Goal: Information Seeking & Learning: Learn about a topic

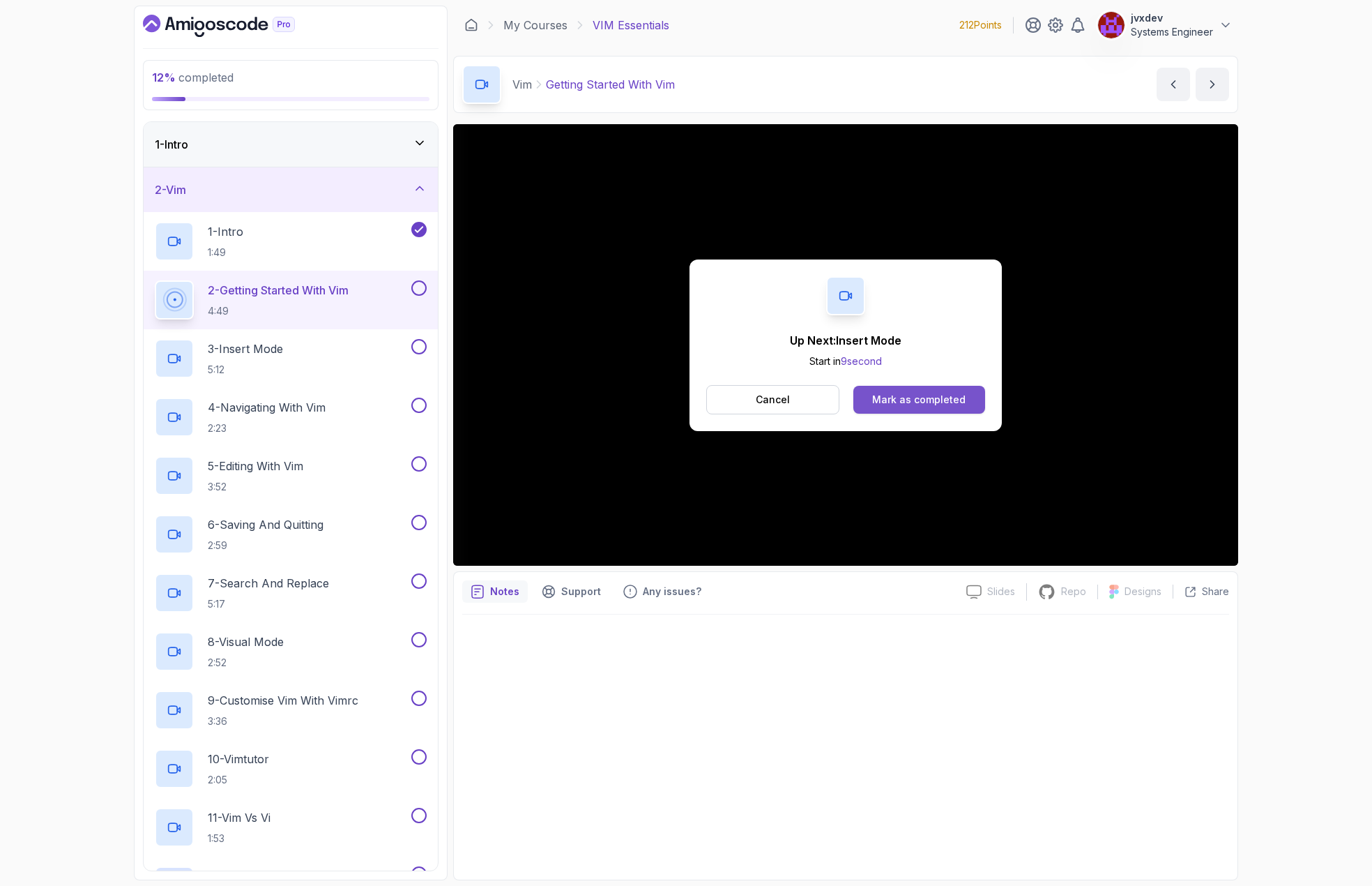
click at [931, 390] on button "Mark as completed" at bounding box center [919, 399] width 132 height 28
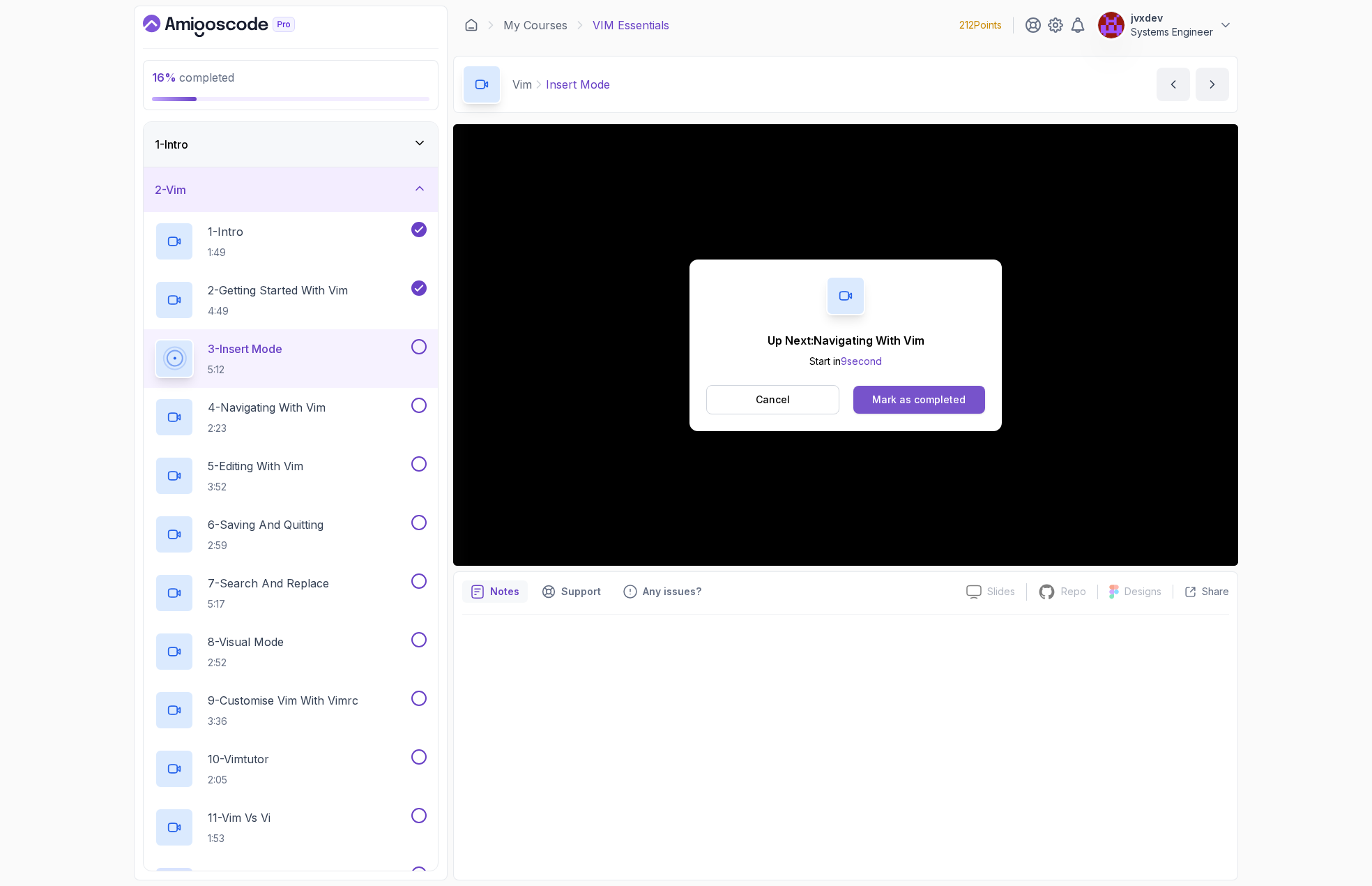
click at [951, 402] on div "Mark as completed" at bounding box center [919, 399] width 94 height 14
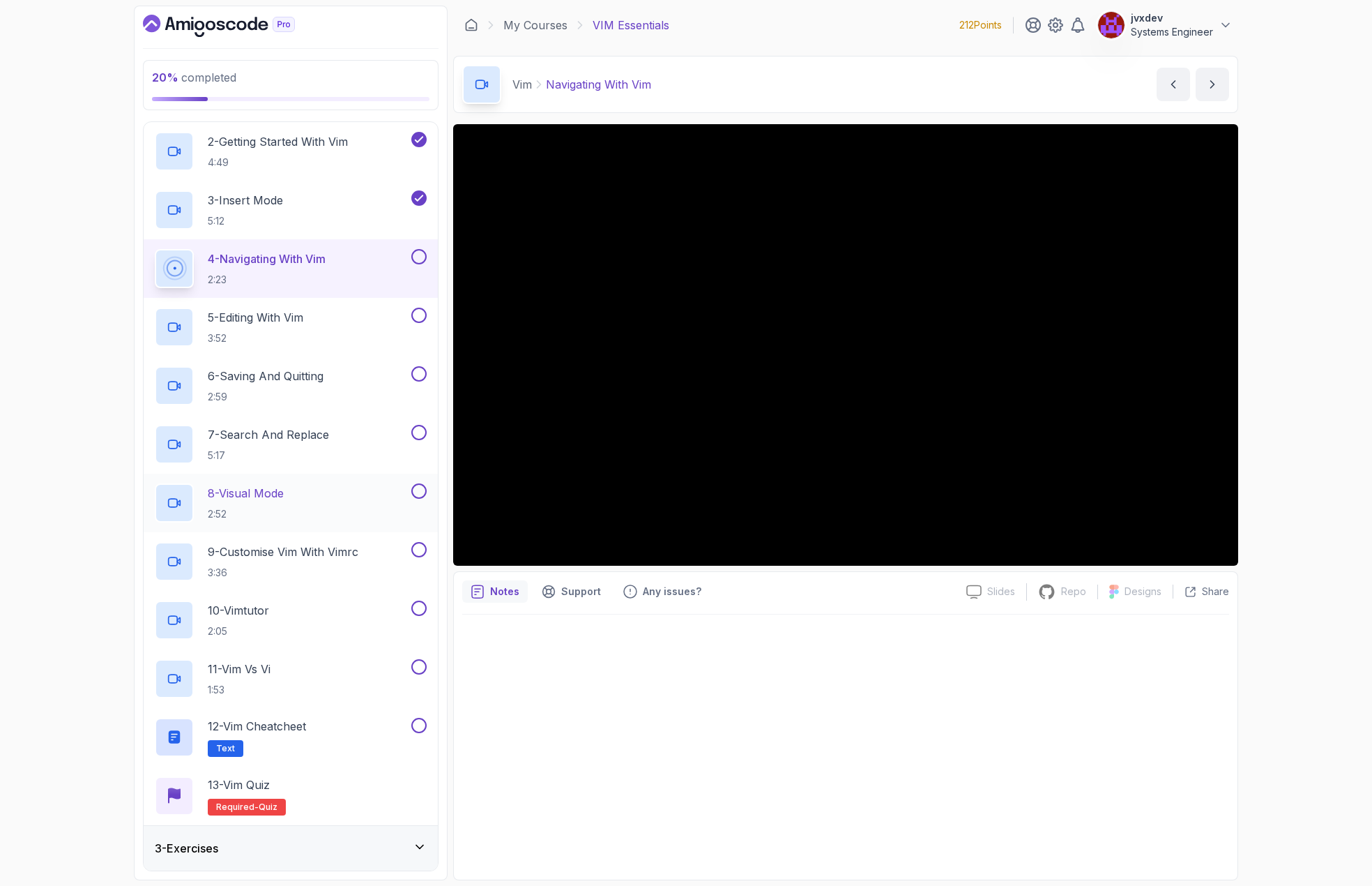
scroll to position [124, 0]
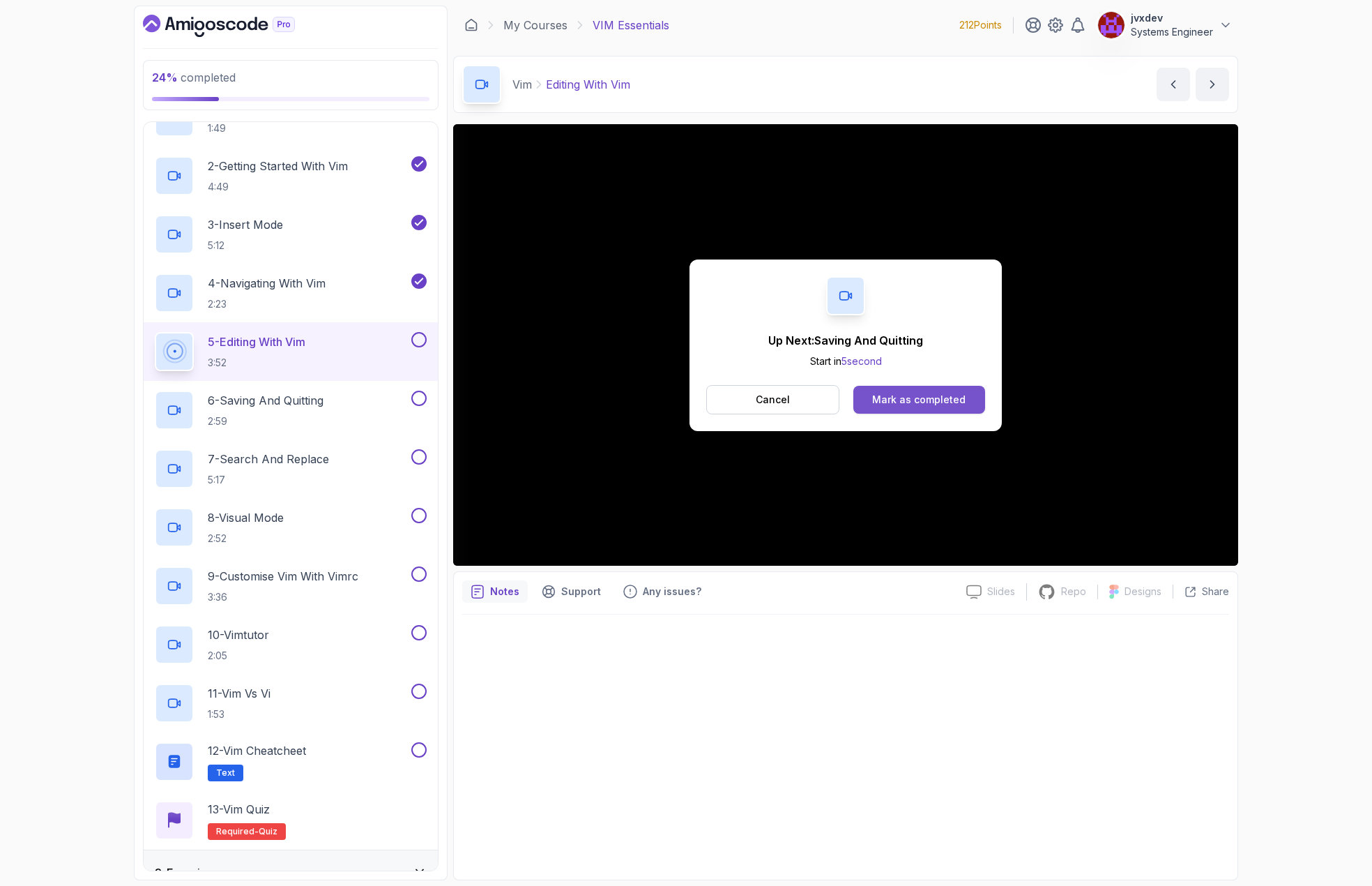
click at [937, 394] on div "Mark as completed" at bounding box center [919, 399] width 94 height 14
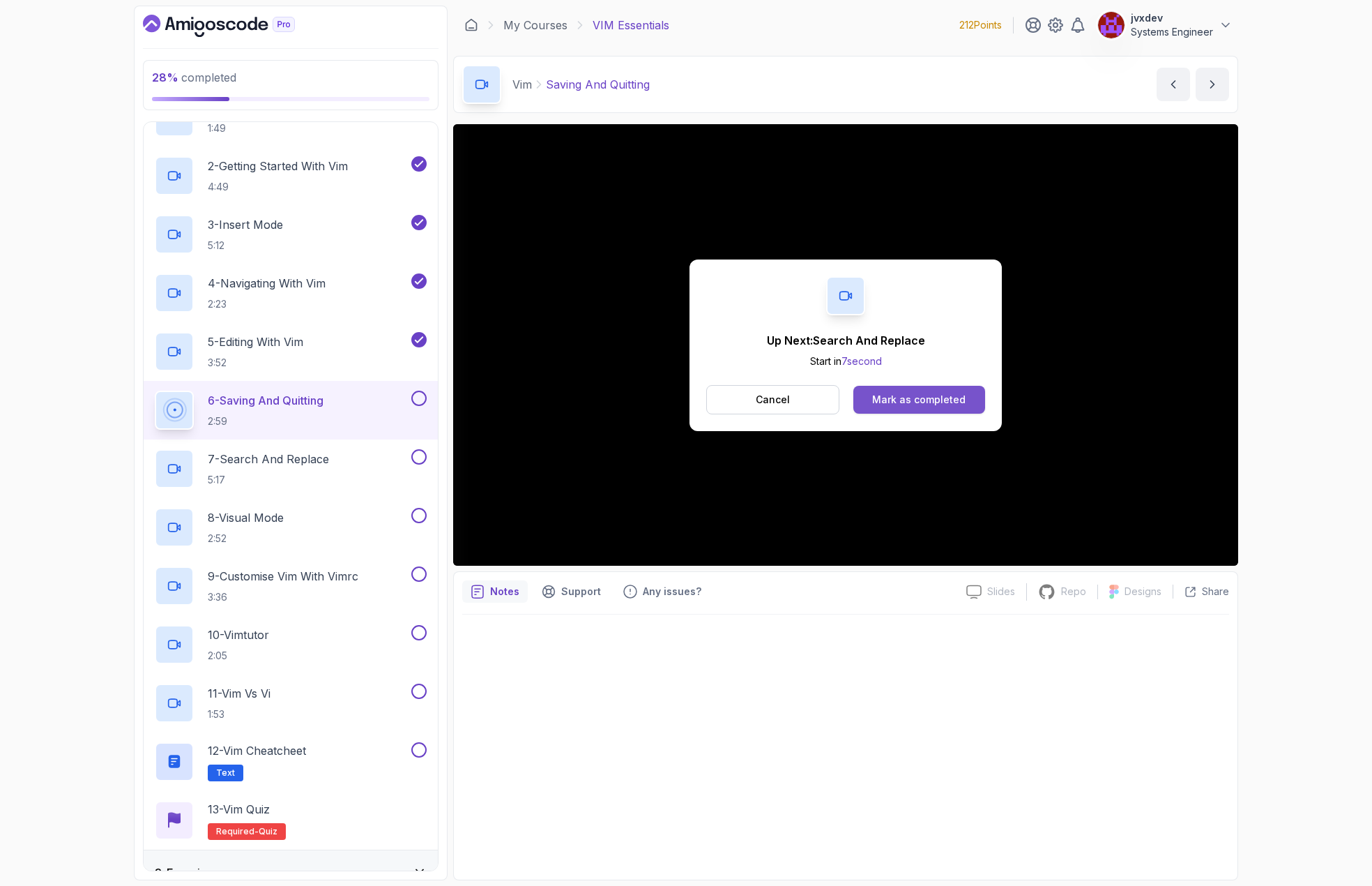
click at [917, 397] on div "Mark as completed" at bounding box center [919, 399] width 94 height 14
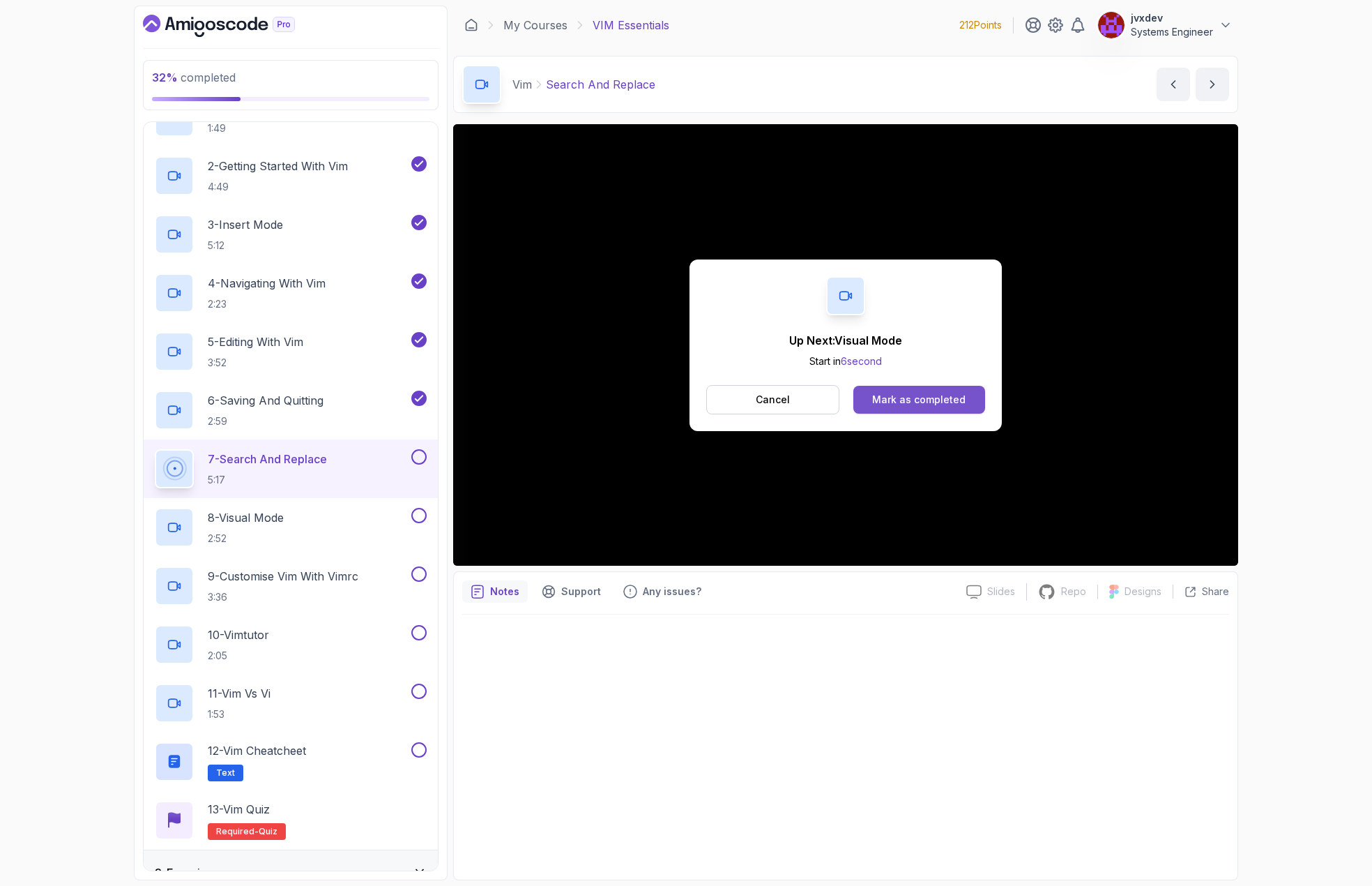
click at [881, 397] on div "Mark as completed" at bounding box center [919, 399] width 94 height 14
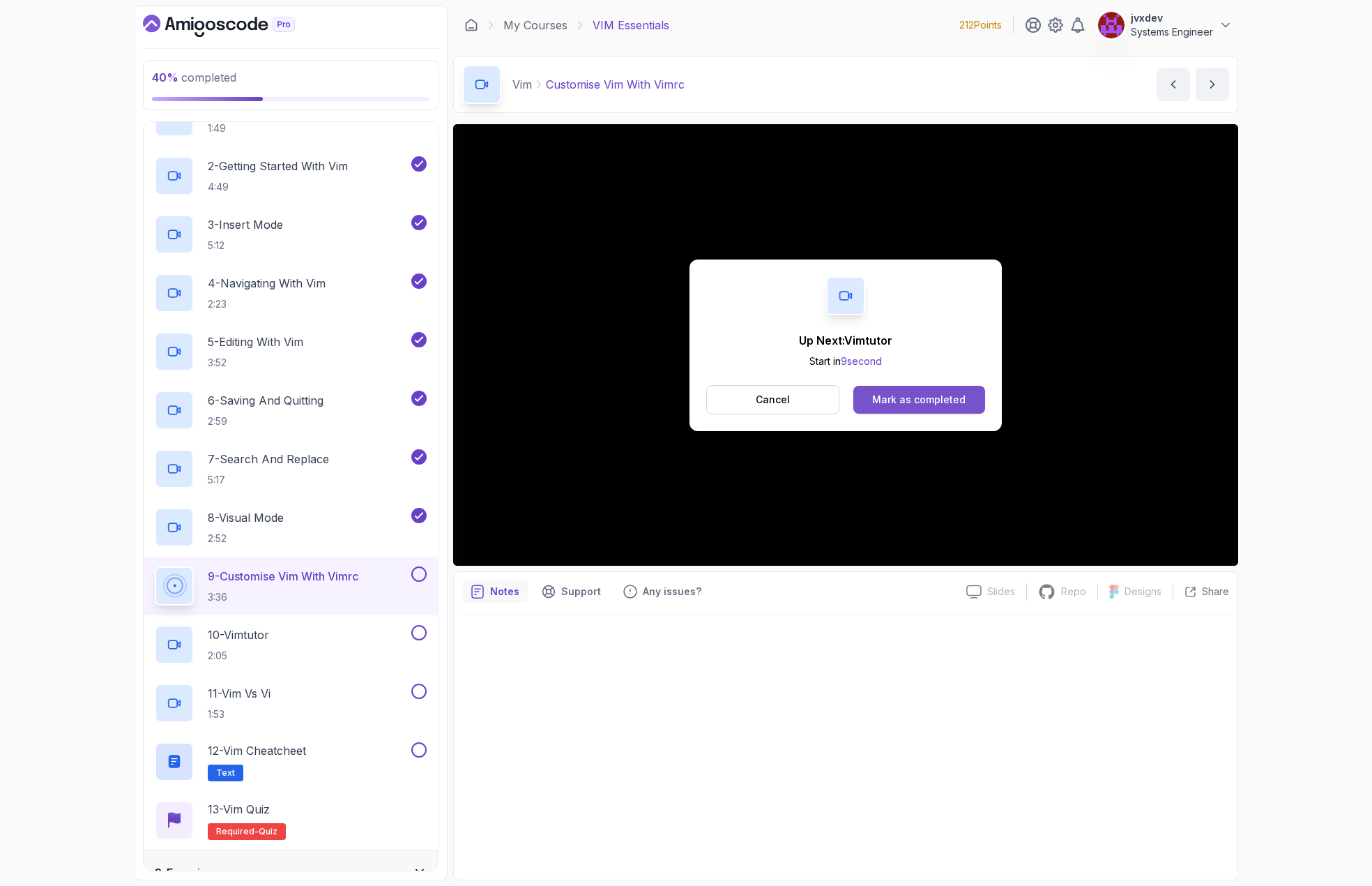
click at [948, 388] on button "Mark as completed" at bounding box center [919, 399] width 132 height 28
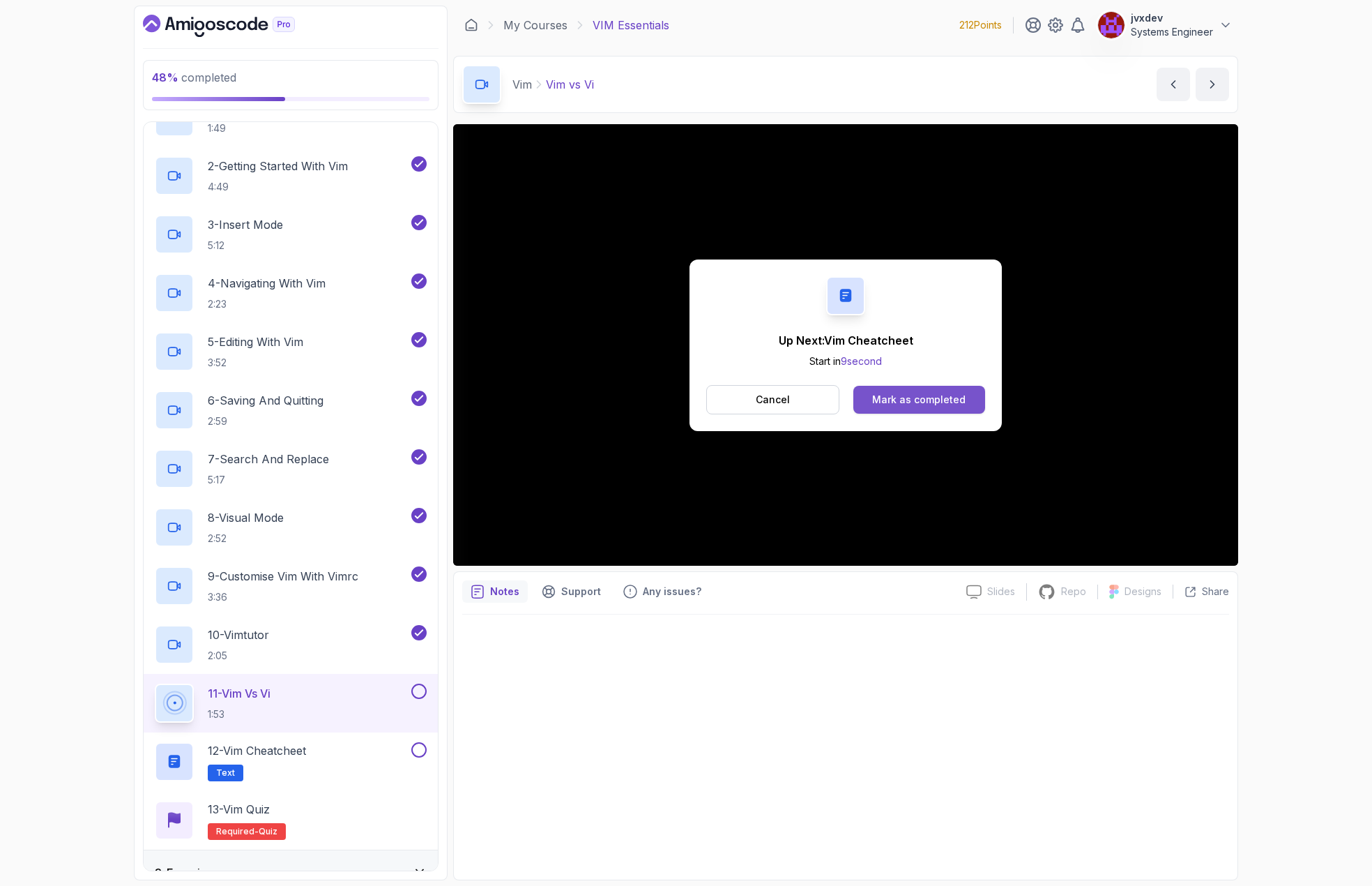
click at [951, 394] on div "Mark as completed" at bounding box center [919, 399] width 94 height 14
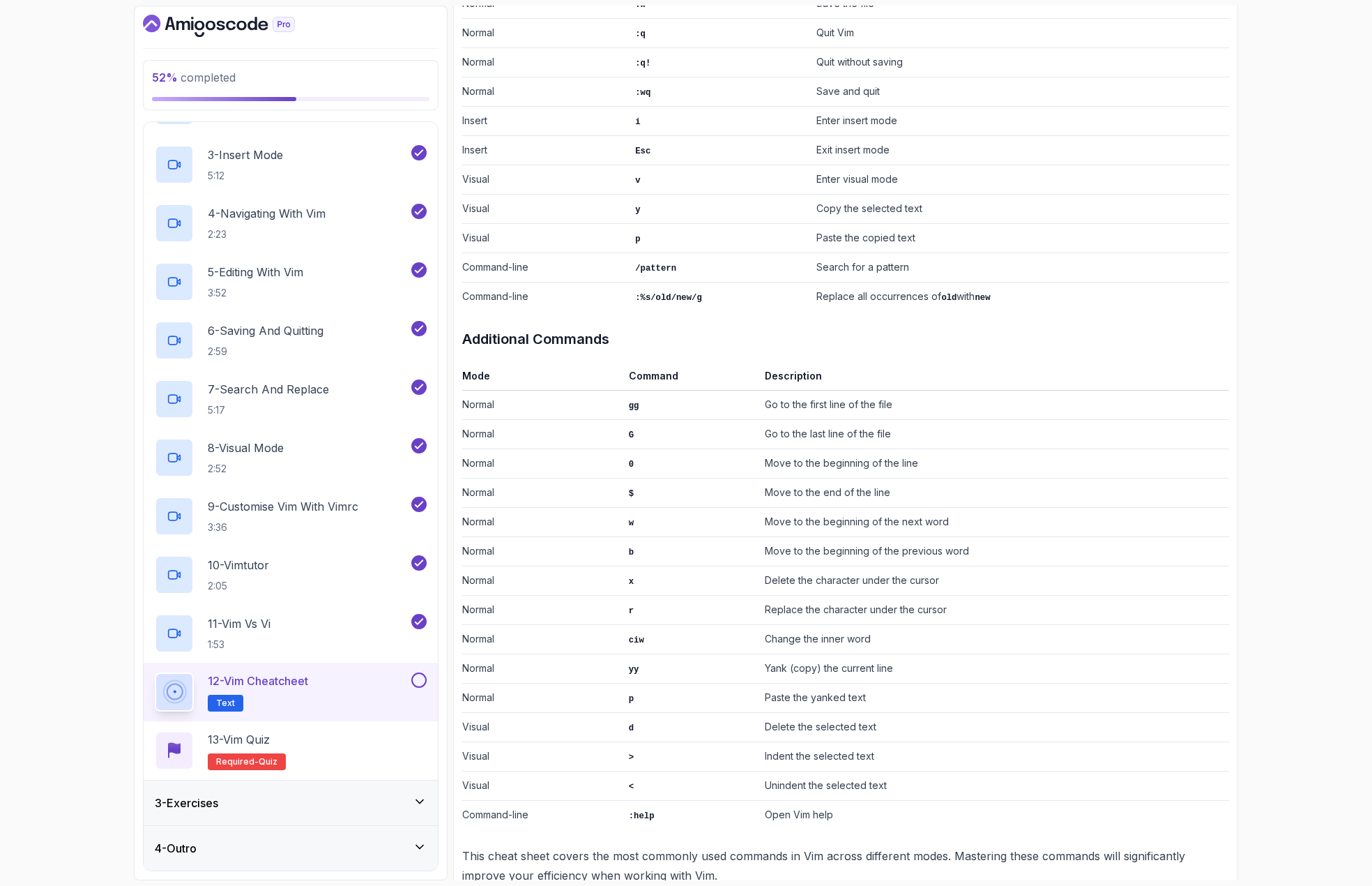
scroll to position [512, 0]
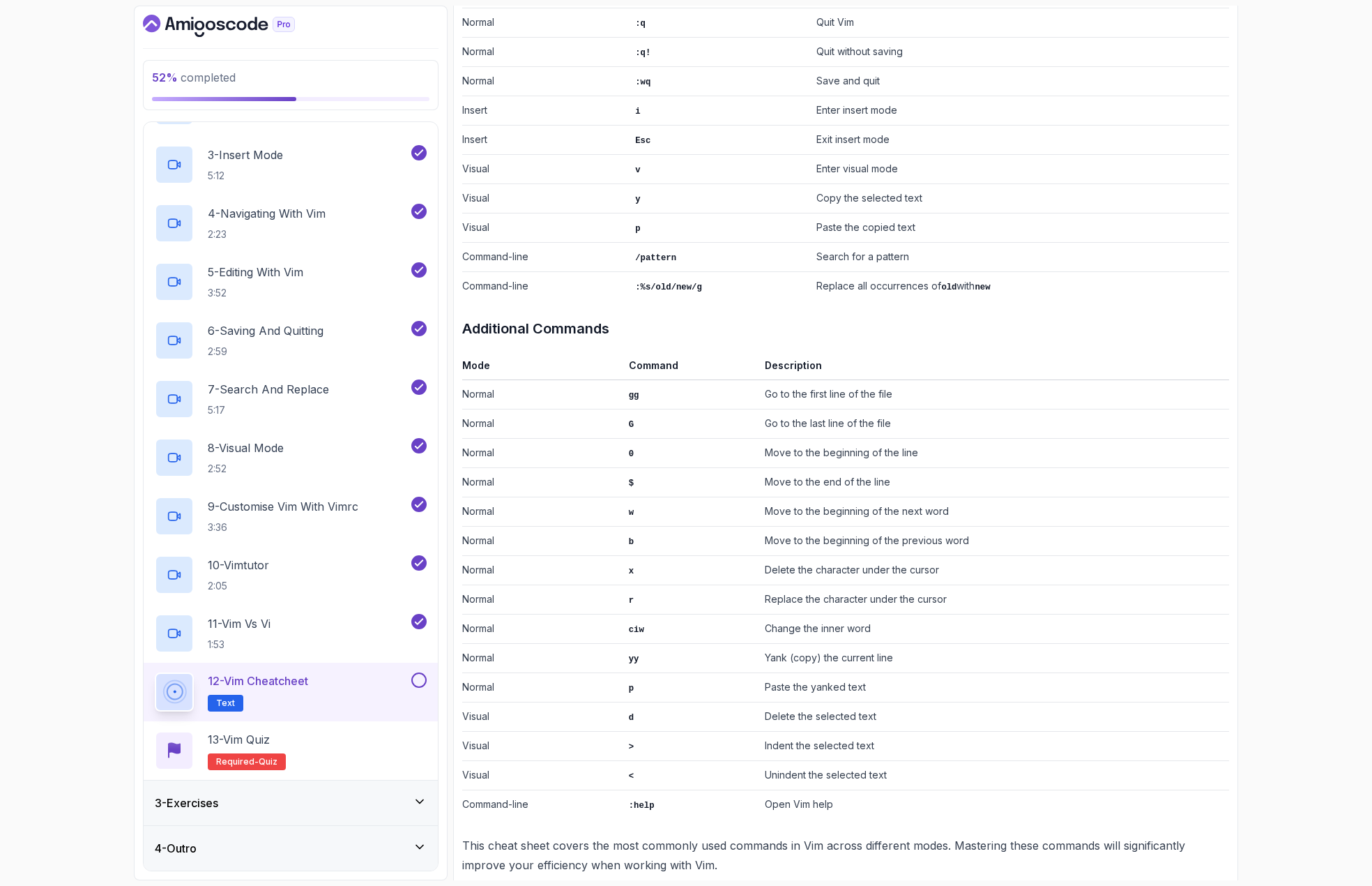
click at [418, 678] on button at bounding box center [419, 680] width 16 height 16
click at [364, 760] on div "13 - Vim Quiz Required- quiz" at bounding box center [291, 750] width 272 height 39
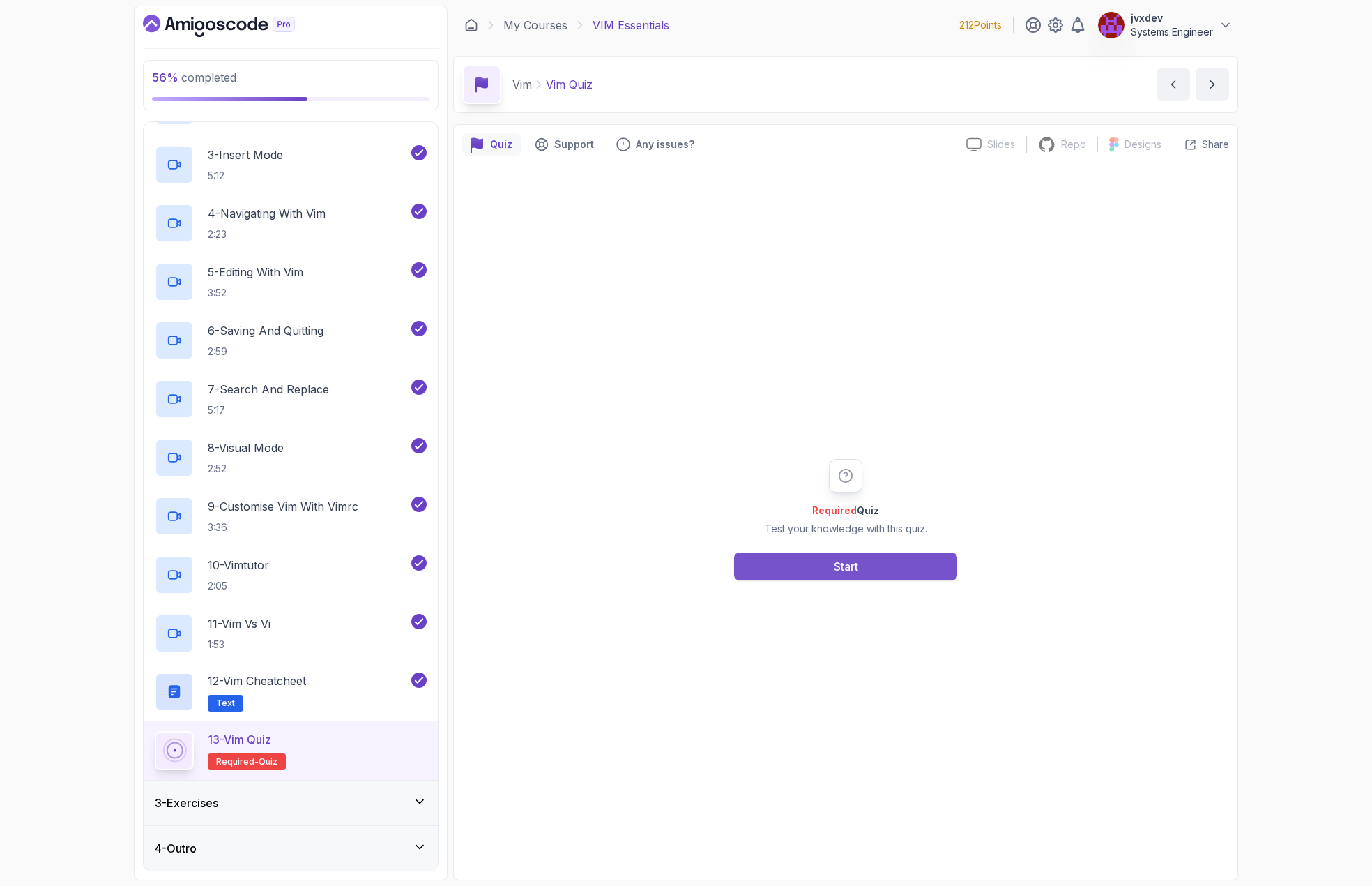
click at [811, 577] on button "Start" at bounding box center [845, 567] width 223 height 28
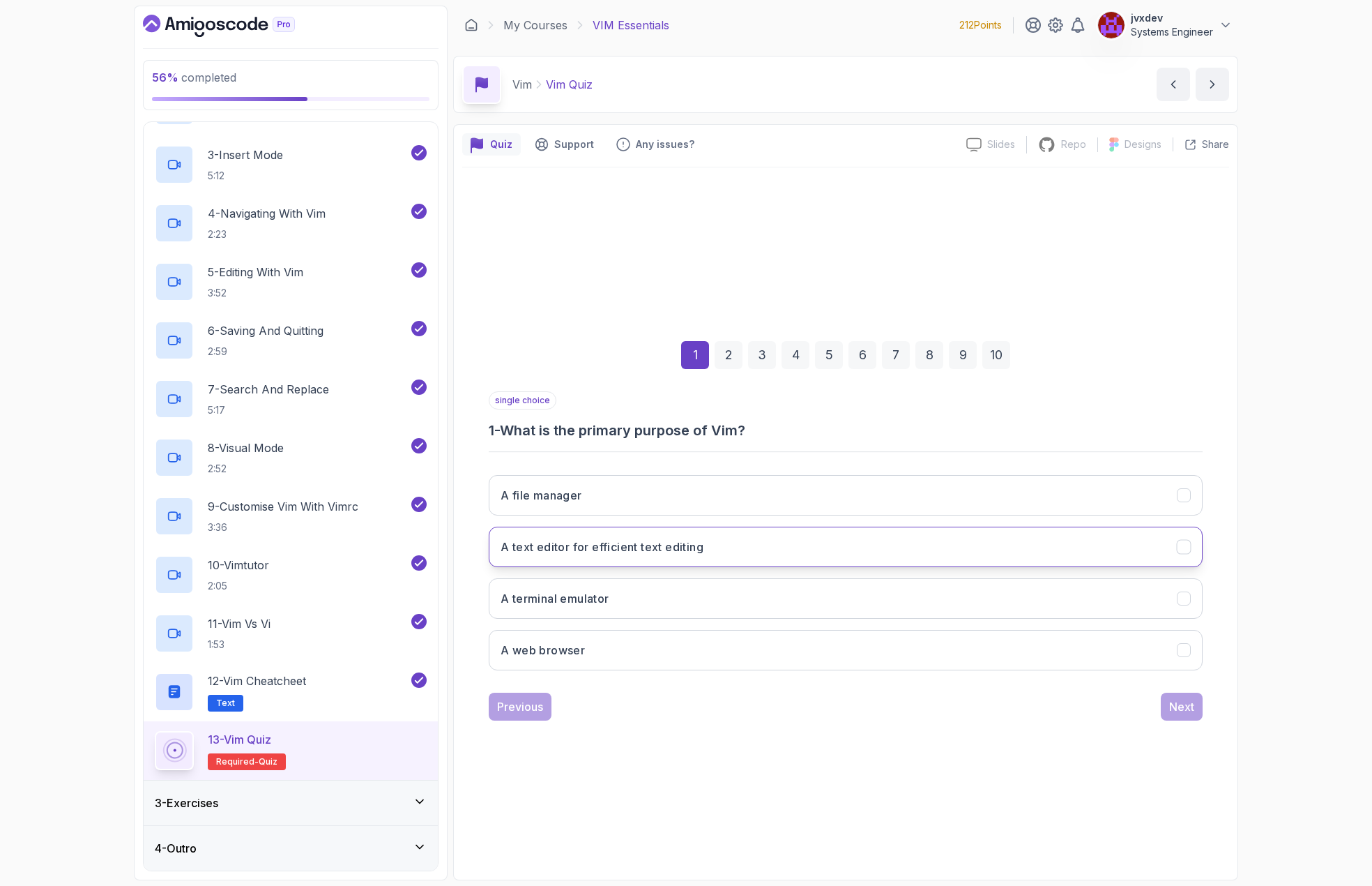
click at [769, 544] on button "A text editor for efficient text editing" at bounding box center [845, 547] width 714 height 40
click at [1195, 703] on button "Next" at bounding box center [1181, 706] width 42 height 28
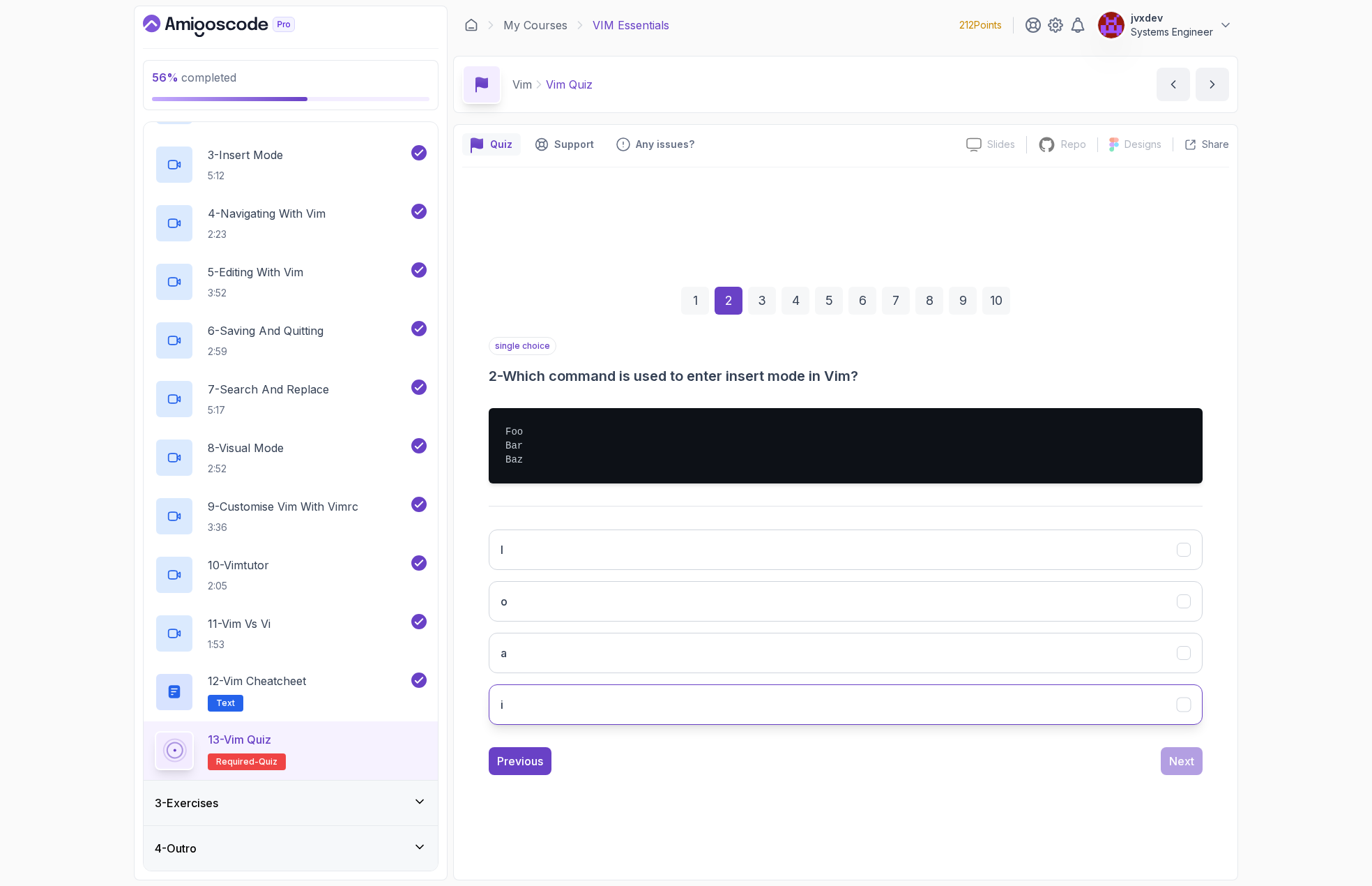
click at [646, 704] on button "i" at bounding box center [845, 704] width 714 height 40
click at [1179, 764] on div "Next" at bounding box center [1182, 761] width 25 height 16
click at [684, 699] on button ":wq" at bounding box center [845, 704] width 714 height 40
click at [1192, 758] on div "Next" at bounding box center [1182, 761] width 25 height 16
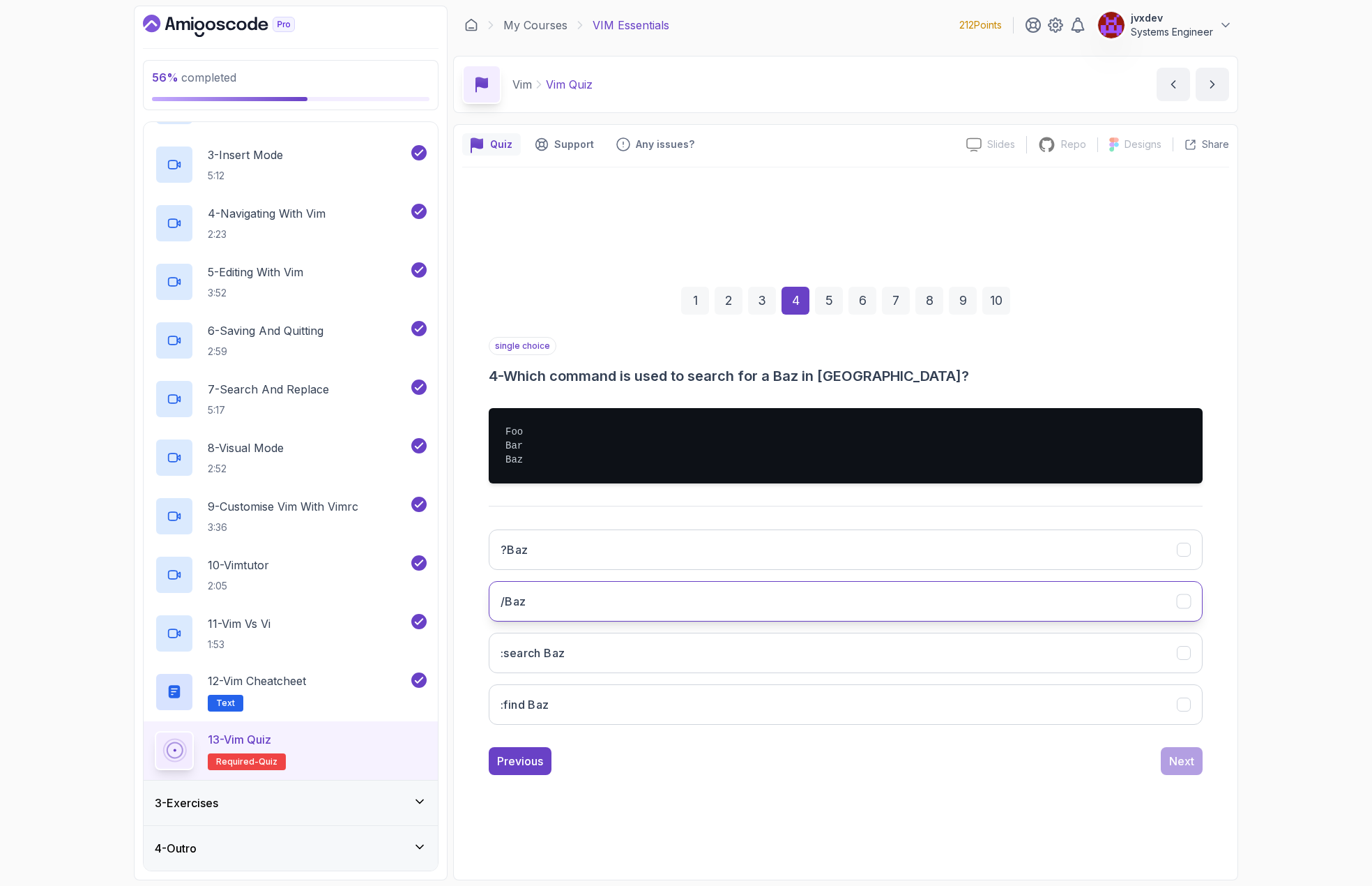
click at [639, 595] on button "/Baz" at bounding box center [845, 601] width 714 height 40
click at [1179, 759] on div "Next" at bounding box center [1182, 761] width 25 height 16
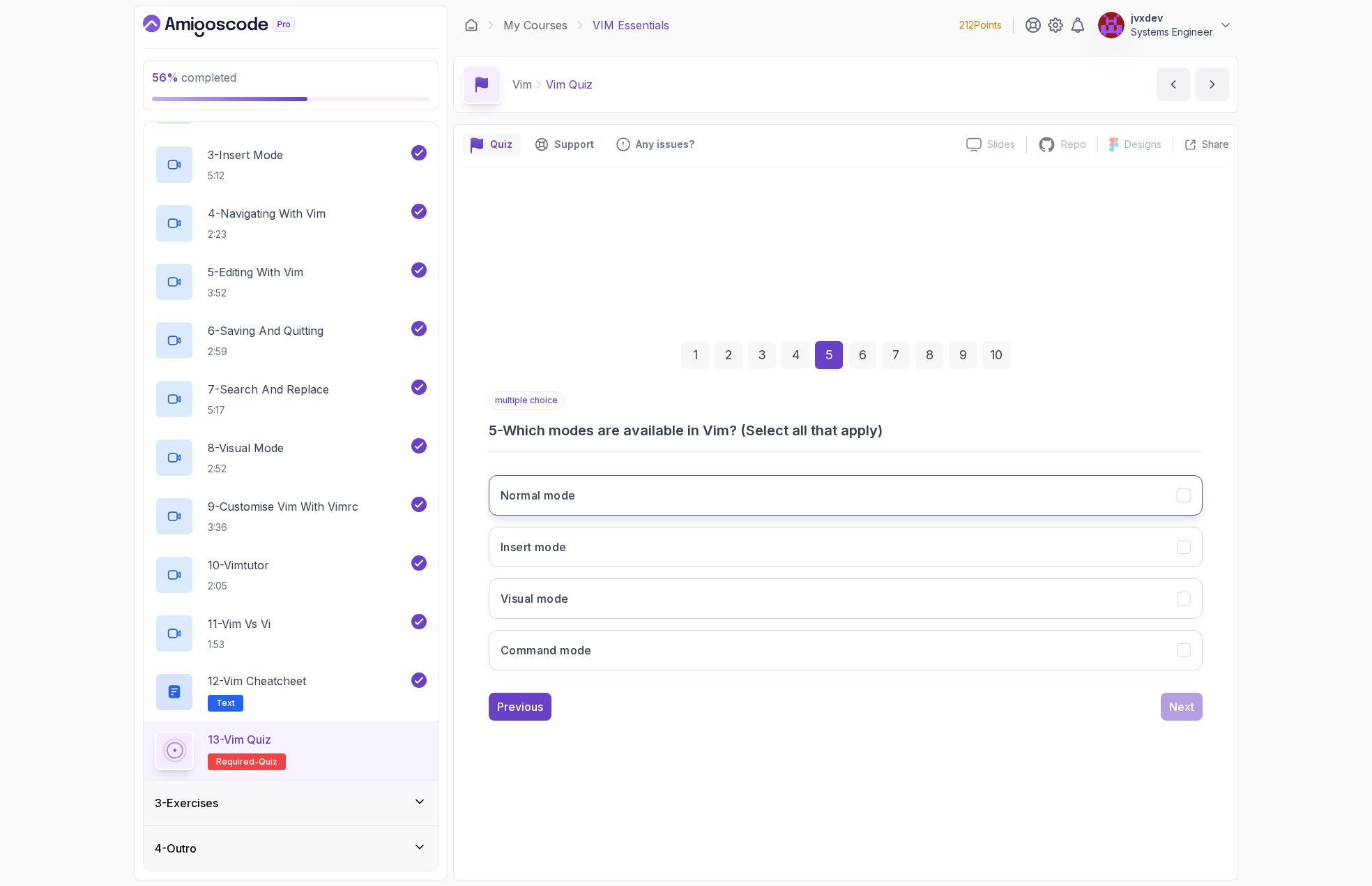
click at [874, 496] on button "Normal mode" at bounding box center [845, 495] width 714 height 40
click at [855, 527] on button "Insert mode" at bounding box center [845, 547] width 714 height 40
click at [832, 582] on button "Visual mode" at bounding box center [845, 598] width 714 height 40
click at [816, 637] on button "Command mode" at bounding box center [845, 650] width 714 height 40
click at [1173, 705] on div "Next" at bounding box center [1182, 706] width 25 height 16
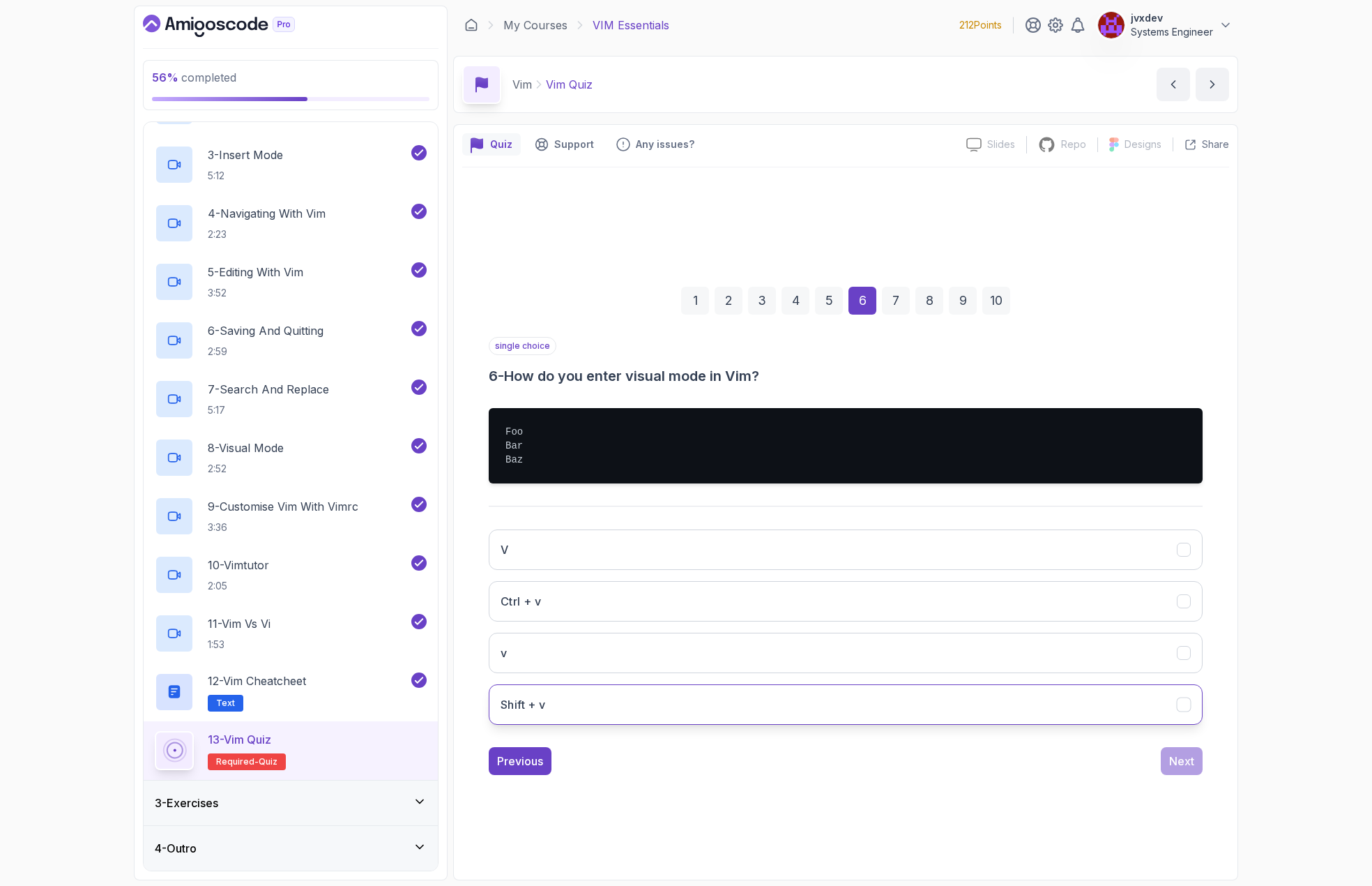
click at [848, 707] on button "Shift + v" at bounding box center [845, 704] width 714 height 40
click at [1196, 764] on button "Next" at bounding box center [1181, 761] width 42 height 28
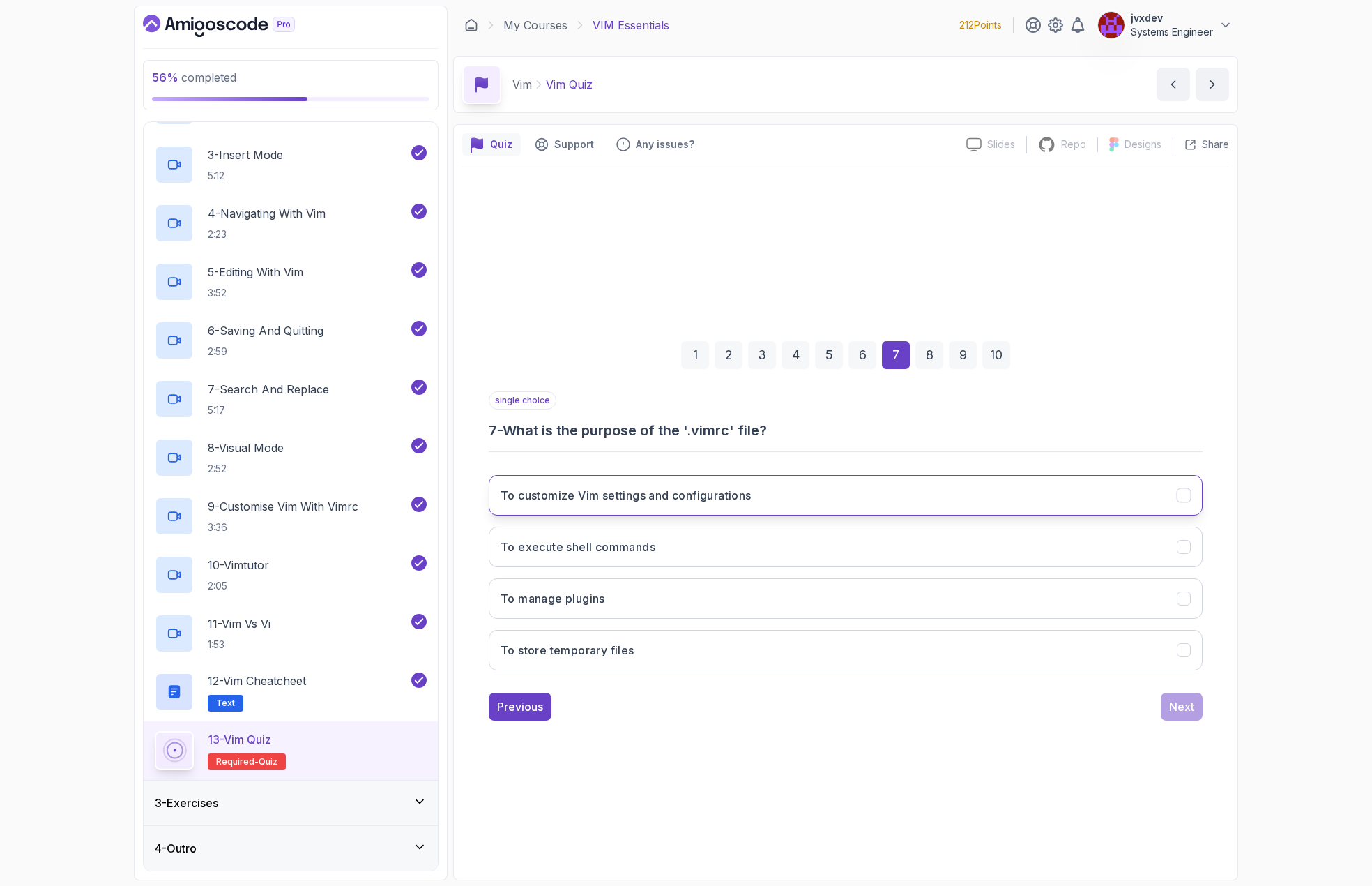
click at [730, 489] on h3 "To customize Vim settings and configurations" at bounding box center [626, 495] width 251 height 16
click at [1169, 720] on button "Next" at bounding box center [1181, 706] width 42 height 28
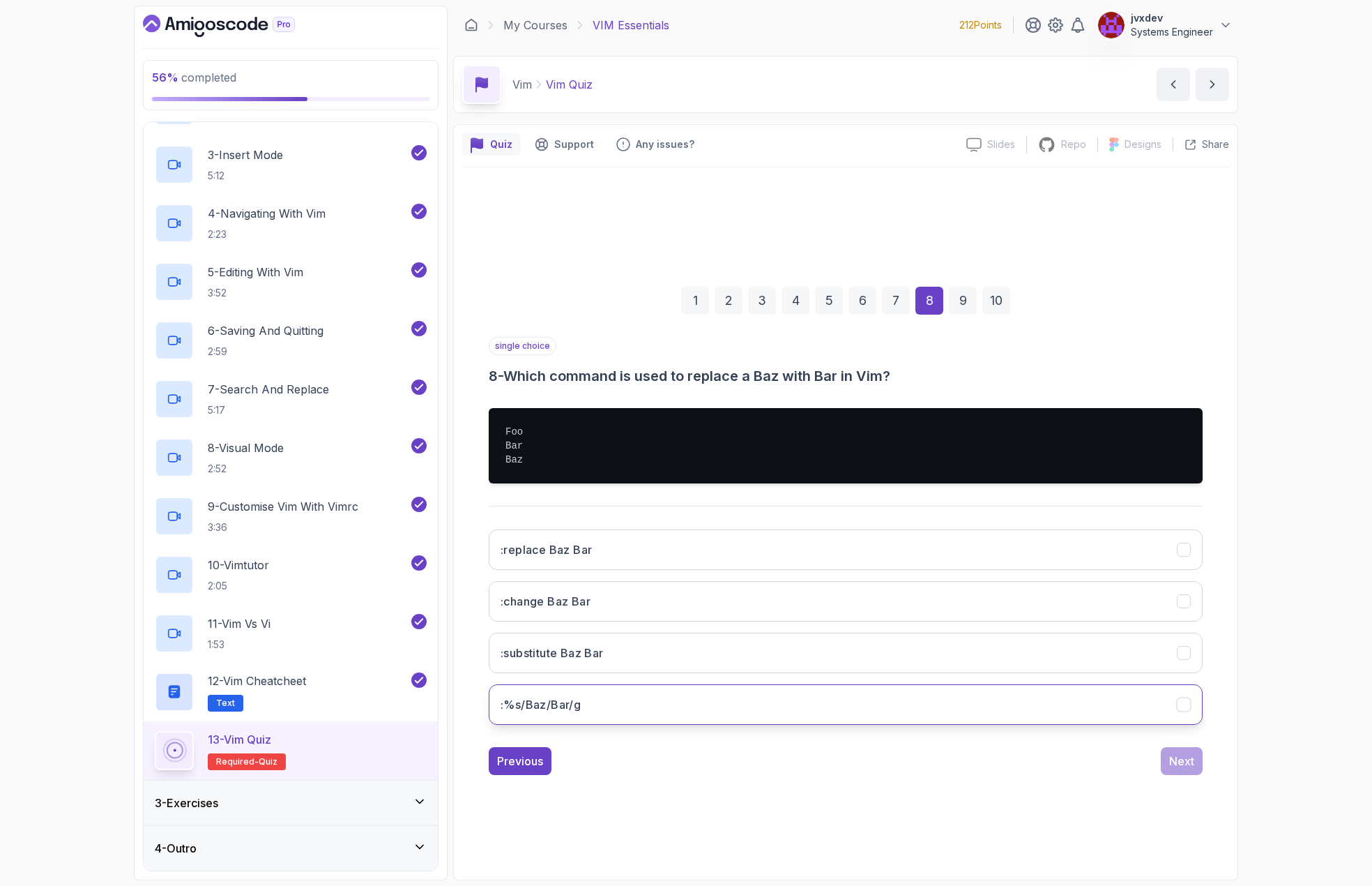
click at [723, 719] on button ":%s/Baz/Bar/g" at bounding box center [845, 704] width 714 height 40
click at [1179, 753] on div "Next" at bounding box center [1182, 761] width 25 height 16
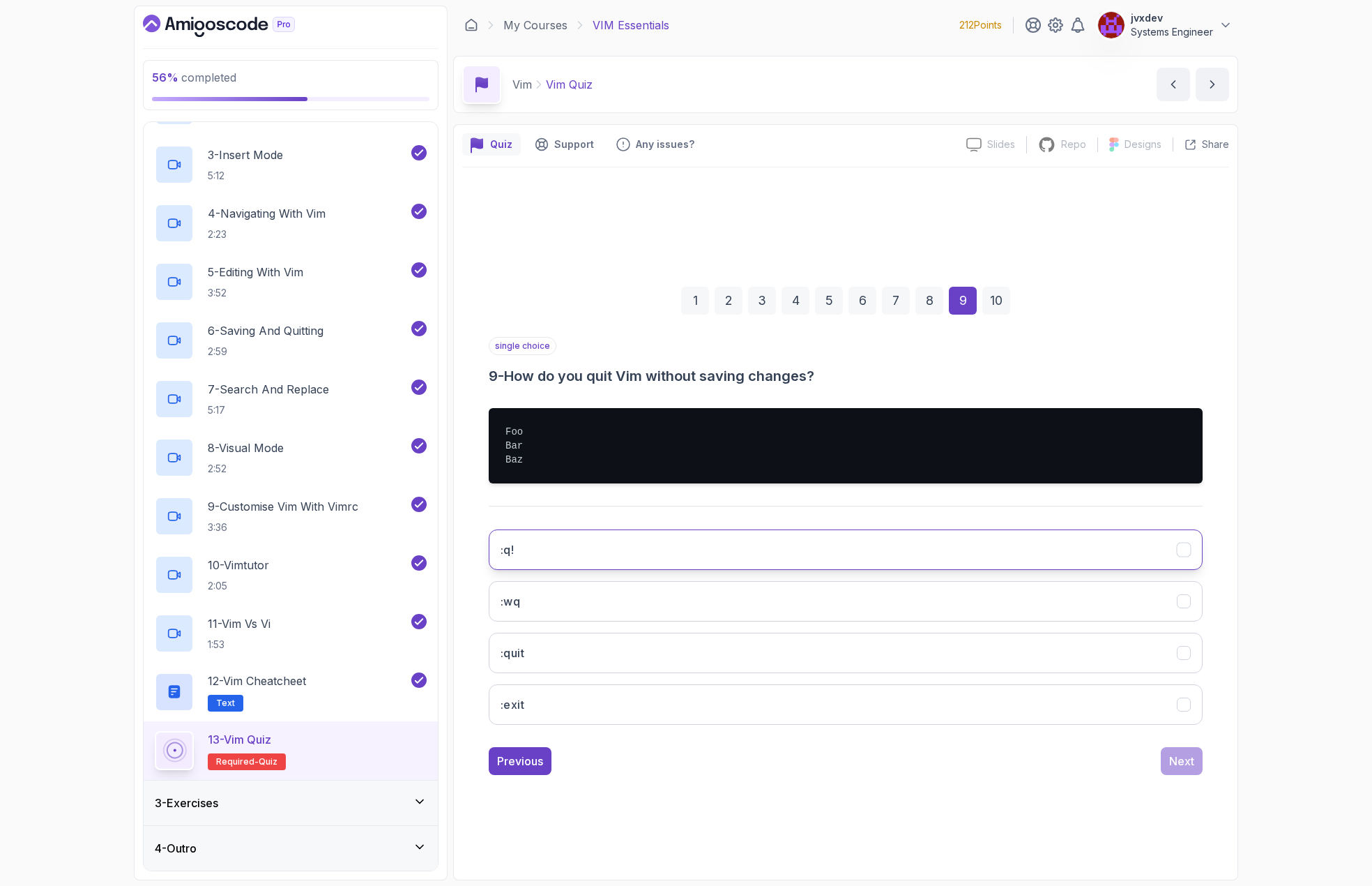
click at [819, 543] on button ":q!" at bounding box center [845, 549] width 714 height 40
click at [1186, 769] on div "Next" at bounding box center [1182, 761] width 25 height 16
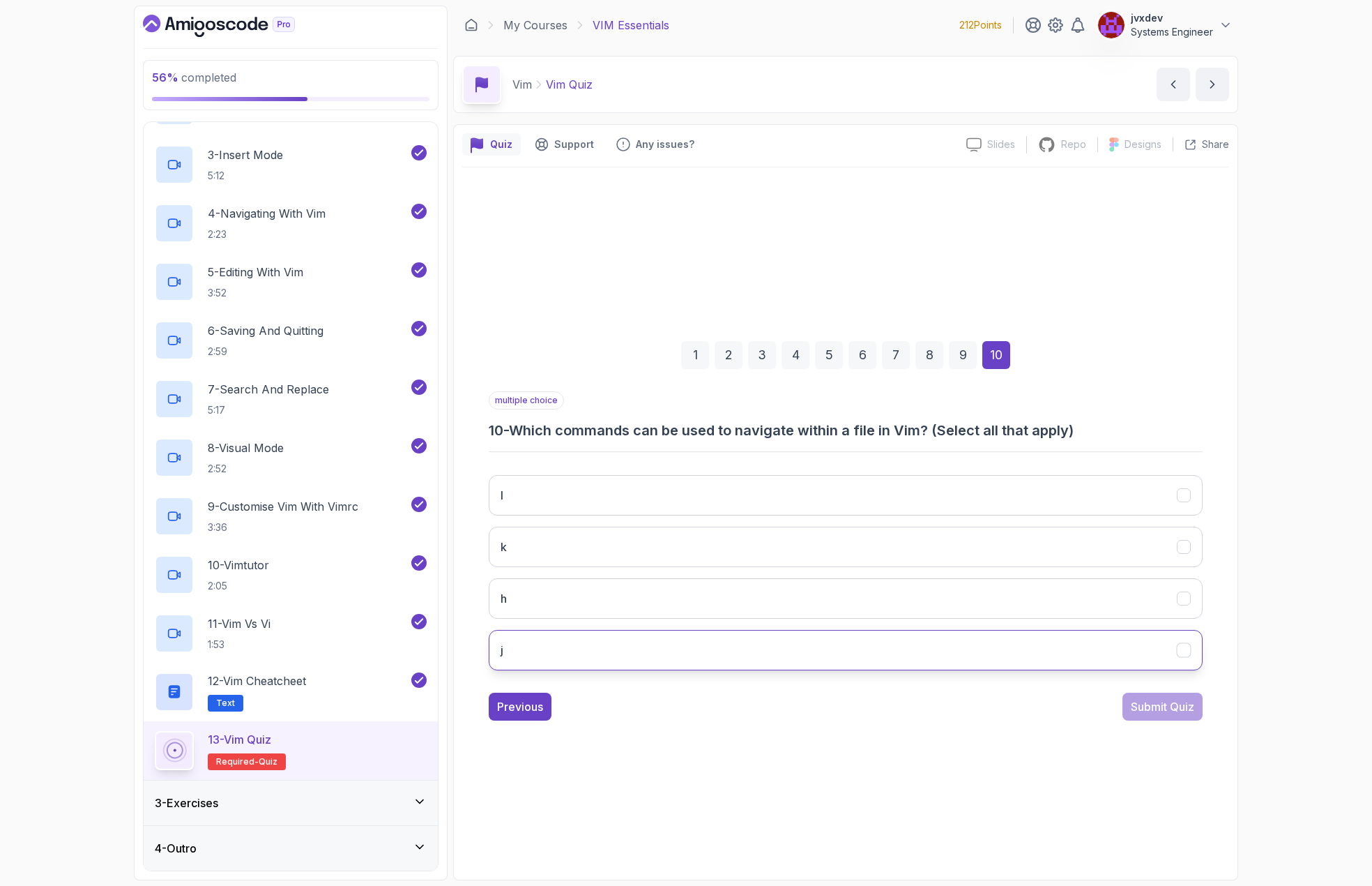
click at [688, 642] on button "j" at bounding box center [845, 650] width 714 height 40
click at [660, 551] on button "k" at bounding box center [845, 547] width 714 height 40
click at [658, 506] on button "l" at bounding box center [845, 495] width 714 height 40
click at [650, 591] on button "h" at bounding box center [845, 598] width 714 height 40
click at [1127, 712] on button "Submit Quiz" at bounding box center [1162, 706] width 80 height 28
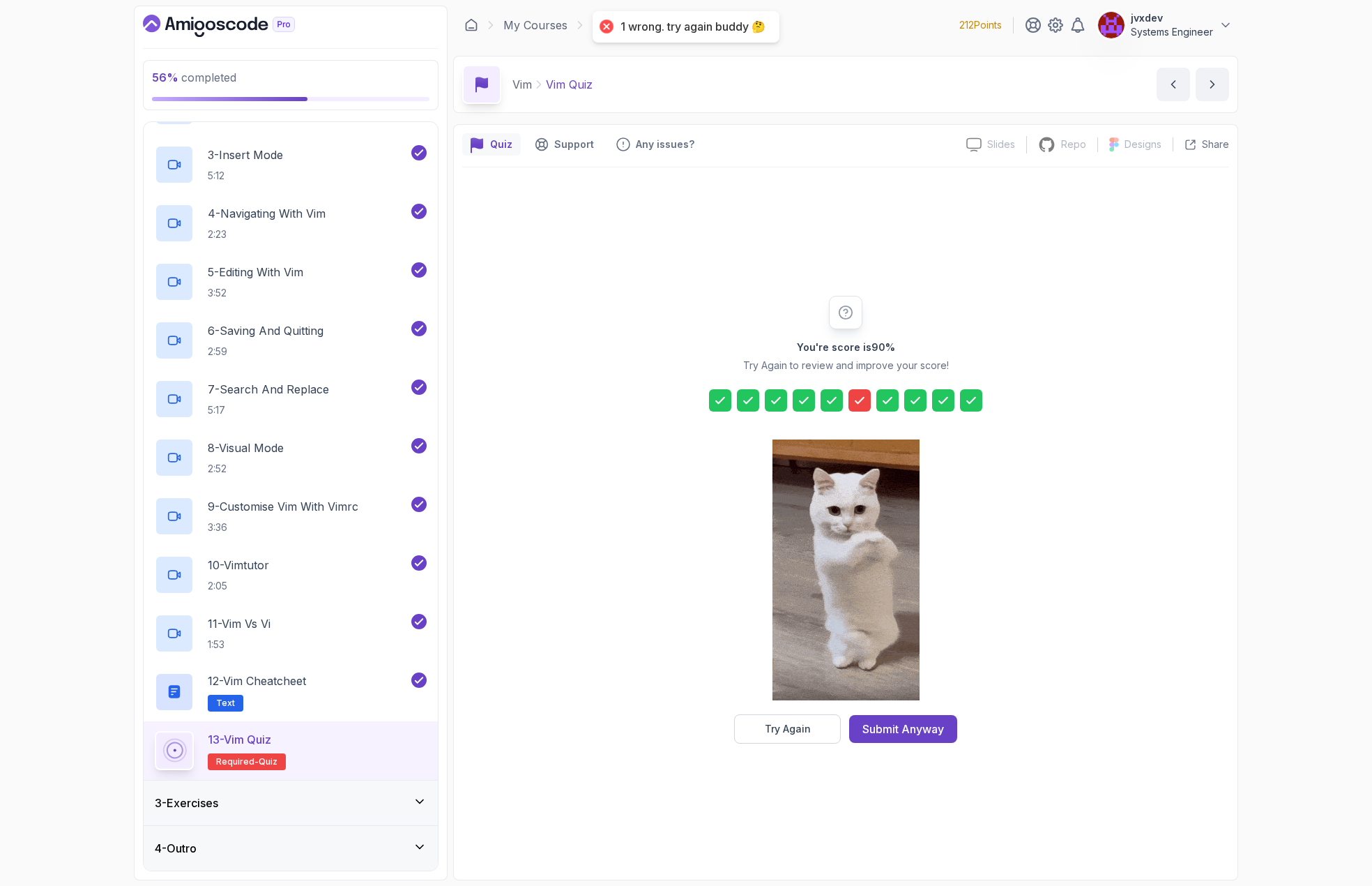
click at [865, 404] on icon at bounding box center [859, 400] width 14 height 14
click at [811, 732] on button "Try Again" at bounding box center [788, 729] width 107 height 30
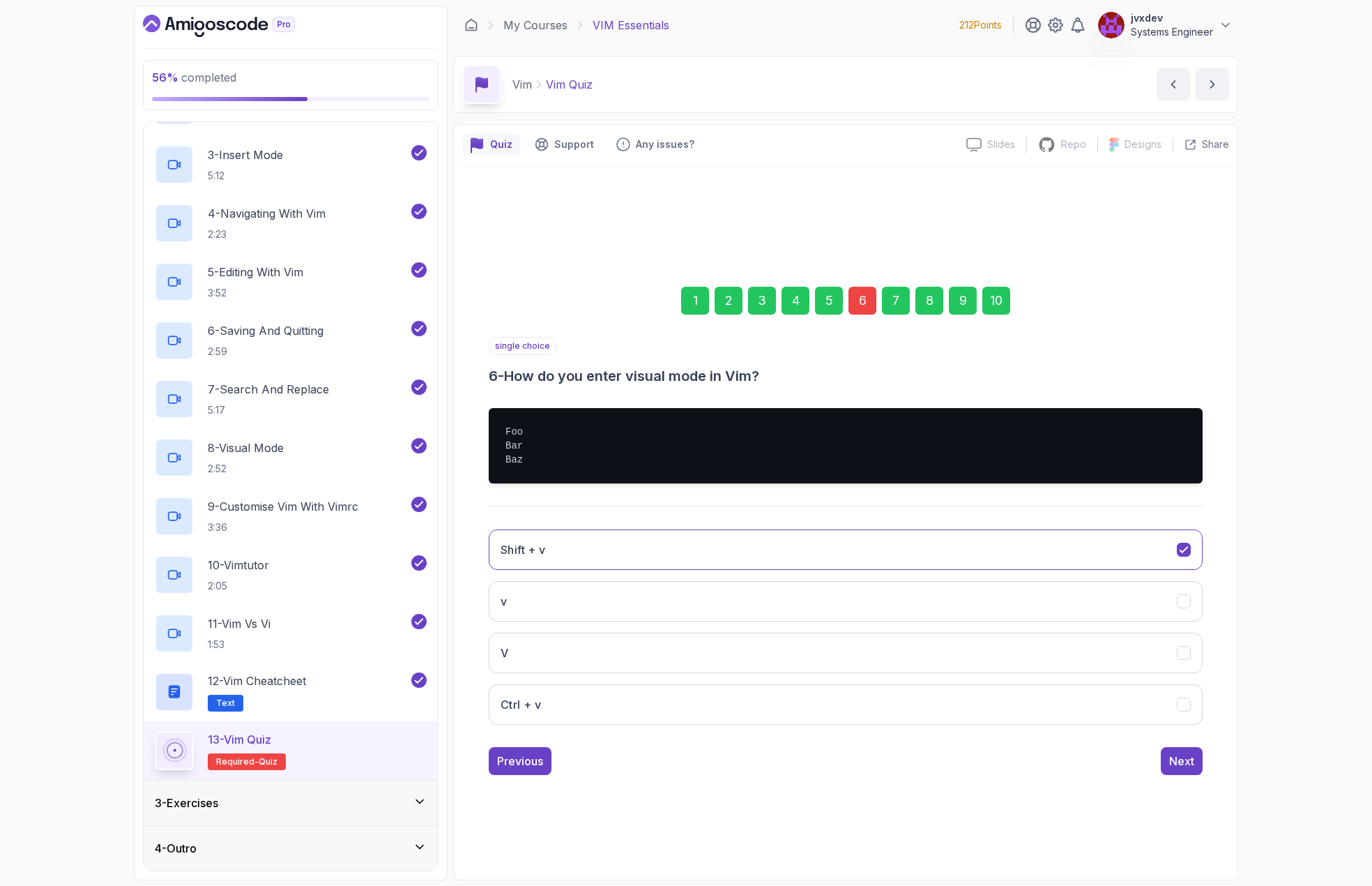
click at [859, 295] on div "6" at bounding box center [863, 301] width 28 height 28
click at [782, 704] on button "Ctrl + v" at bounding box center [845, 704] width 714 height 40
click at [1188, 769] on button "Next" at bounding box center [1181, 761] width 42 height 28
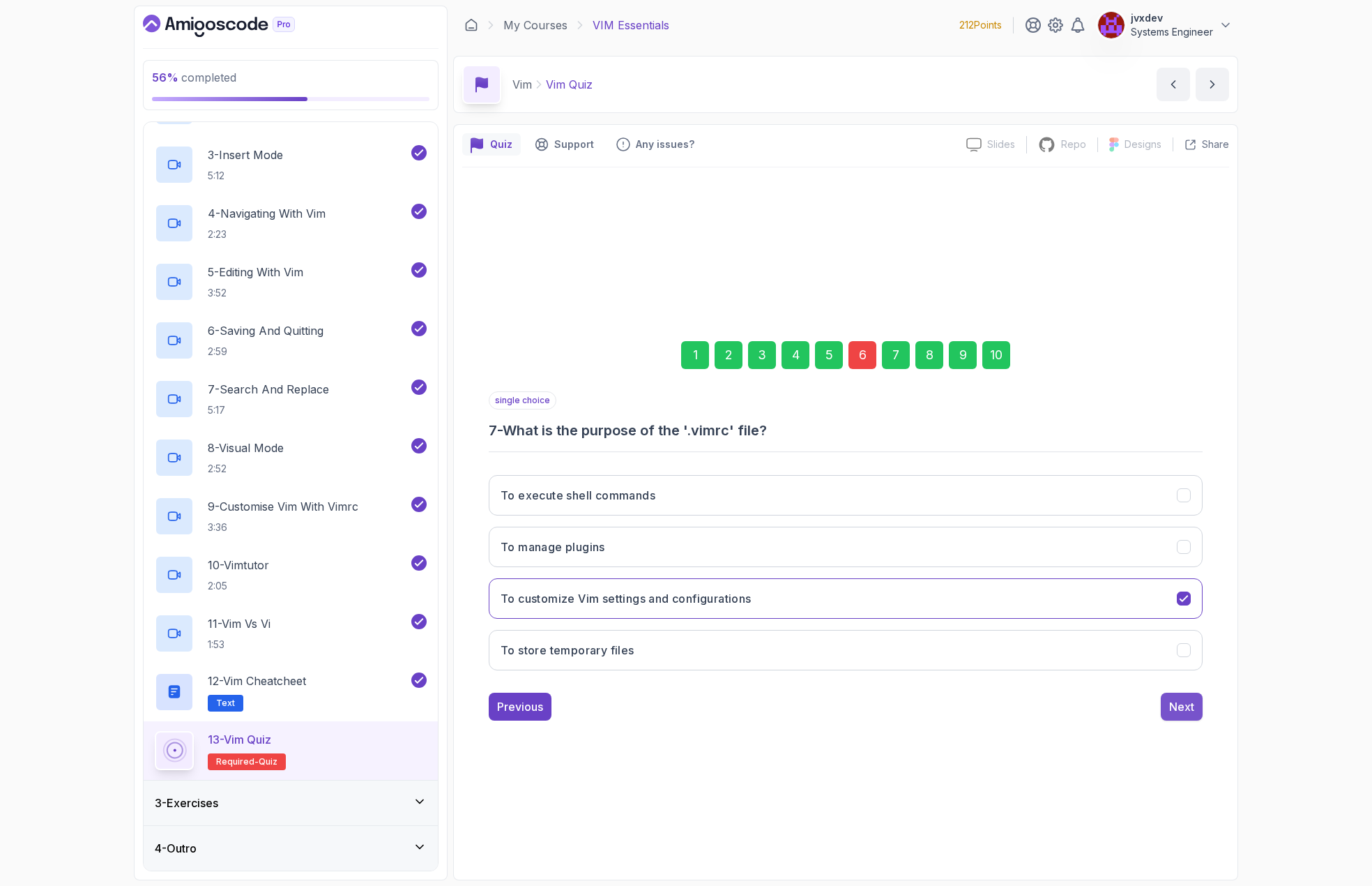
click at [1182, 716] on button "Next" at bounding box center [1181, 706] width 42 height 28
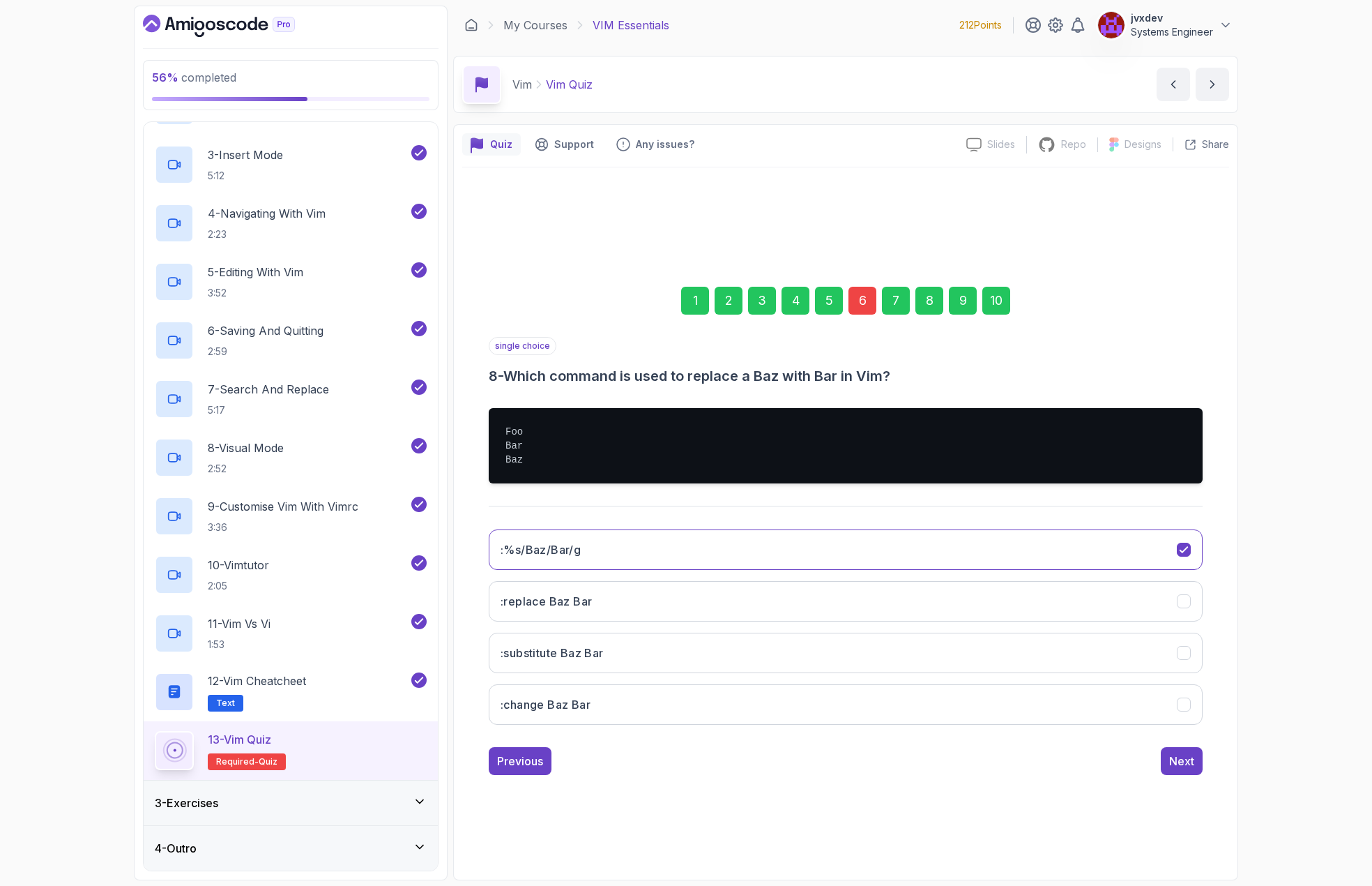
click at [1001, 299] on div "10" at bounding box center [997, 301] width 28 height 28
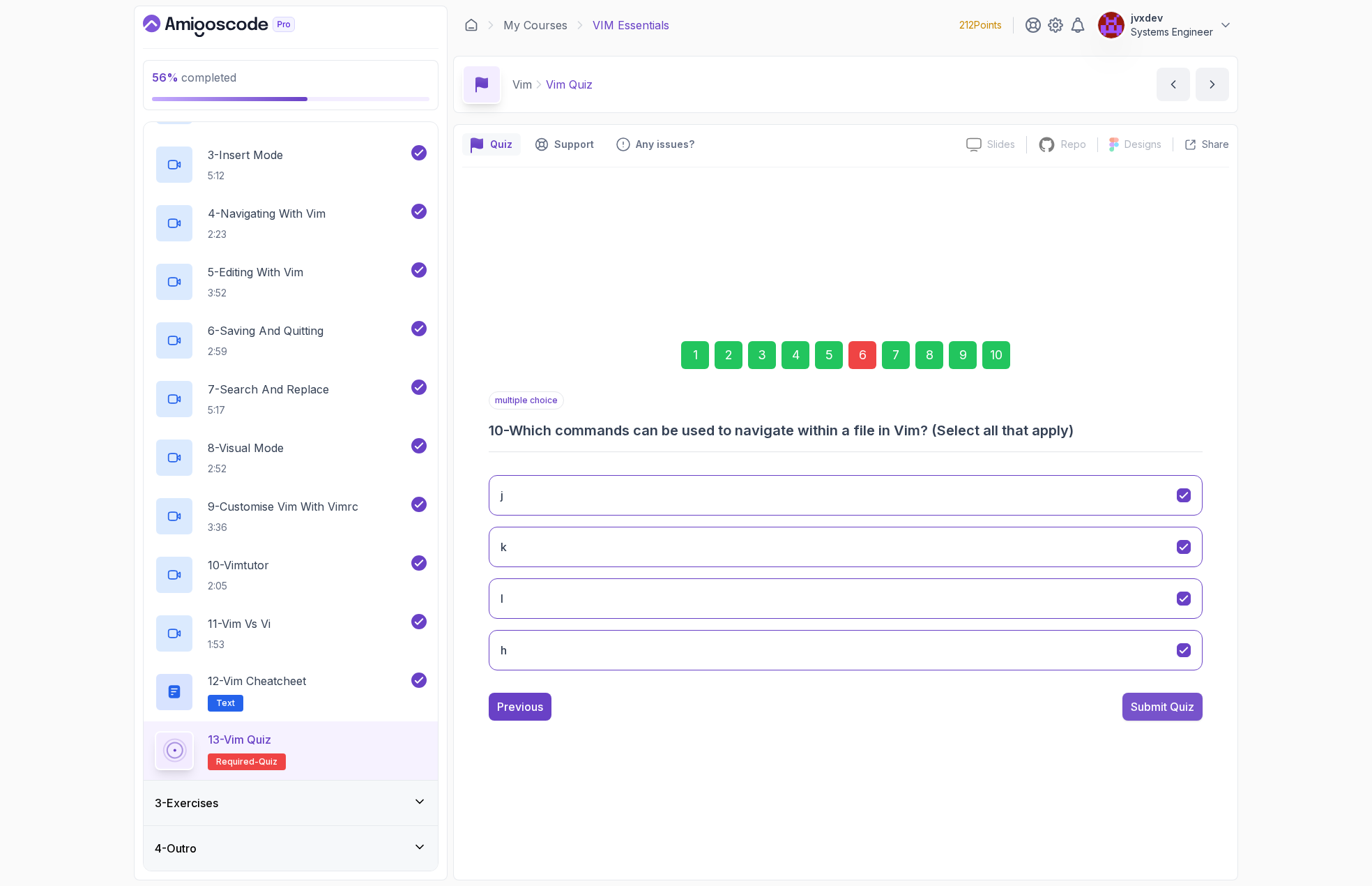
click at [1165, 702] on div "Submit Quiz" at bounding box center [1162, 706] width 63 height 16
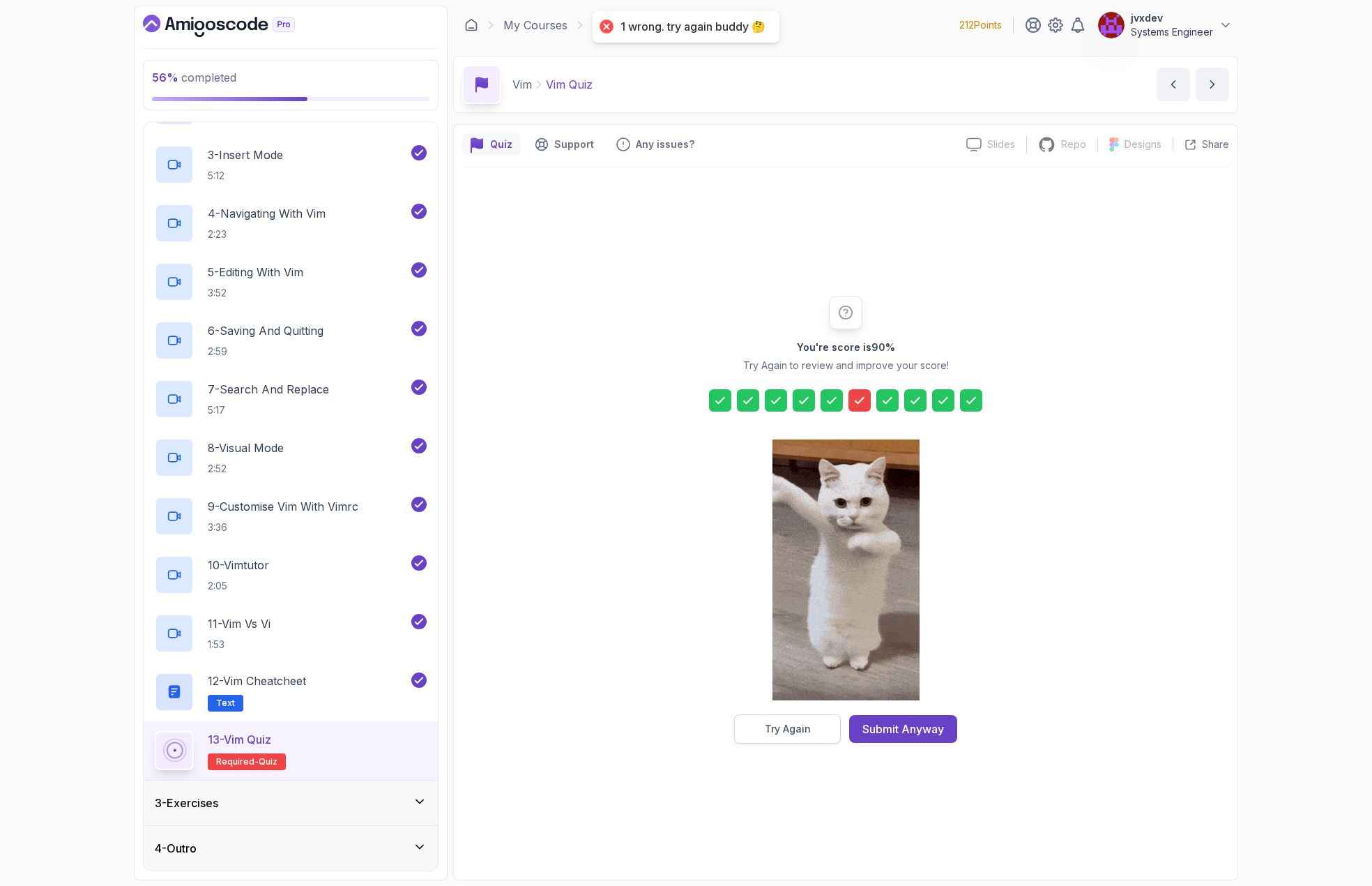
click at [789, 727] on div "Try Again" at bounding box center [788, 729] width 46 height 14
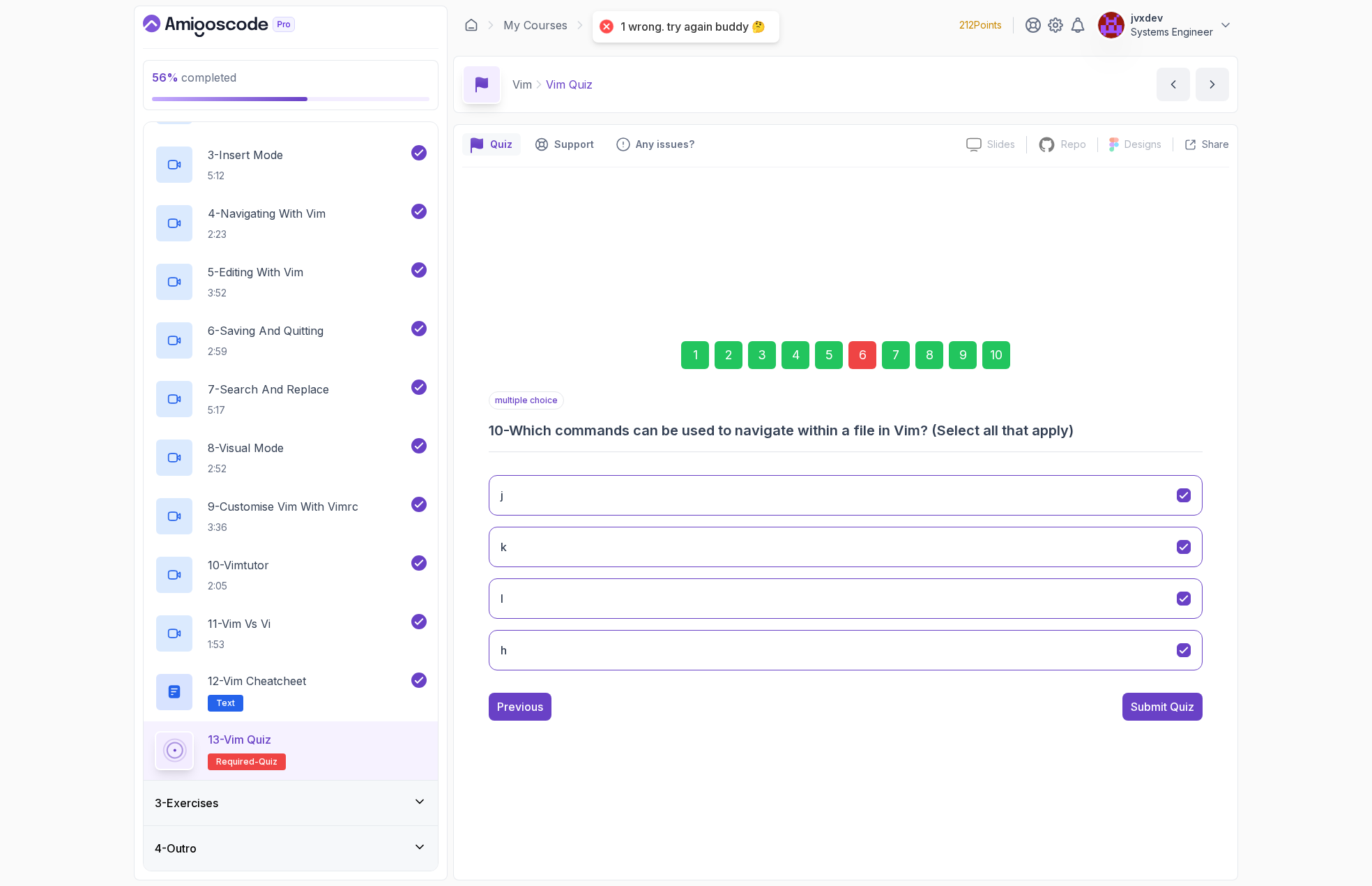
click at [860, 365] on div "6" at bounding box center [863, 355] width 28 height 28
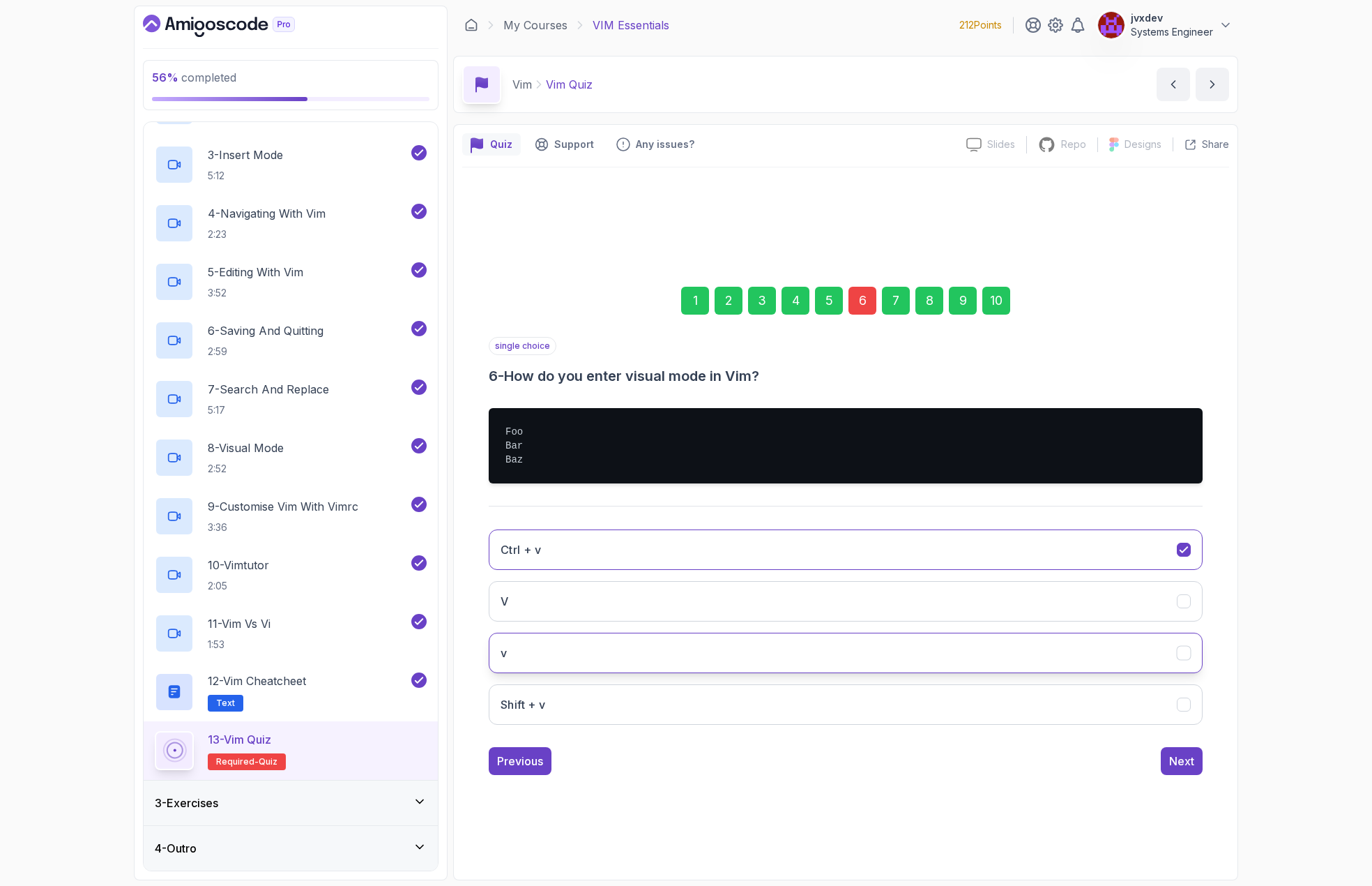
click at [574, 649] on button "v" at bounding box center [845, 652] width 714 height 40
click at [1187, 768] on div "Next" at bounding box center [1182, 761] width 25 height 16
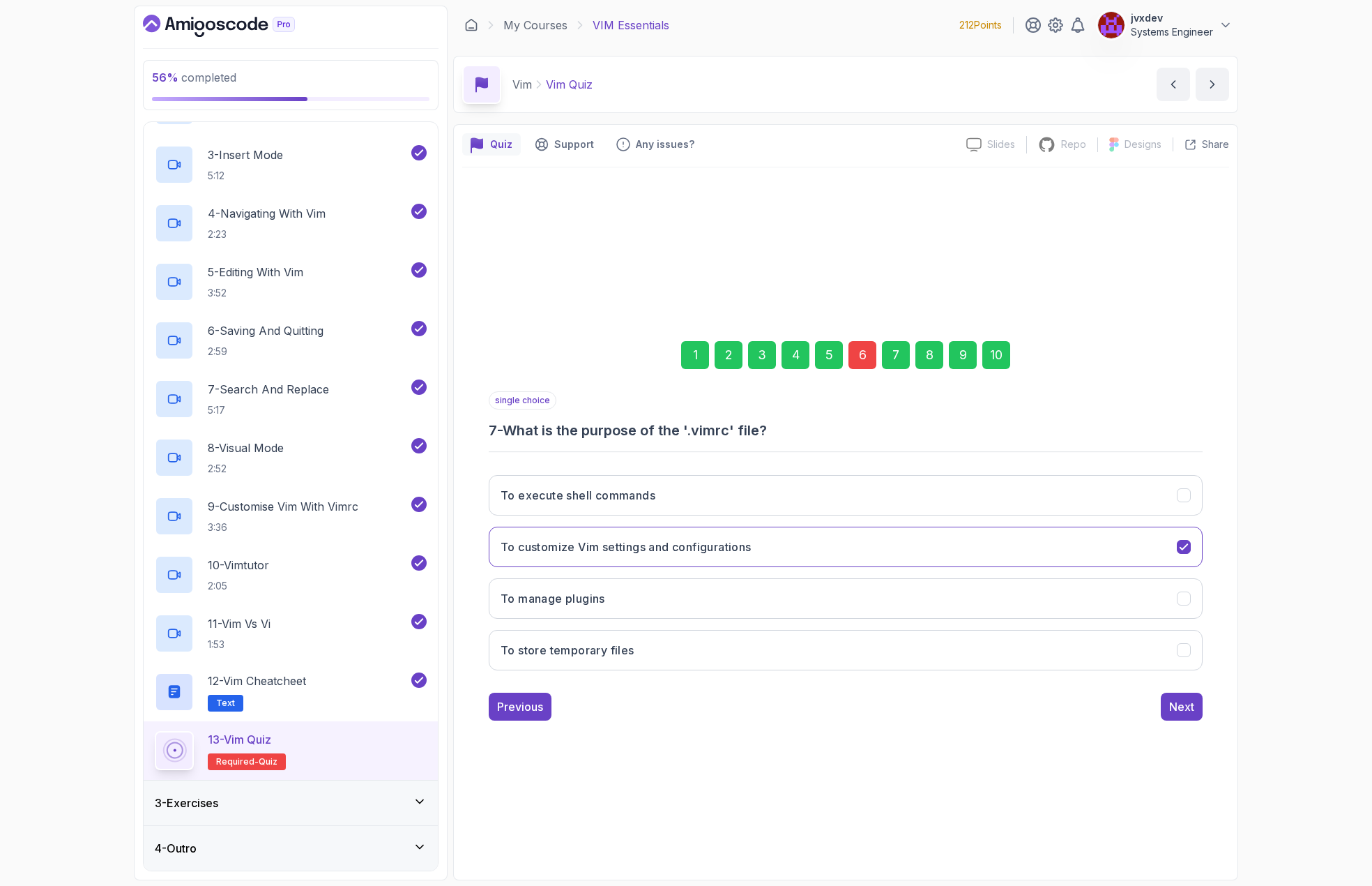
click at [1002, 347] on div "10" at bounding box center [997, 355] width 28 height 28
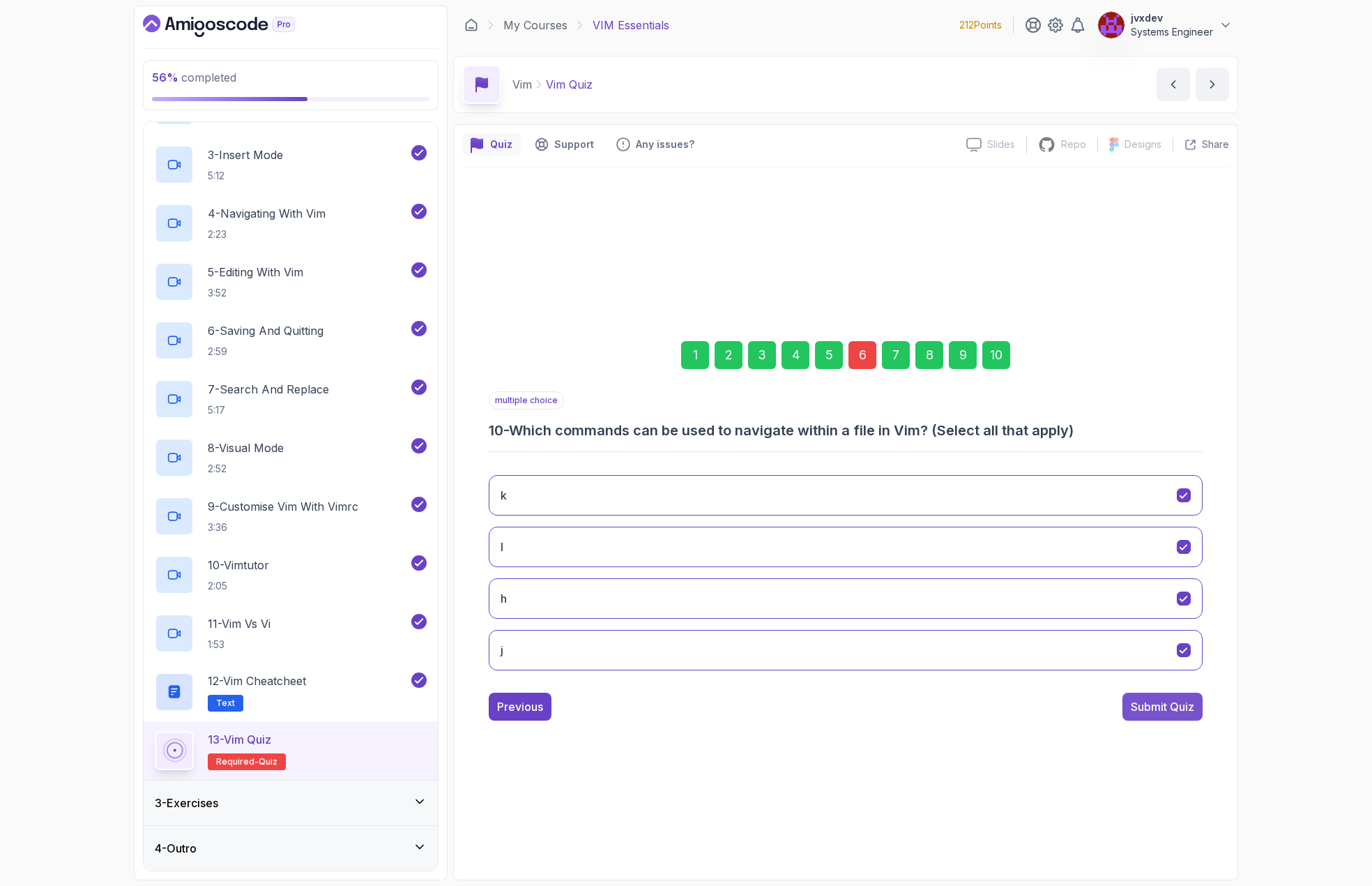
click at [1180, 707] on div "Submit Quiz" at bounding box center [1162, 706] width 63 height 16
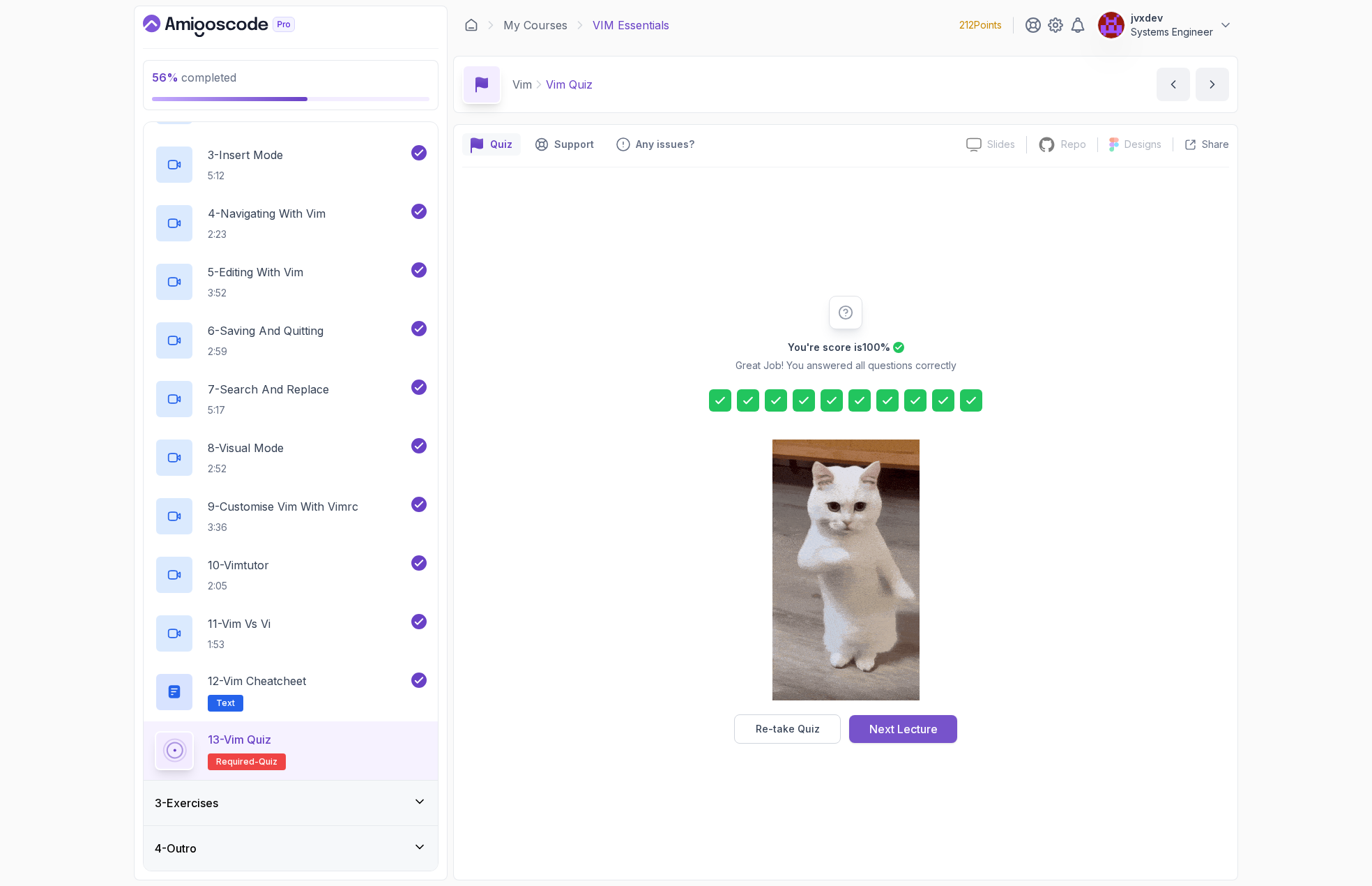
click at [910, 727] on div "Next Lecture" at bounding box center [903, 729] width 68 height 16
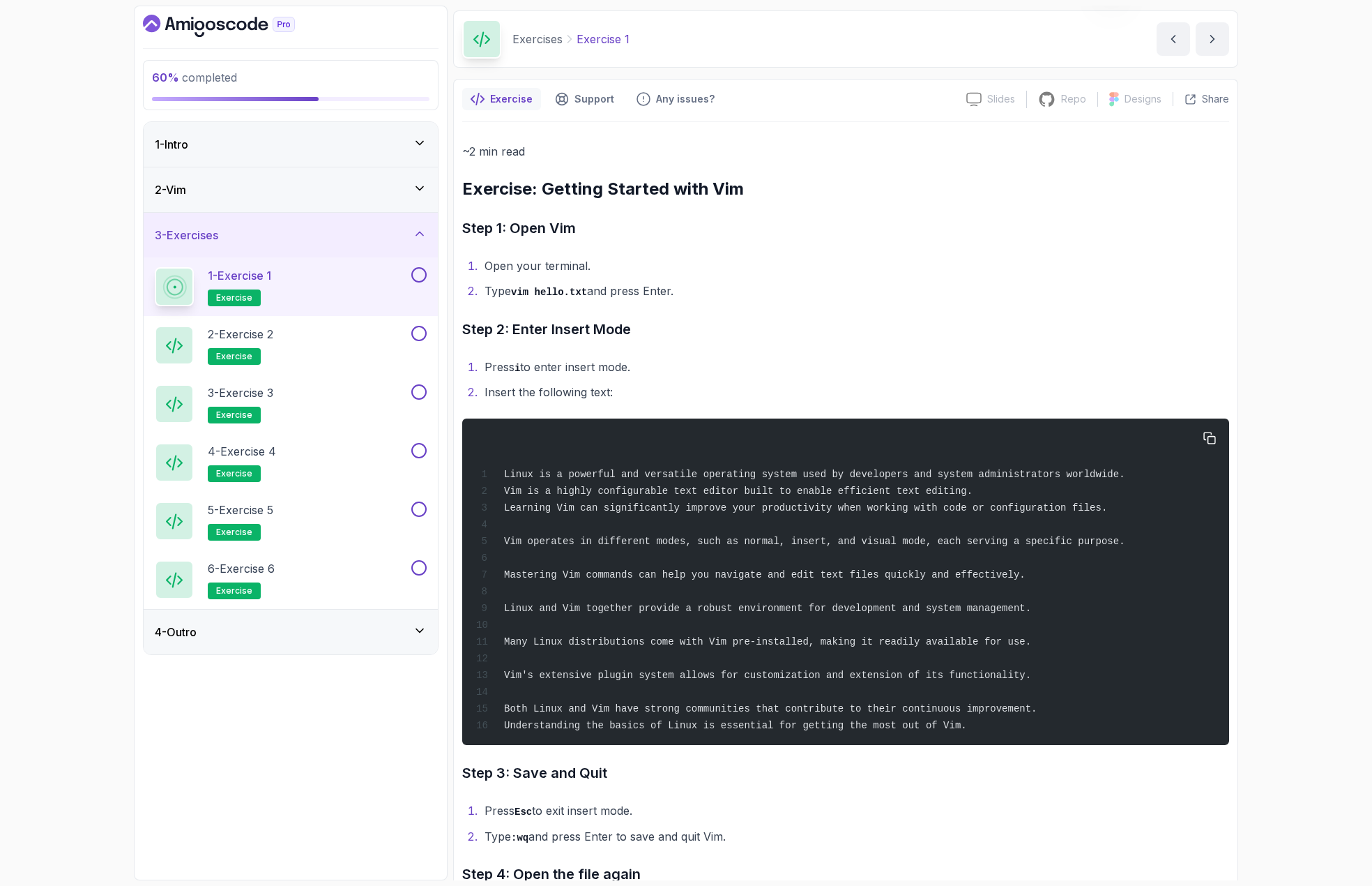
scroll to position [70, 0]
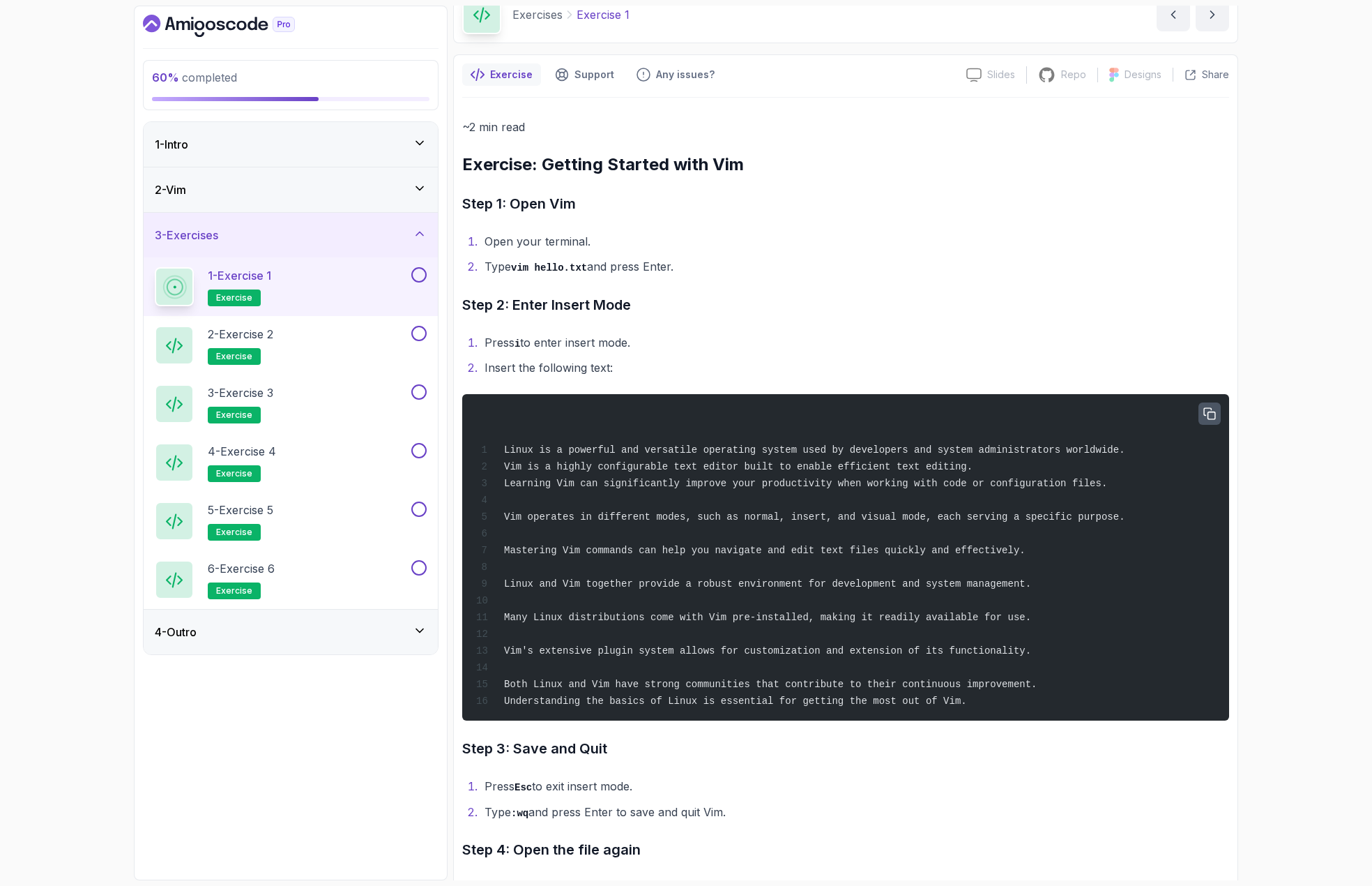
click at [1210, 408] on icon "button" at bounding box center [1209, 413] width 12 height 12
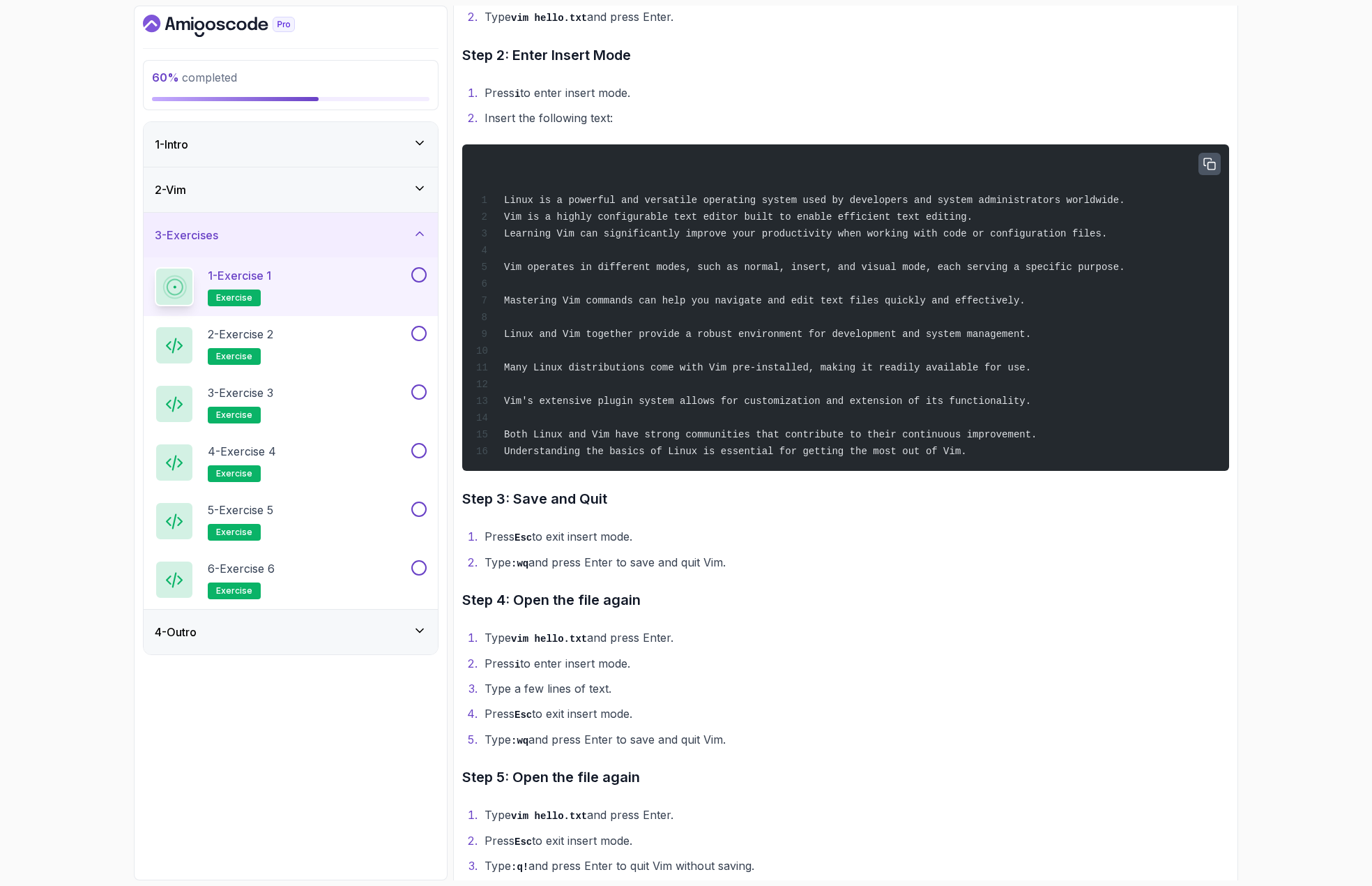
scroll to position [361, 0]
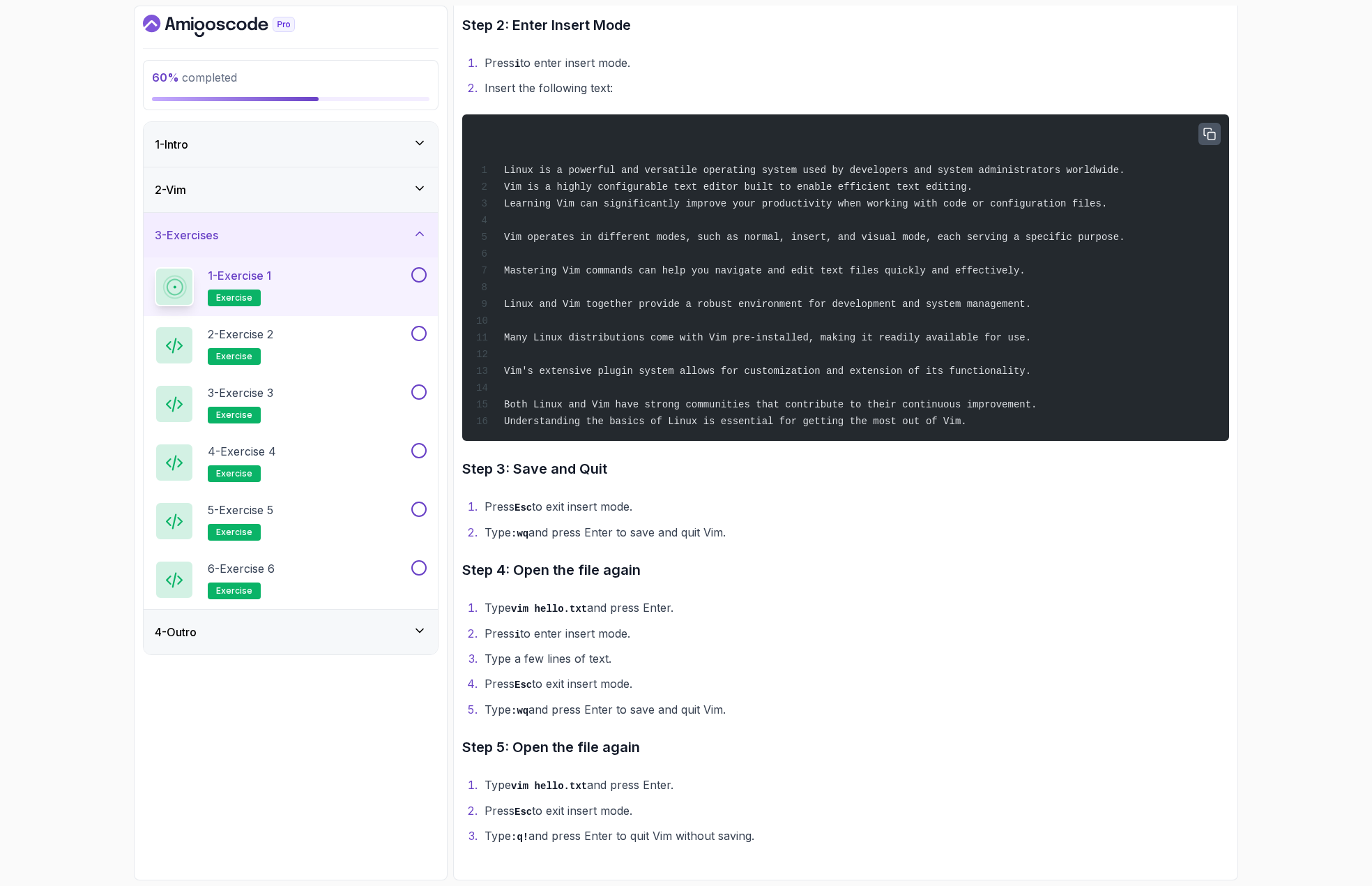
click at [422, 279] on button at bounding box center [419, 274] width 16 height 16
click at [417, 274] on button at bounding box center [419, 274] width 16 height 16
click at [251, 334] on p "2 - Exercise 2" at bounding box center [240, 334] width 66 height 16
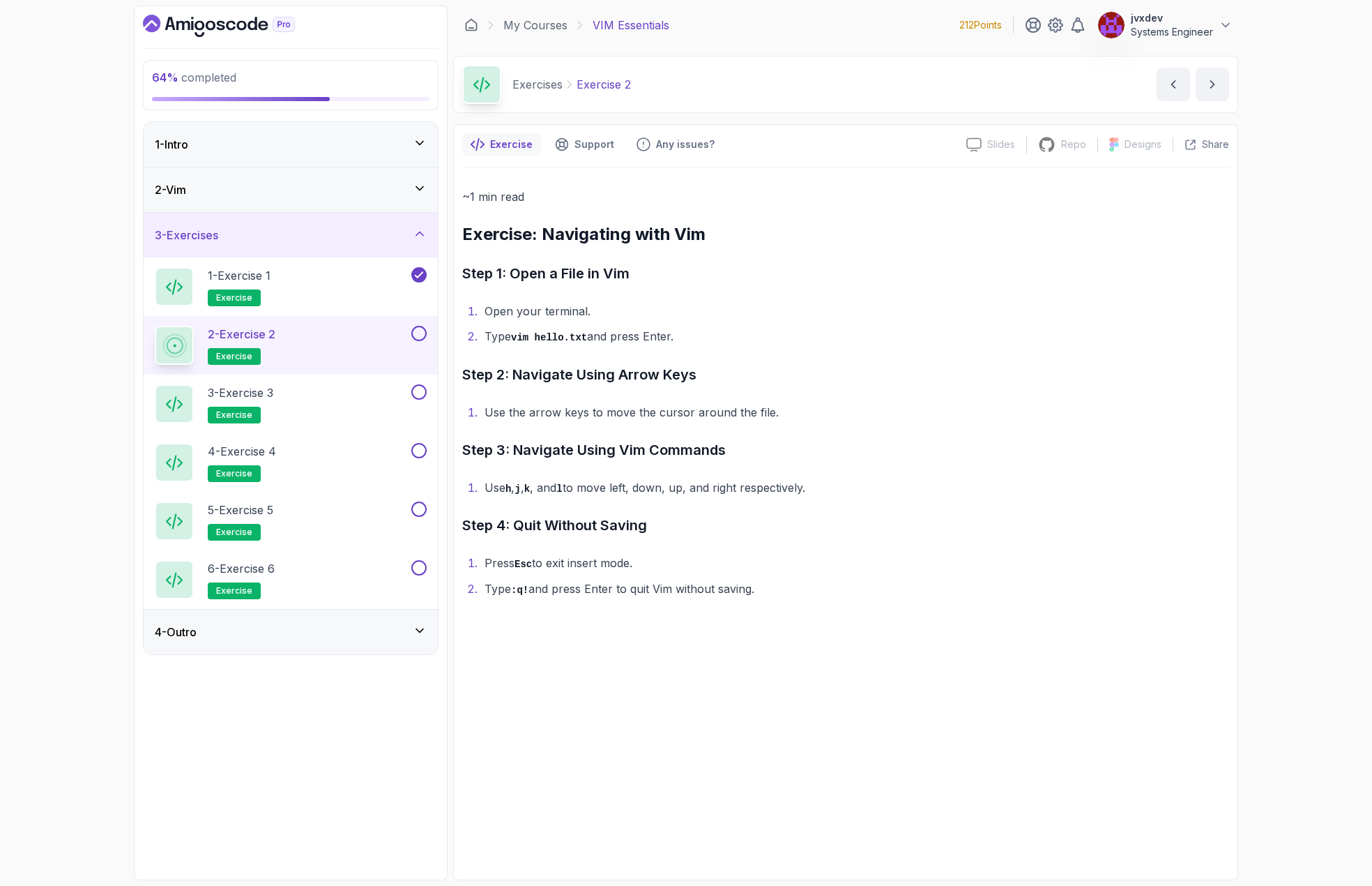
click at [416, 329] on button at bounding box center [419, 333] width 16 height 16
click at [399, 393] on div "3 - Exercise 3 exercise" at bounding box center [281, 403] width 253 height 39
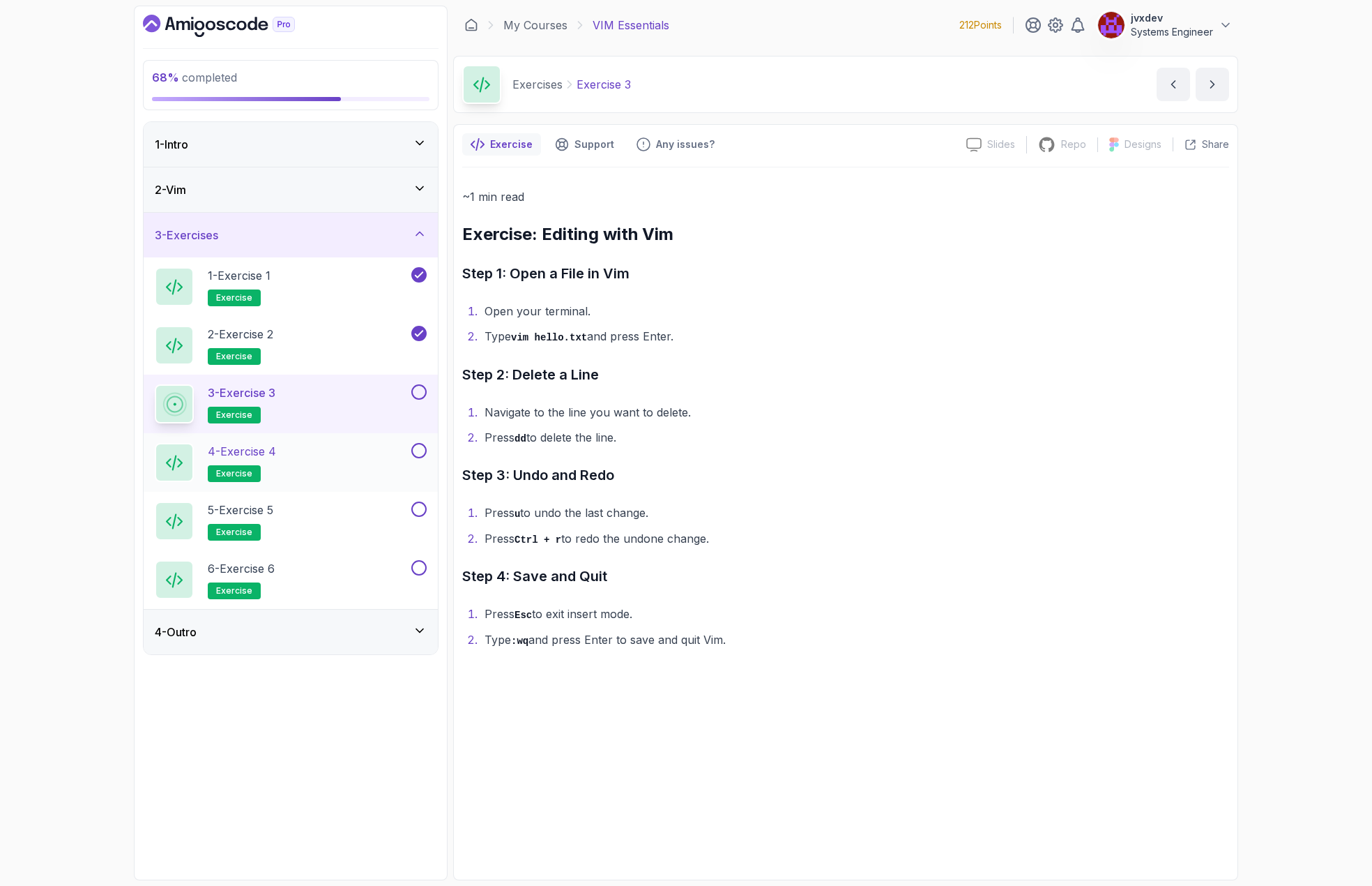
drag, startPoint x: 422, startPoint y: 399, endPoint x: 429, endPoint y: 441, distance: 42.6
click at [422, 399] on button "3 - Exercise 3 exercise" at bounding box center [291, 403] width 272 height 39
click at [421, 399] on button "3 - Exercise 3 exercise" at bounding box center [291, 403] width 272 height 39
click at [420, 395] on button at bounding box center [419, 392] width 16 height 16
click at [379, 446] on div "4 - Exercise 4 exercise" at bounding box center [281, 462] width 253 height 39
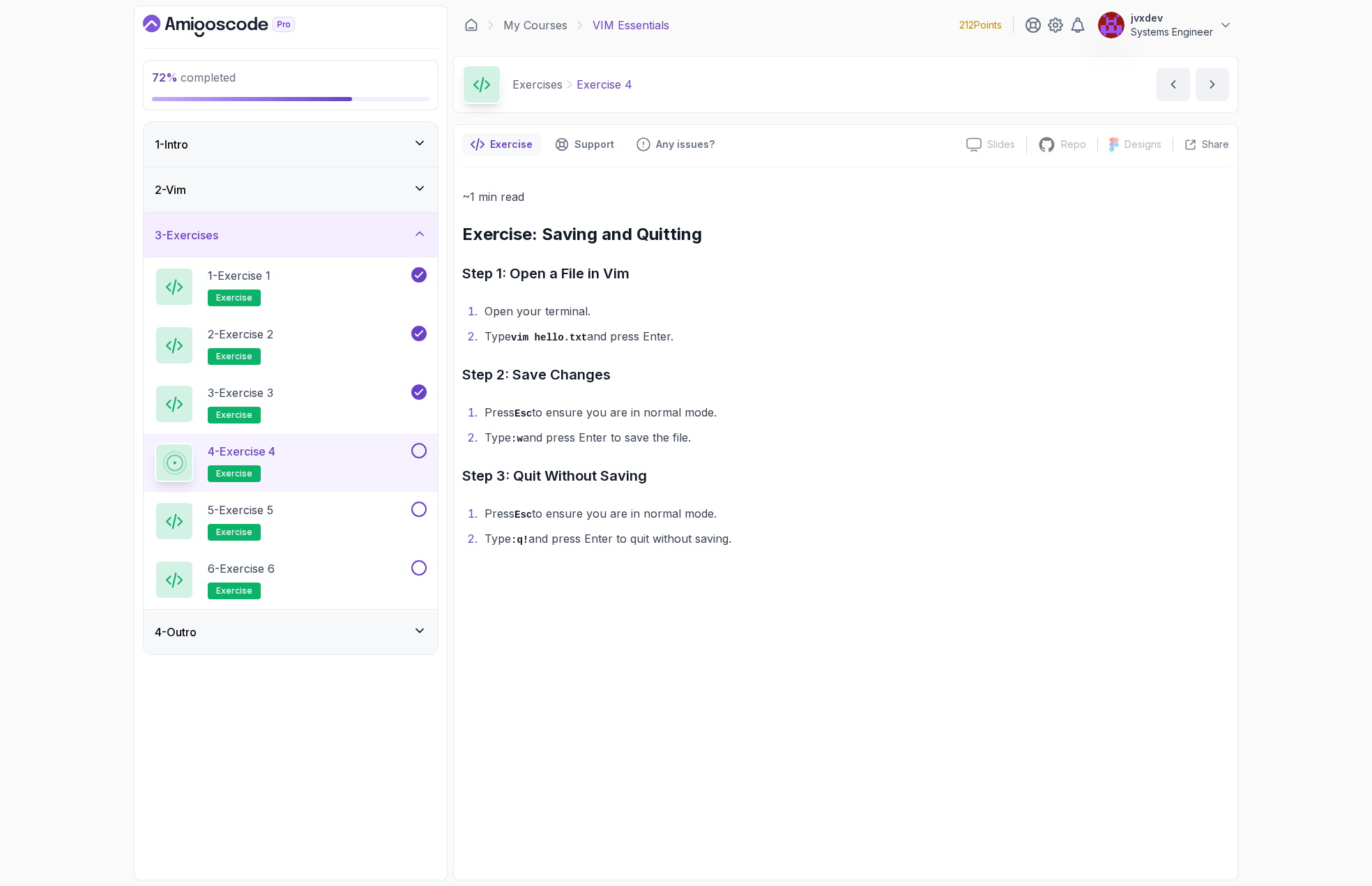
click at [426, 450] on button at bounding box center [419, 450] width 16 height 16
click at [383, 510] on div "5 - Exercise 5 exercise" at bounding box center [281, 520] width 253 height 39
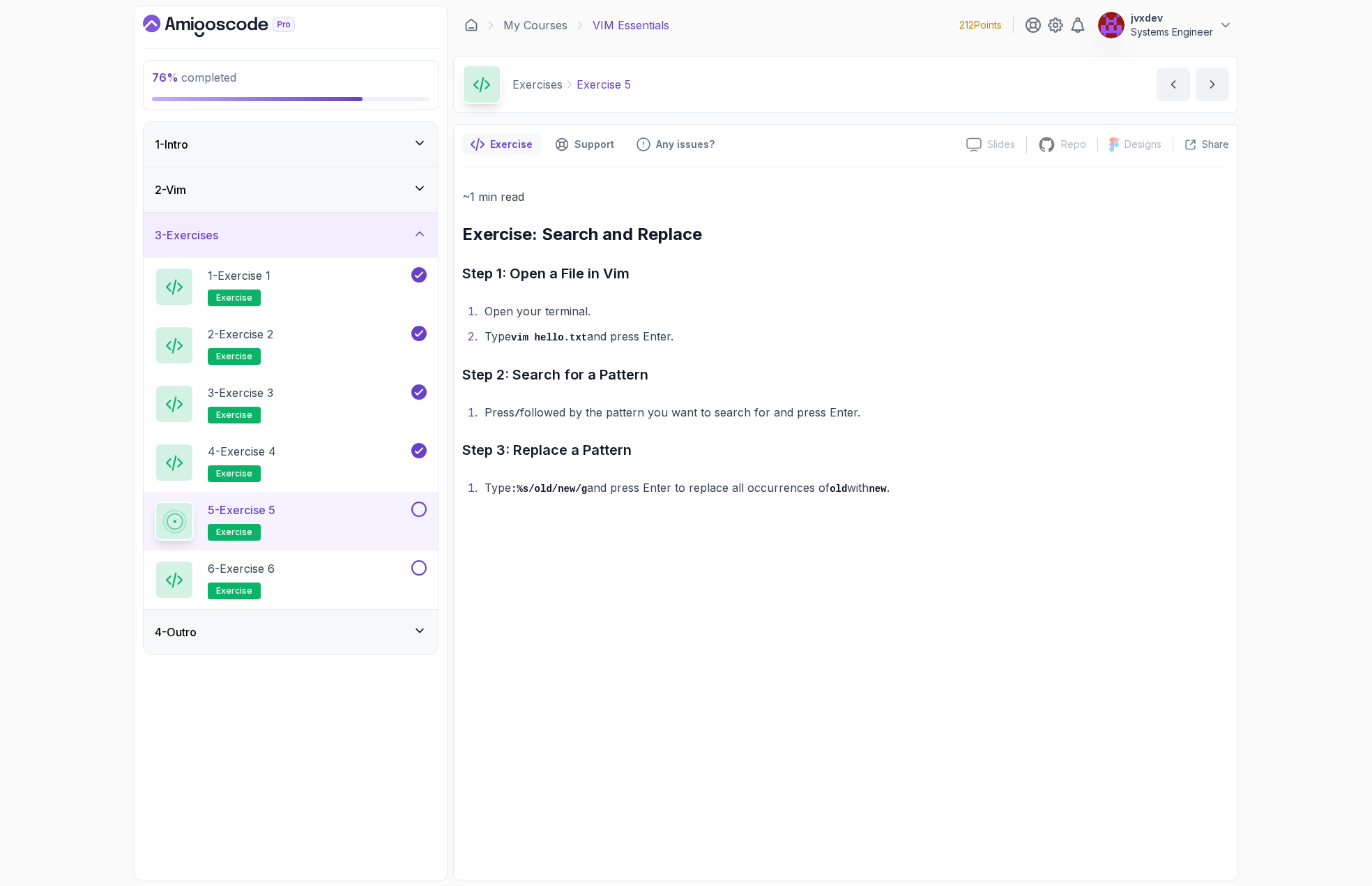
click at [418, 507] on button at bounding box center [419, 509] width 16 height 16
click at [372, 571] on div "6 - Exercise 6 exercise" at bounding box center [281, 579] width 253 height 39
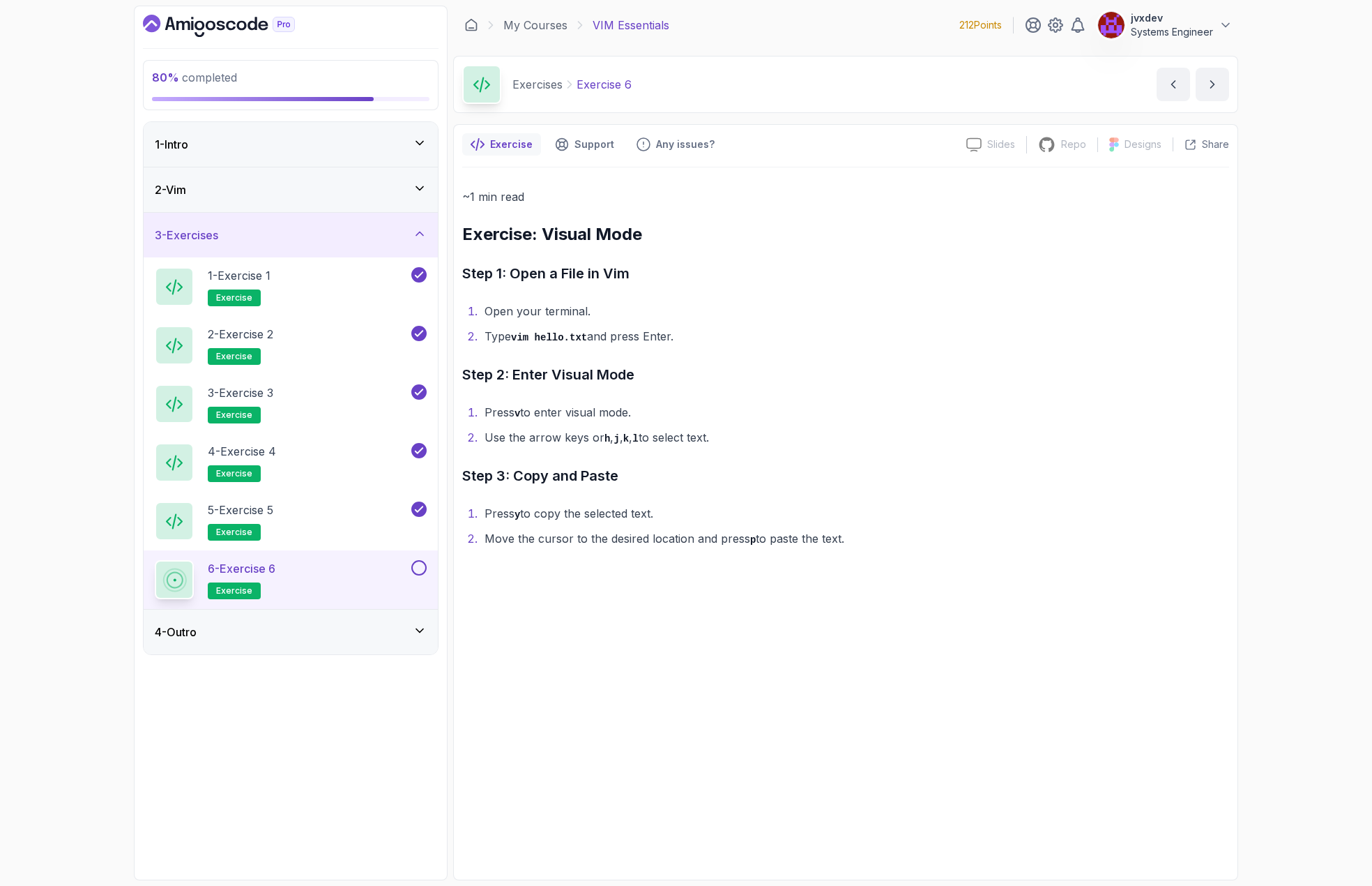
click at [417, 576] on button "6 - Exercise 6 exercise" at bounding box center [291, 579] width 272 height 39
click at [370, 566] on div "6 - Exercise 6 exercise" at bounding box center [281, 579] width 253 height 39
click at [420, 566] on button at bounding box center [419, 567] width 16 height 16
click at [357, 630] on div "4 - Outro" at bounding box center [291, 632] width 272 height 16
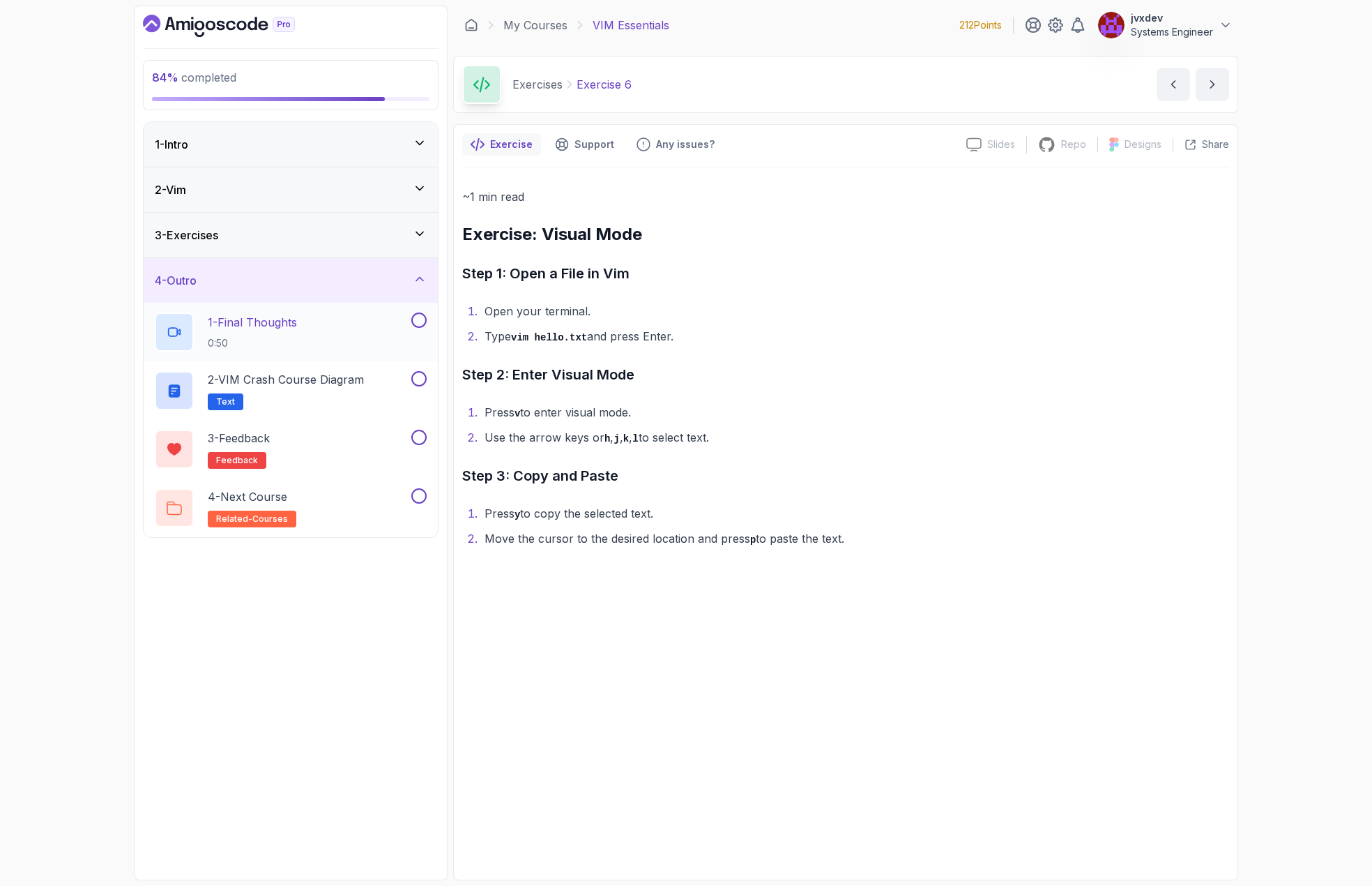
click at [386, 324] on div "1 - Final Thoughts 0:50" at bounding box center [281, 332] width 253 height 39
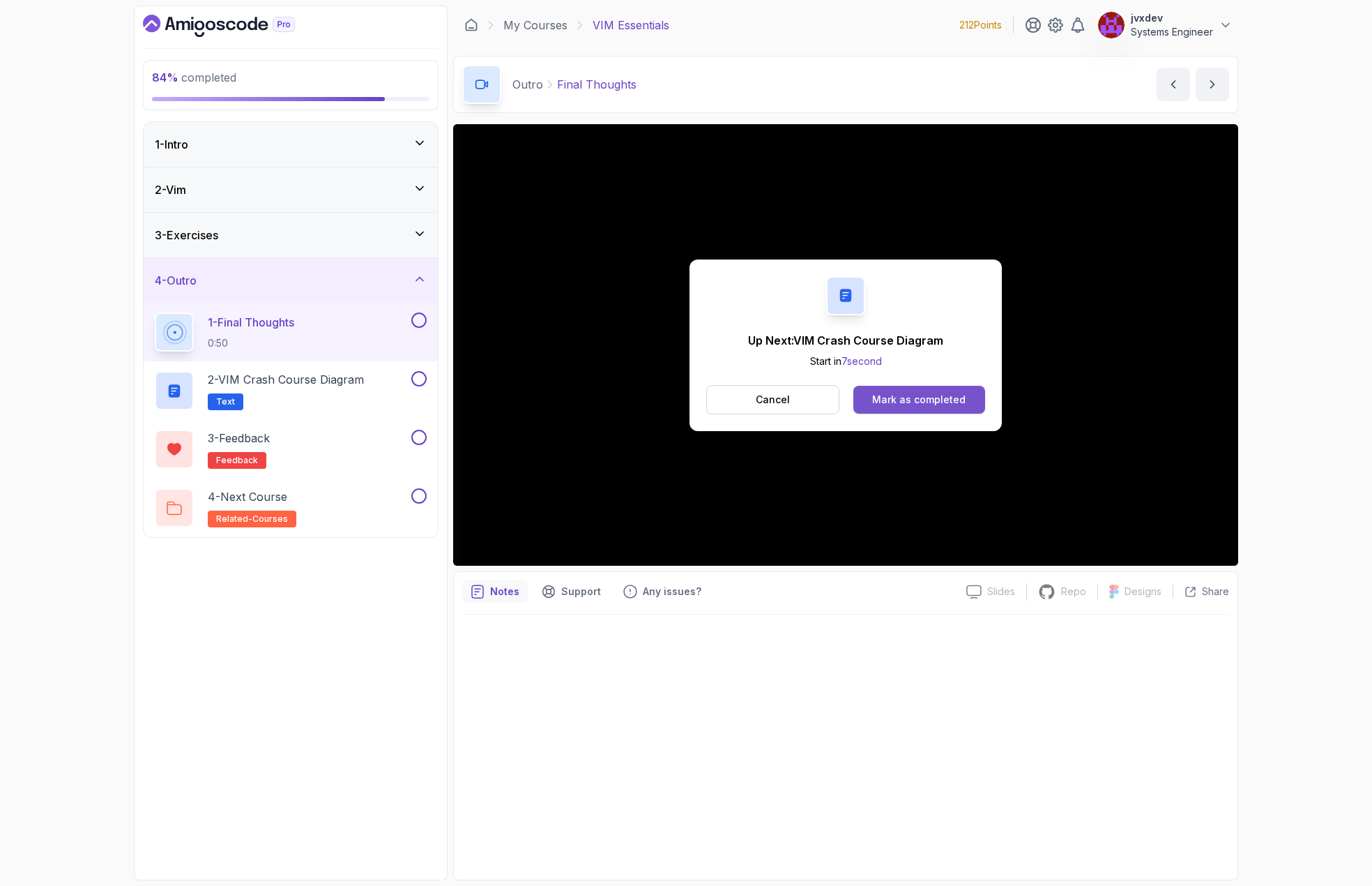
click at [921, 399] on div "Mark as completed" at bounding box center [919, 399] width 94 height 14
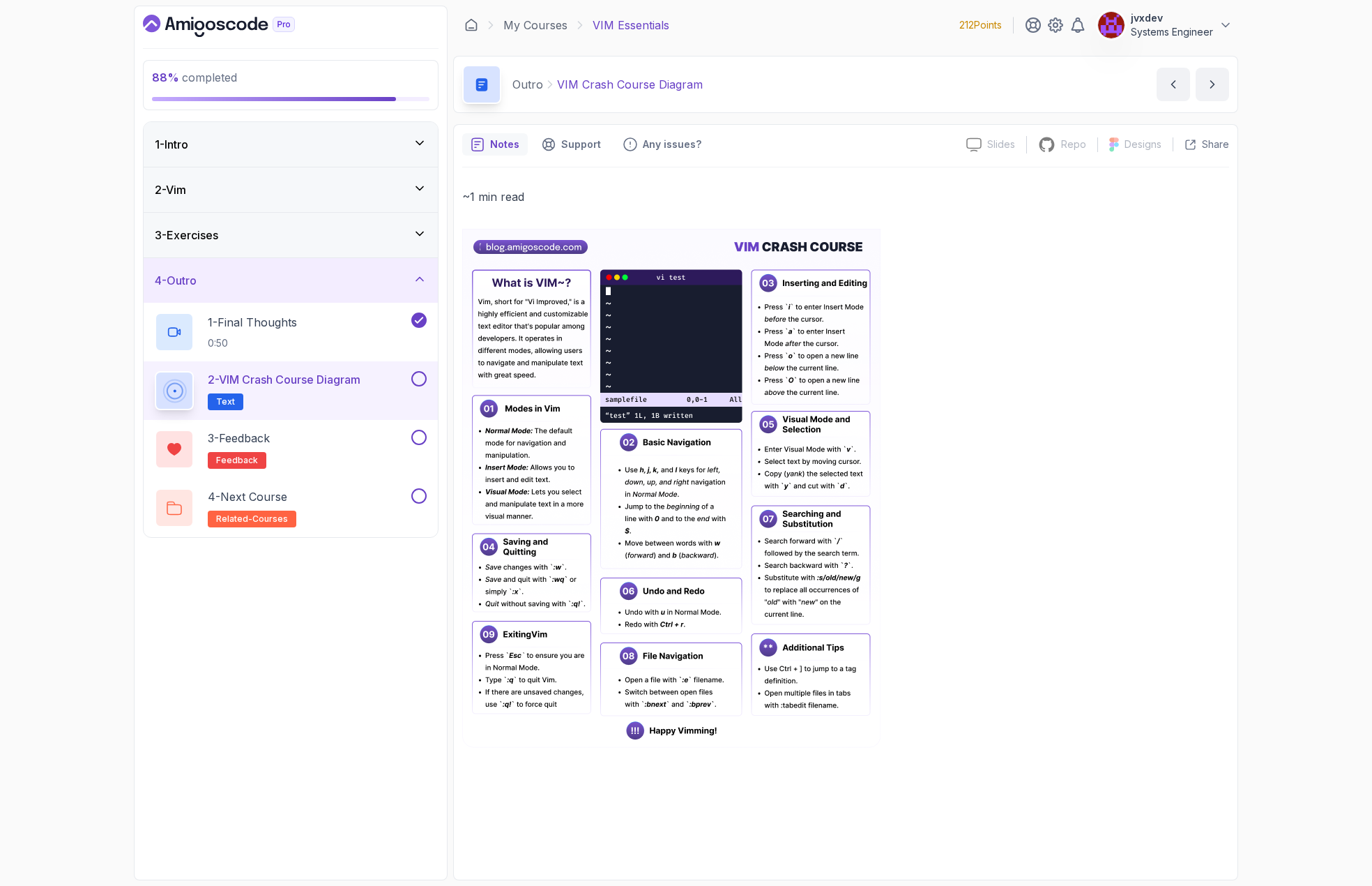
click at [412, 376] on button at bounding box center [419, 379] width 16 height 16
click at [374, 451] on div "3 - Feedback feedback" at bounding box center [281, 449] width 253 height 39
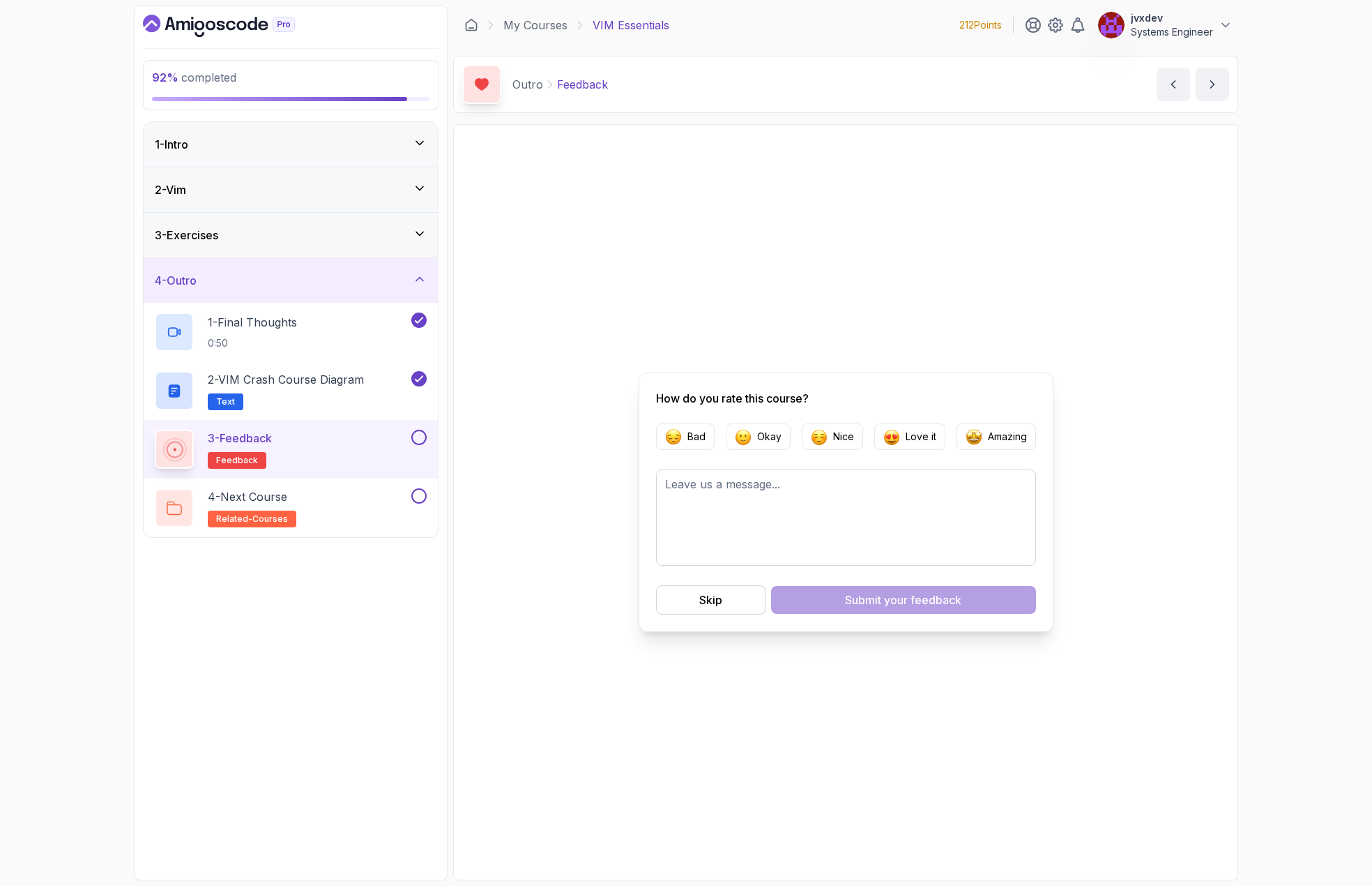
click at [418, 441] on button at bounding box center [419, 437] width 16 height 16
click at [697, 609] on button "Skip" at bounding box center [710, 600] width 109 height 30
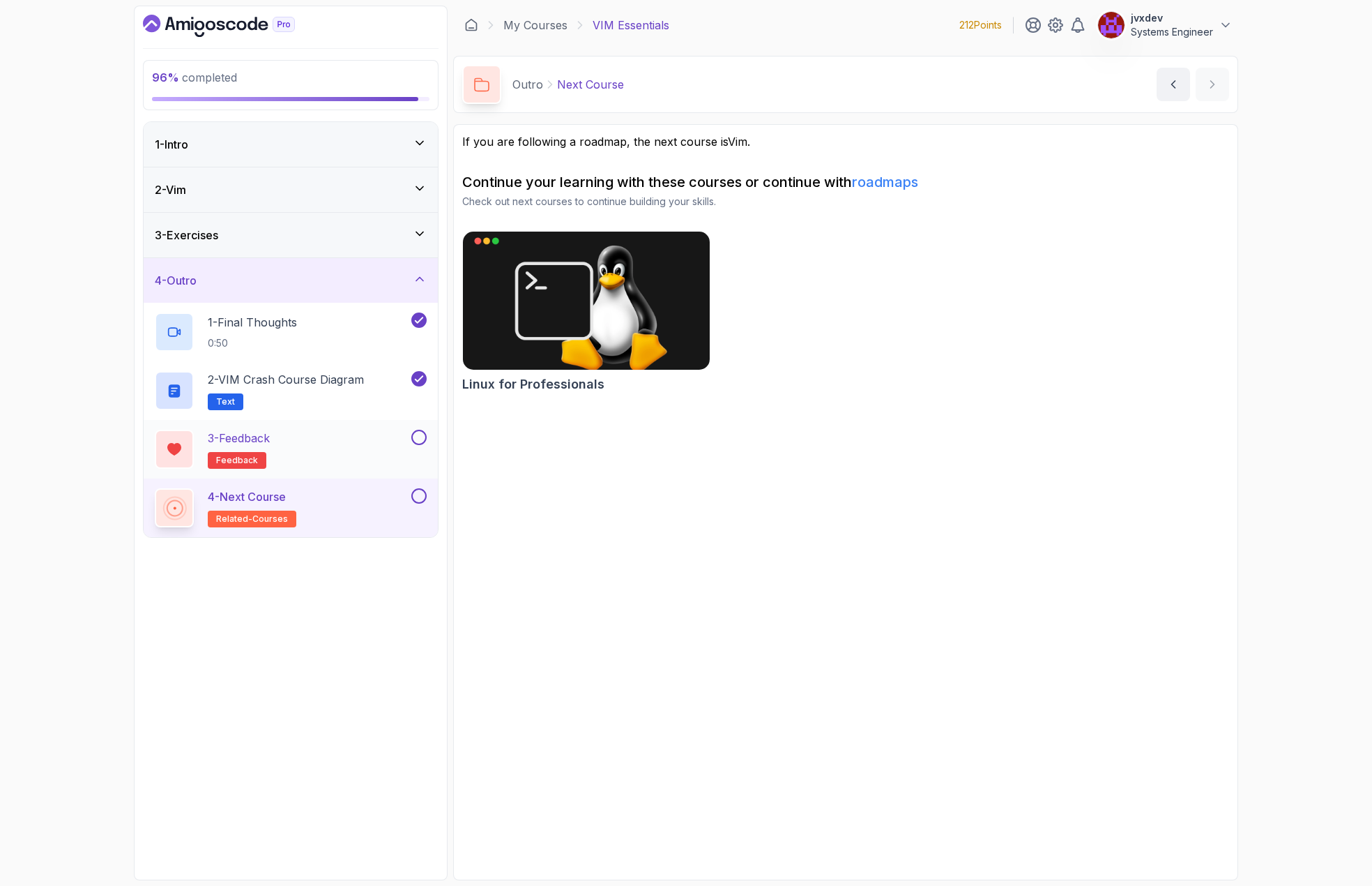
click at [371, 451] on div "3 - Feedback feedback" at bounding box center [281, 449] width 253 height 39
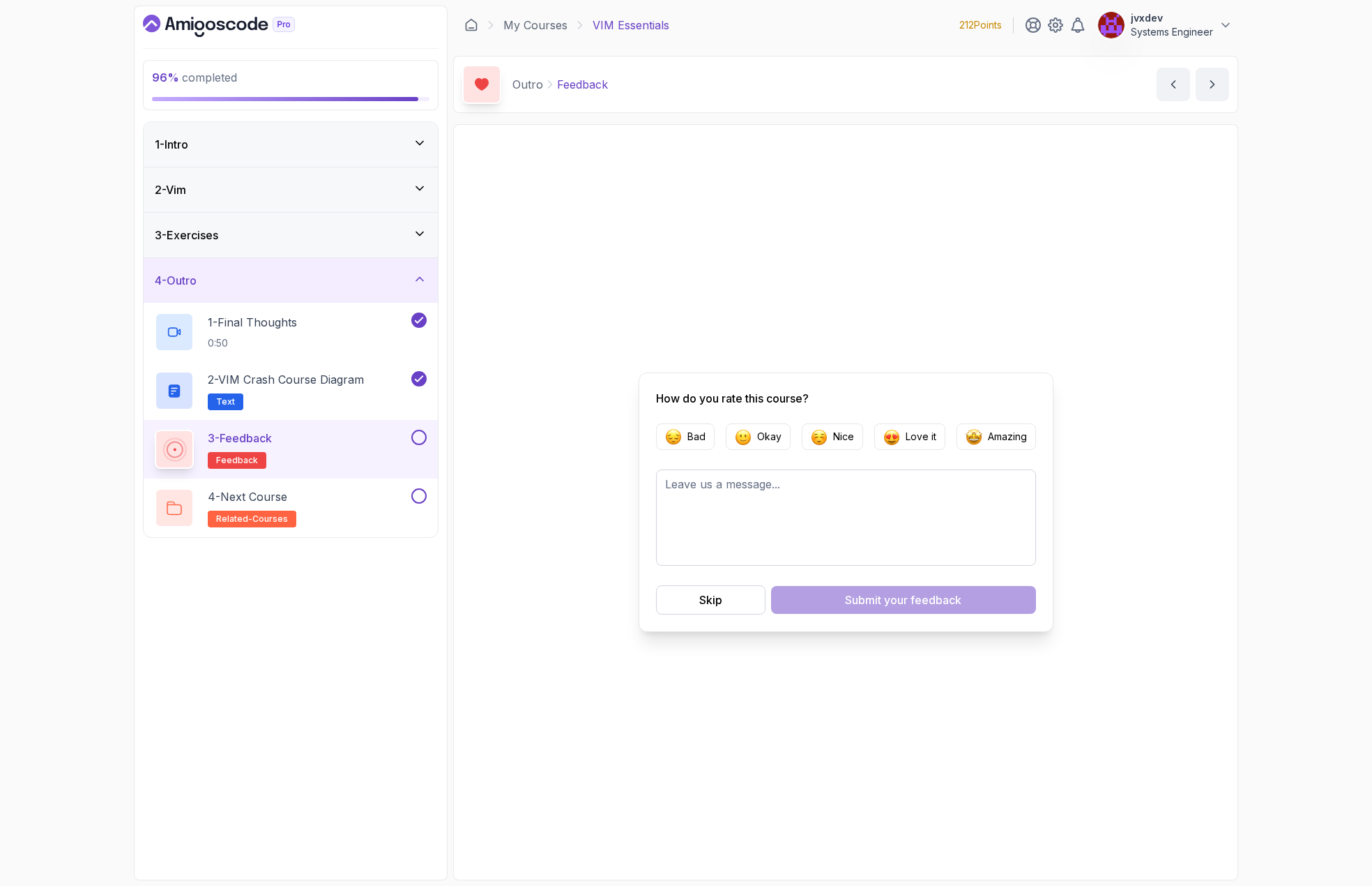
click at [427, 444] on div "3 - Feedback feedback" at bounding box center [291, 449] width 294 height 58
click at [422, 443] on button at bounding box center [419, 437] width 16 height 16
click at [383, 496] on div "4 - Next Course related-courses" at bounding box center [281, 507] width 253 height 39
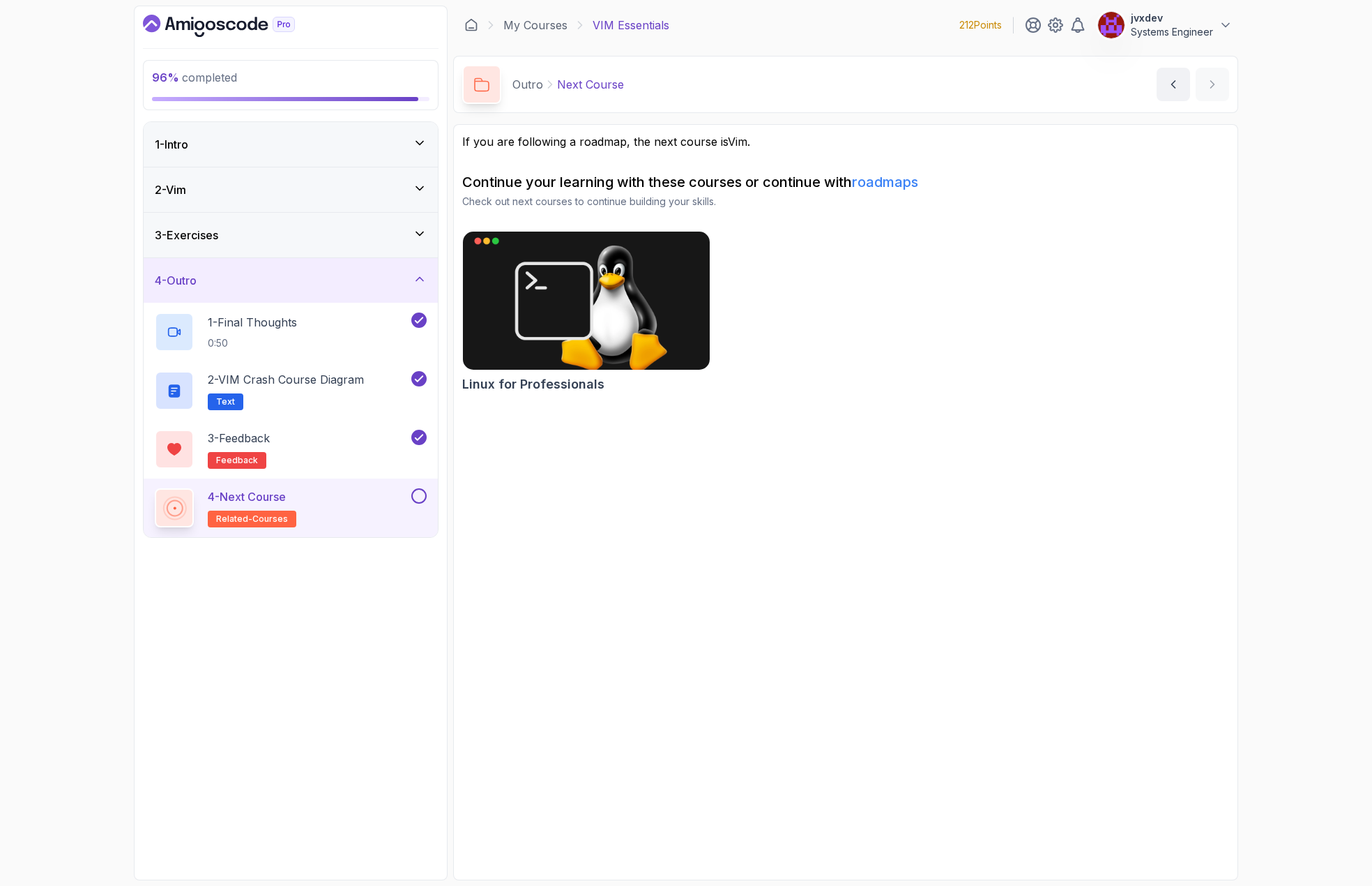
click at [421, 500] on button at bounding box center [419, 496] width 16 height 16
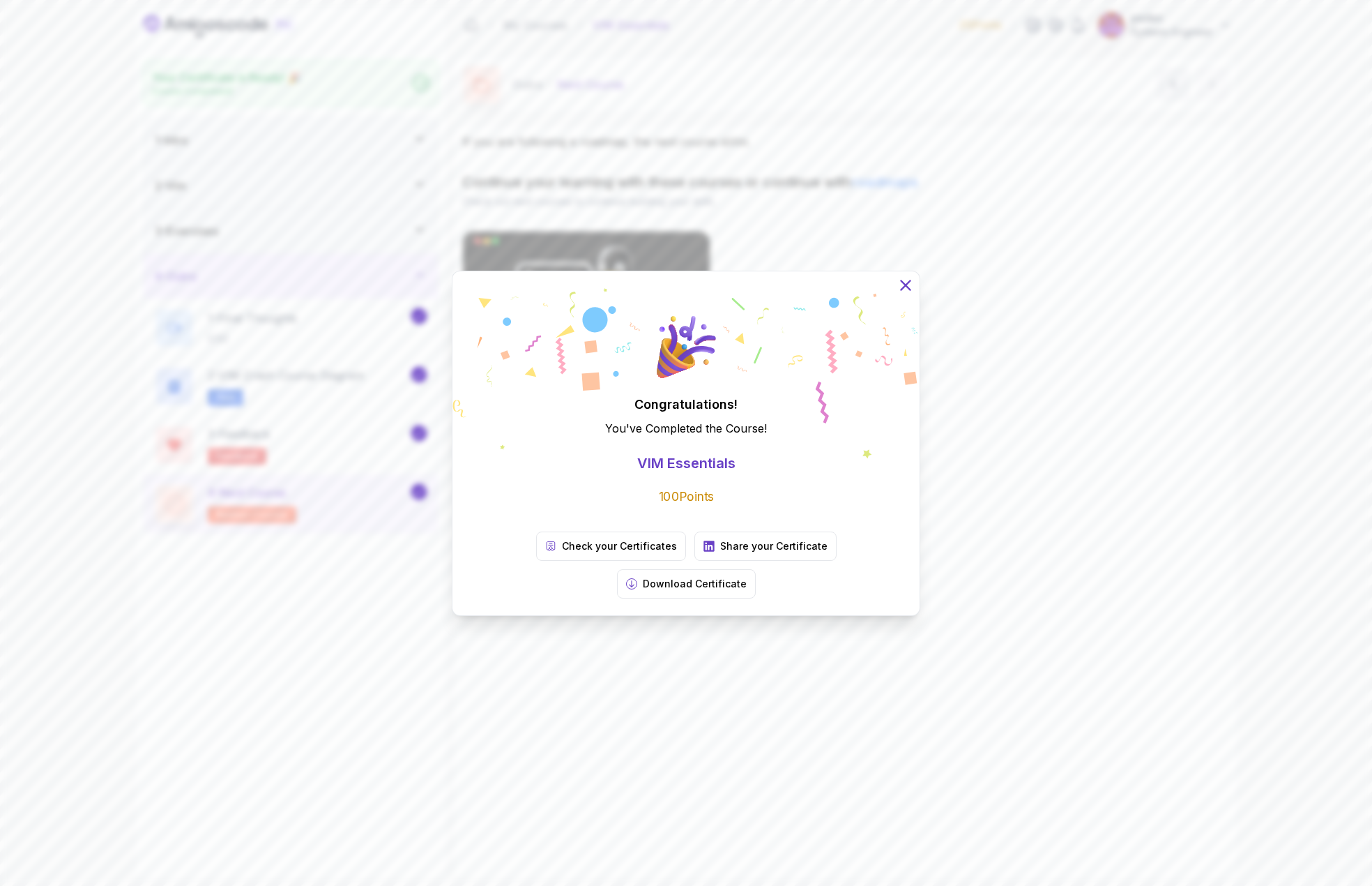
click at [906, 290] on icon at bounding box center [905, 285] width 9 height 9
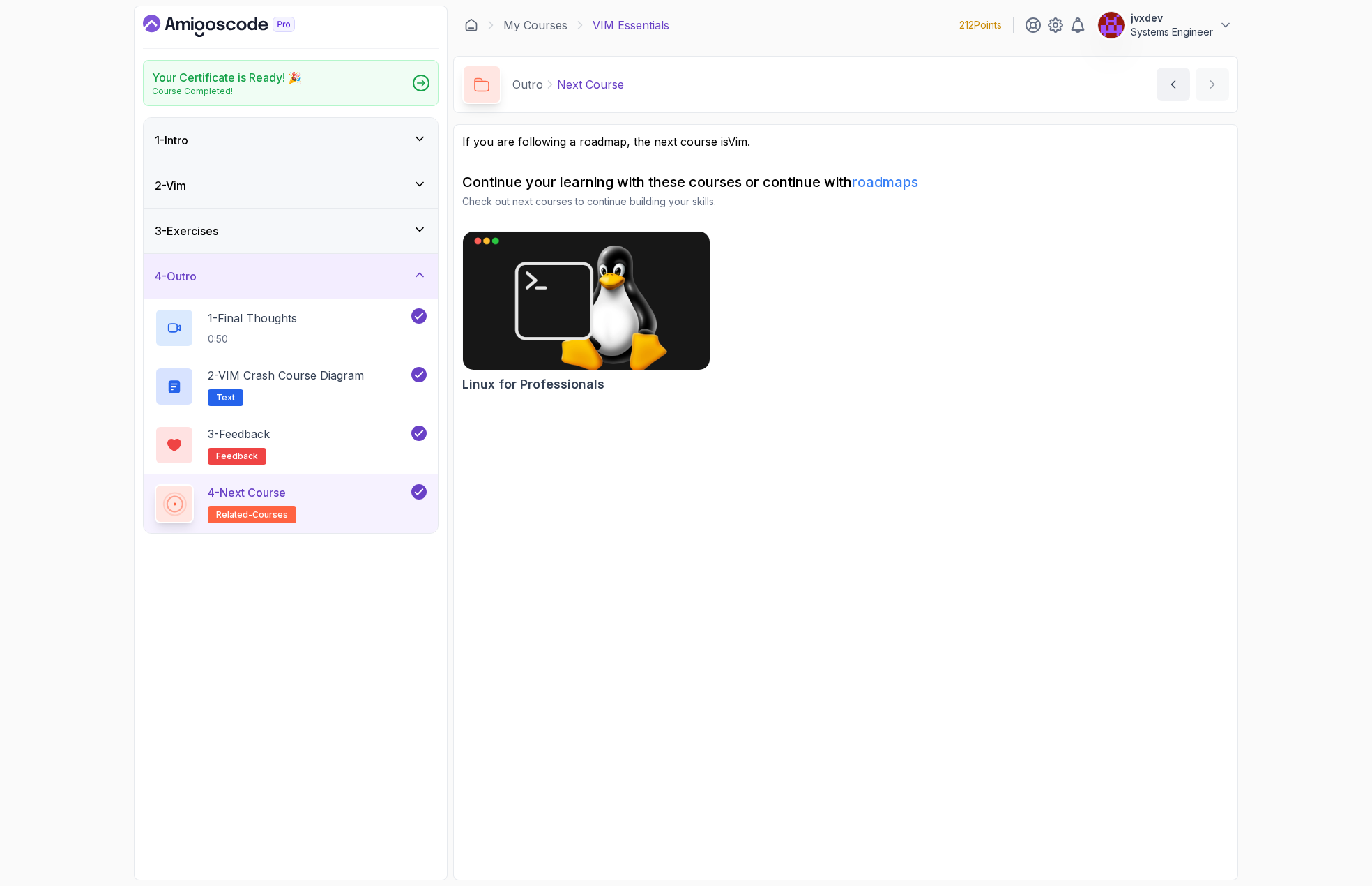
click at [910, 187] on link "roadmaps" at bounding box center [885, 182] width 66 height 16
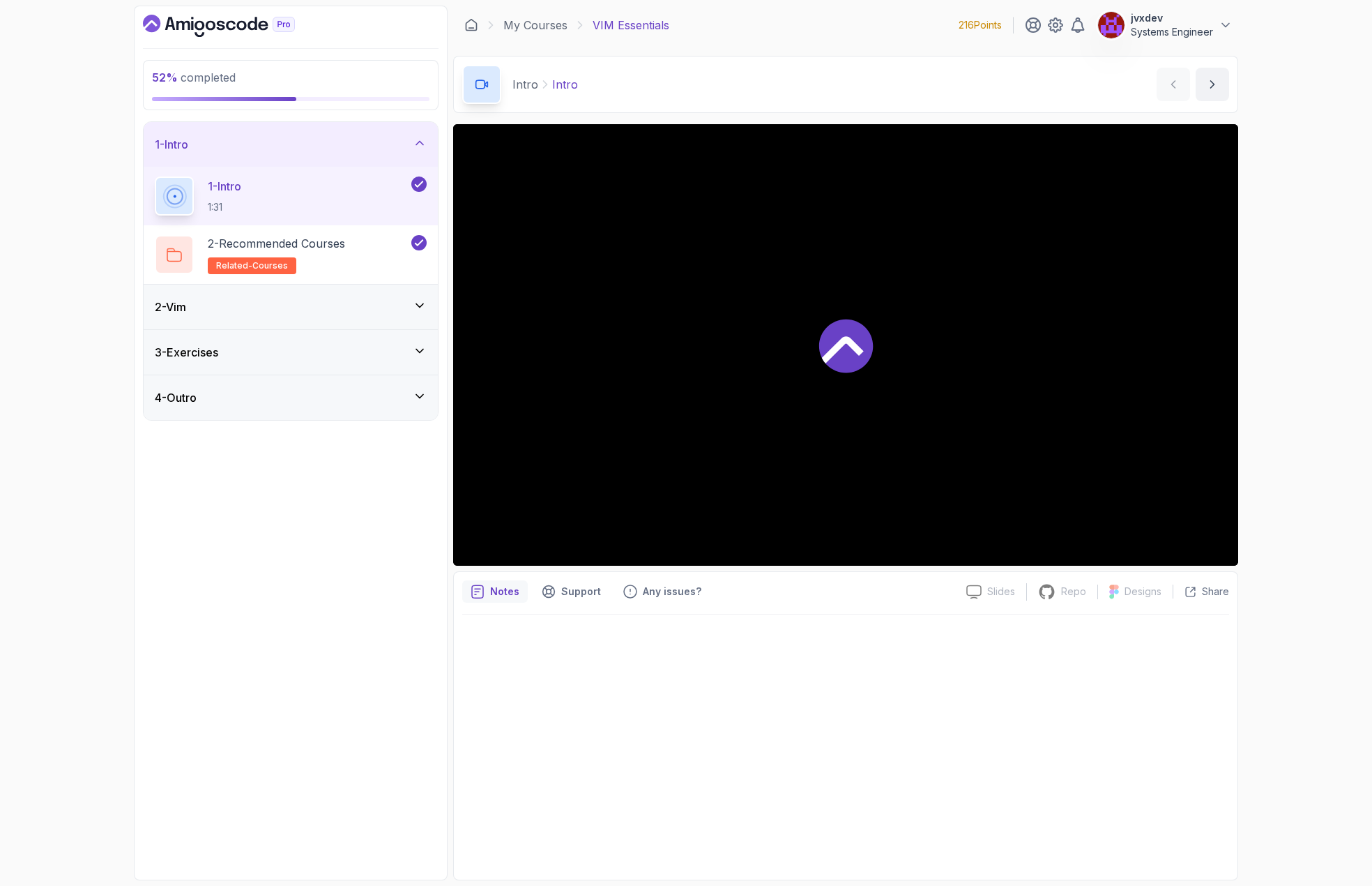
click at [314, 401] on div "4 - Outro" at bounding box center [291, 398] width 272 height 16
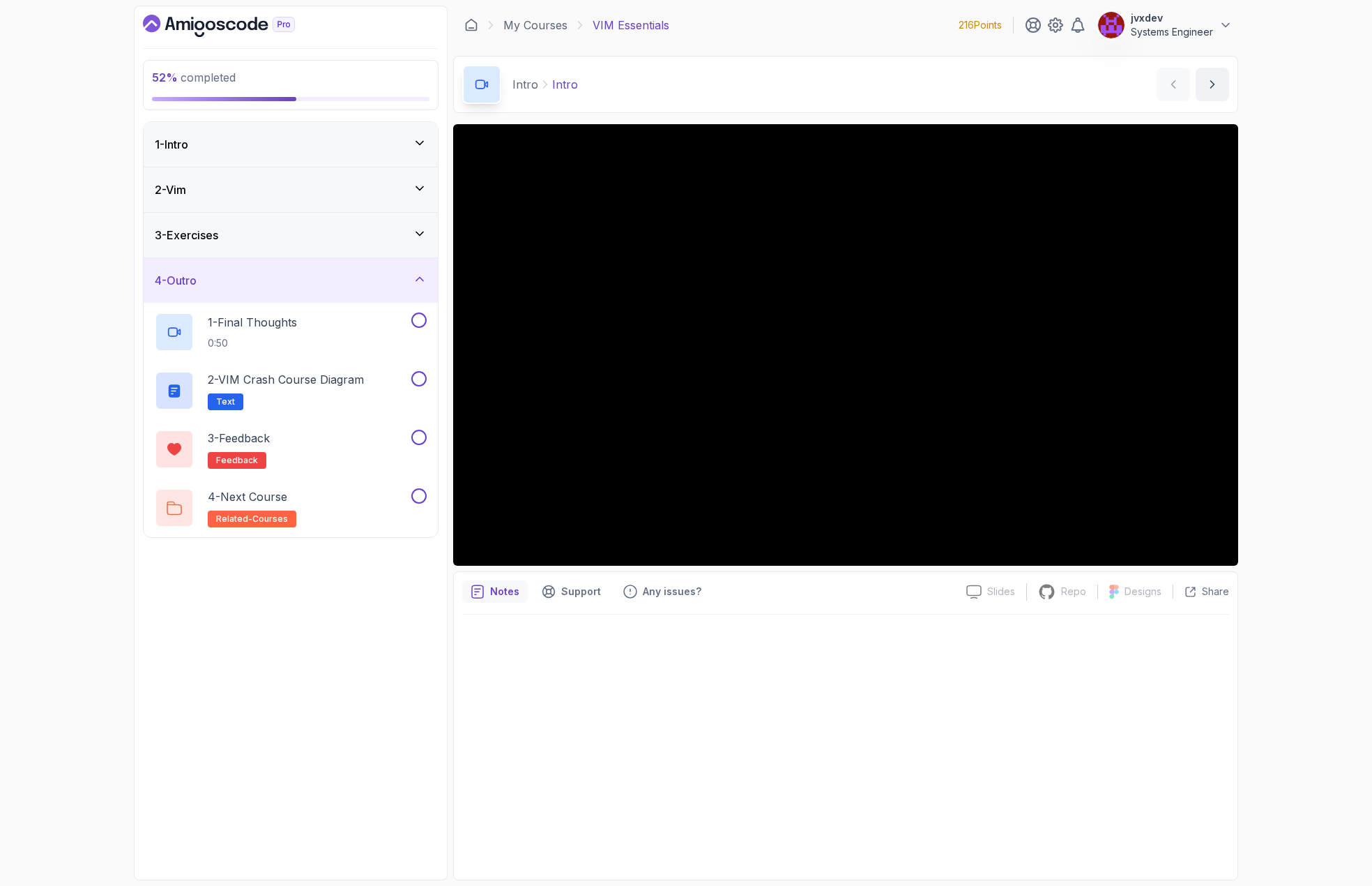
click at [353, 234] on div "3 - Exercises" at bounding box center [291, 235] width 272 height 16
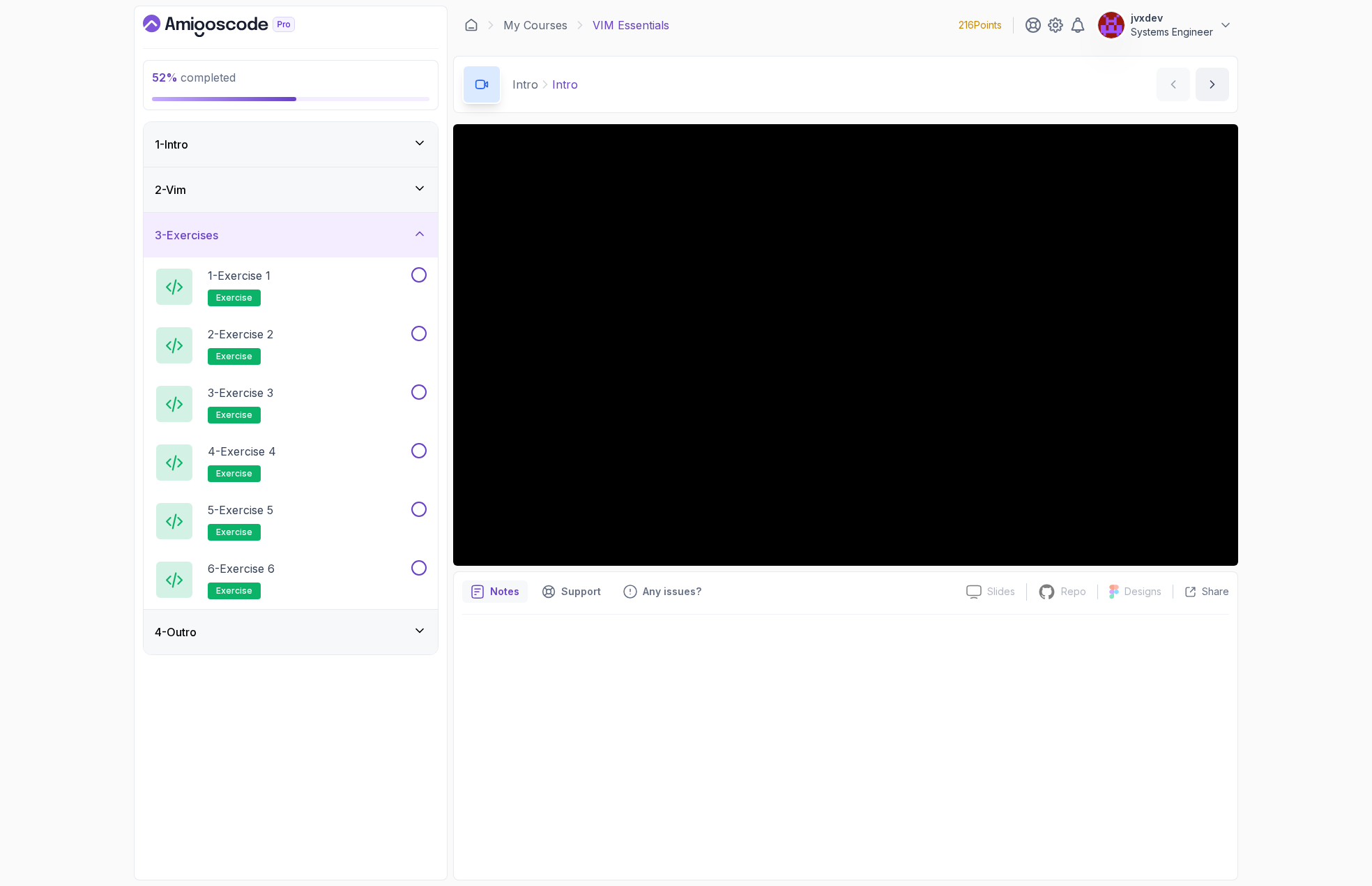
click at [340, 176] on div "2 - Vim" at bounding box center [291, 189] width 294 height 44
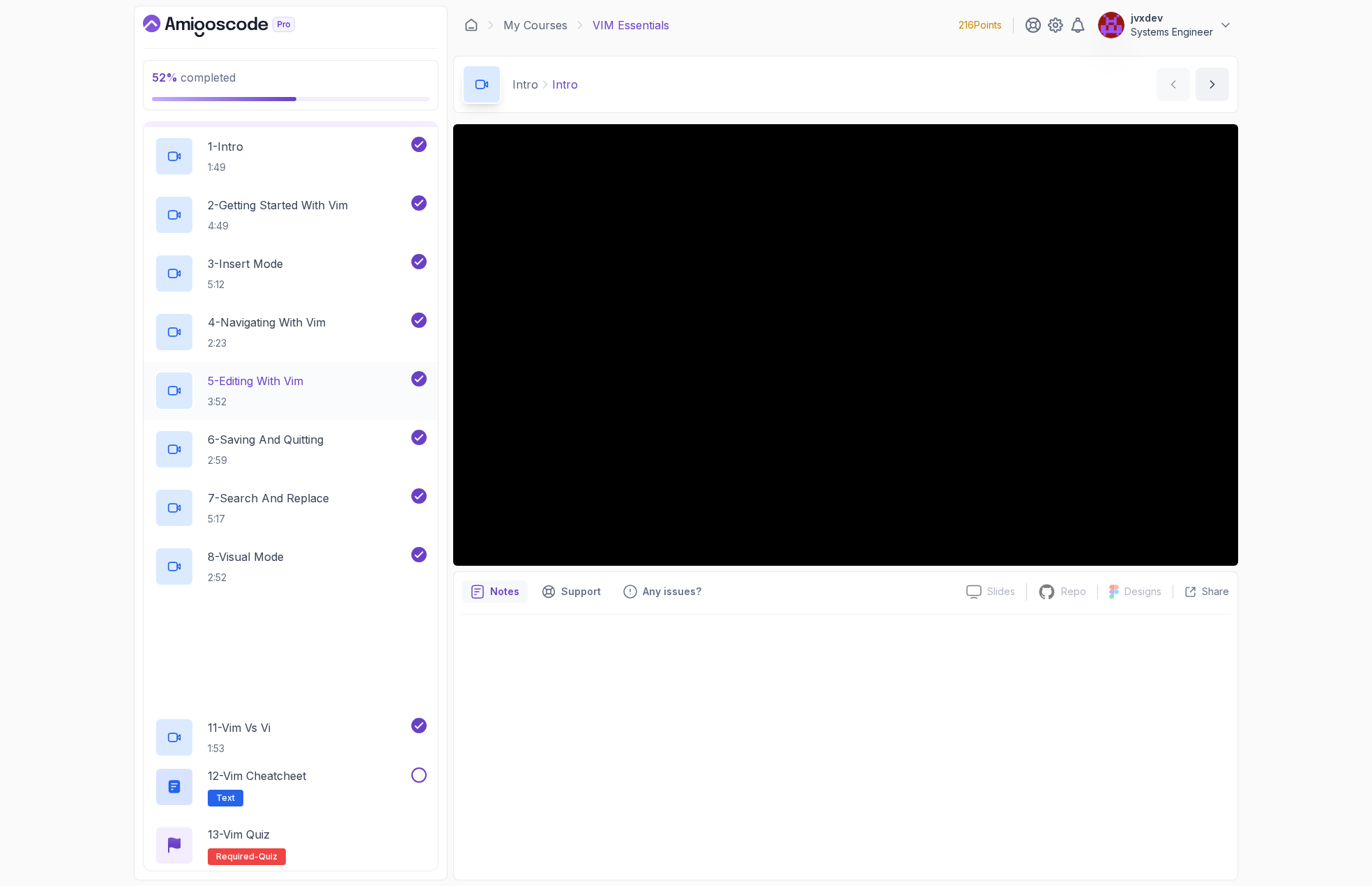
scroll to position [194, 0]
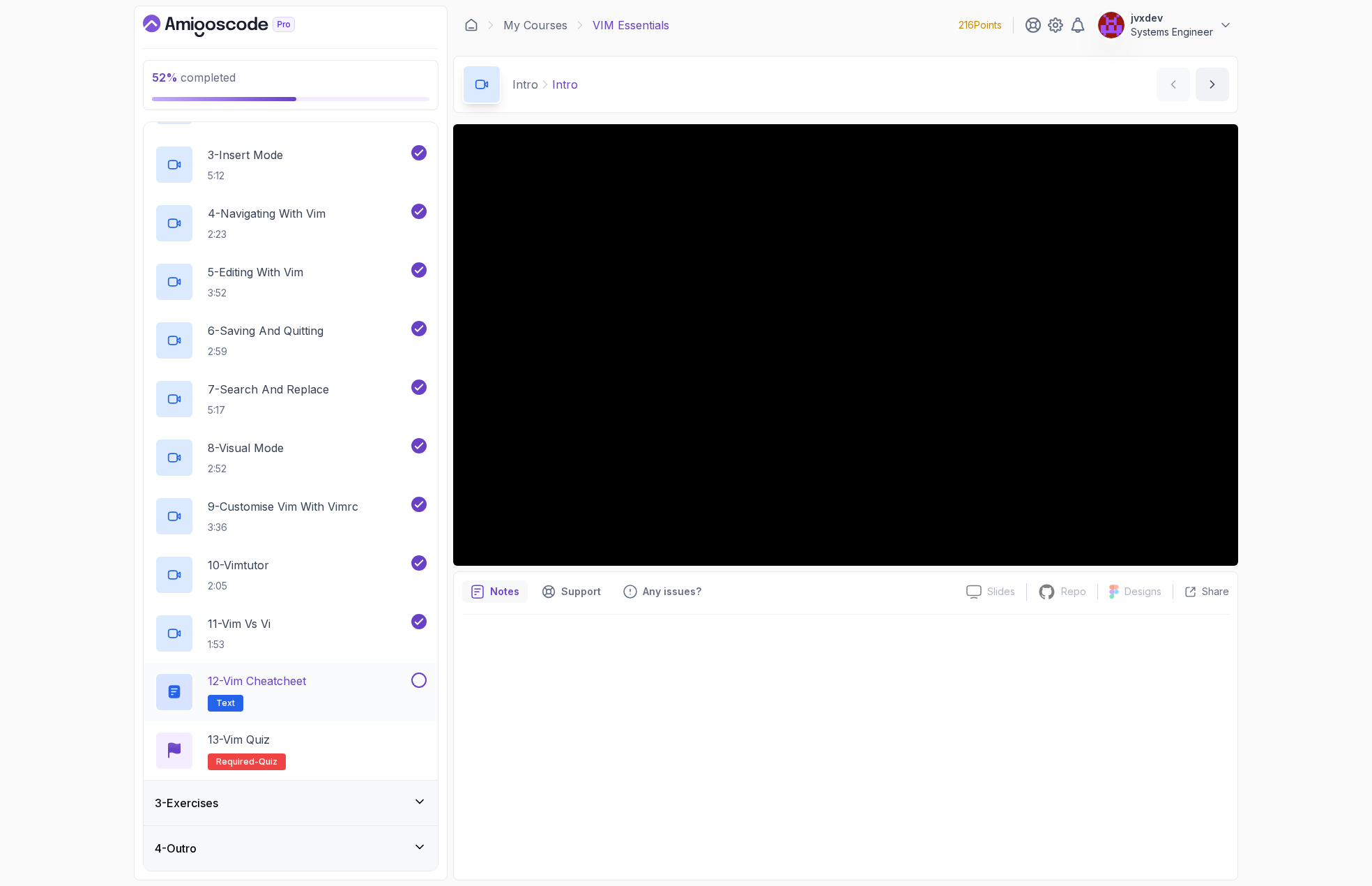
click at [352, 689] on div "12 - Vim Cheatcheet Text" at bounding box center [281, 692] width 253 height 39
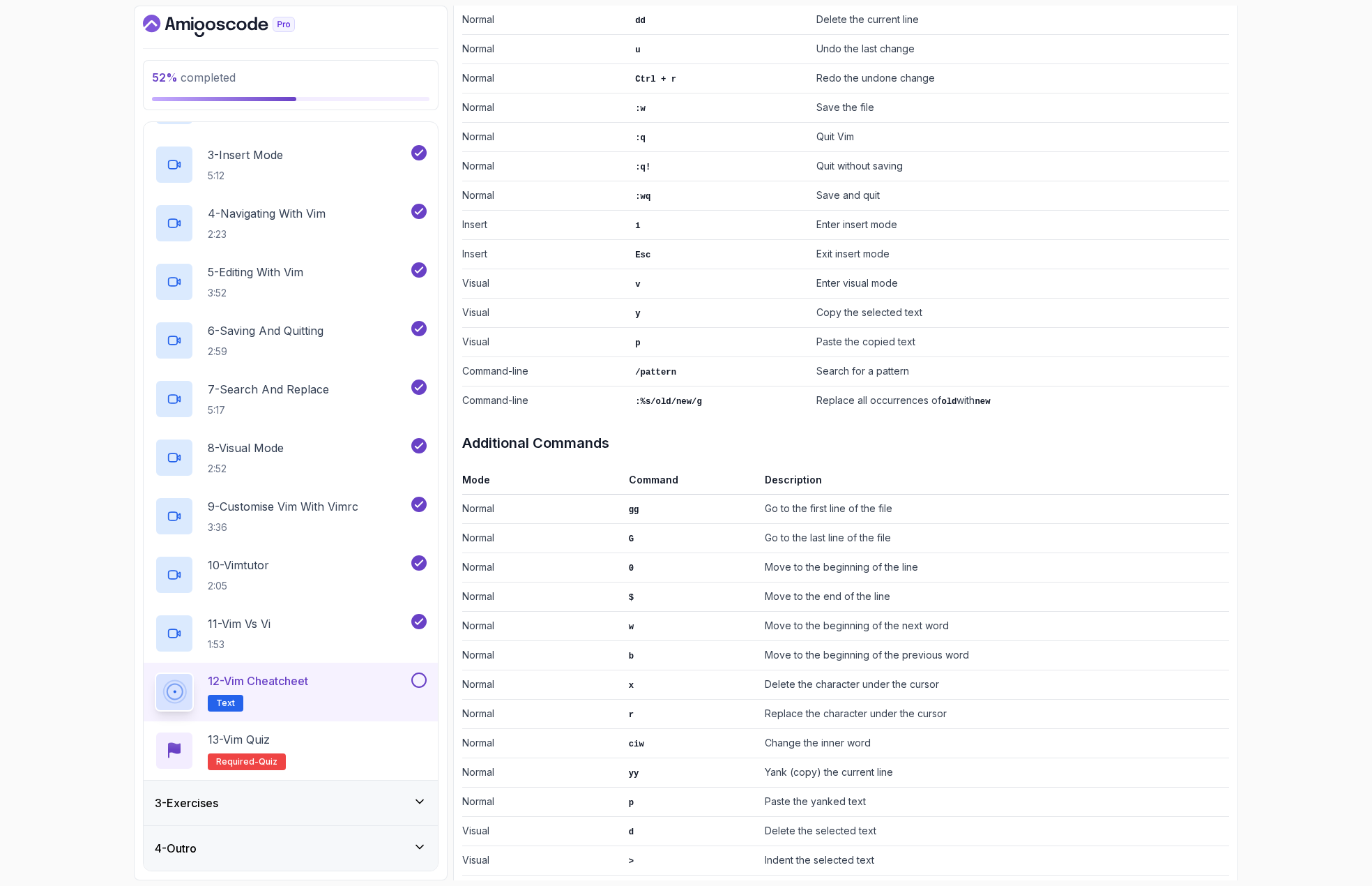
scroll to position [418, 0]
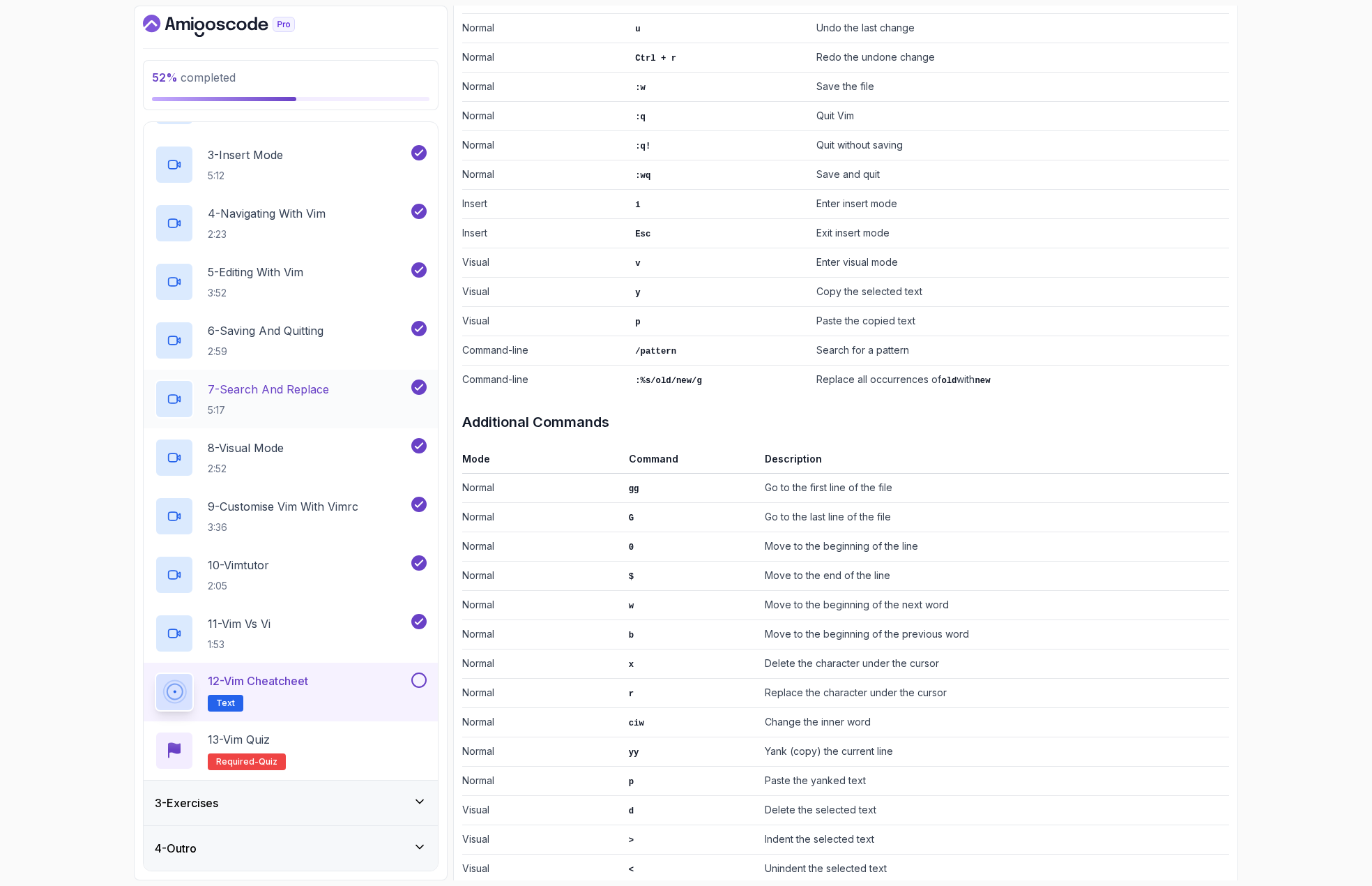
click at [329, 401] on h2 "7 - Search And Replace 5:17" at bounding box center [267, 399] width 121 height 36
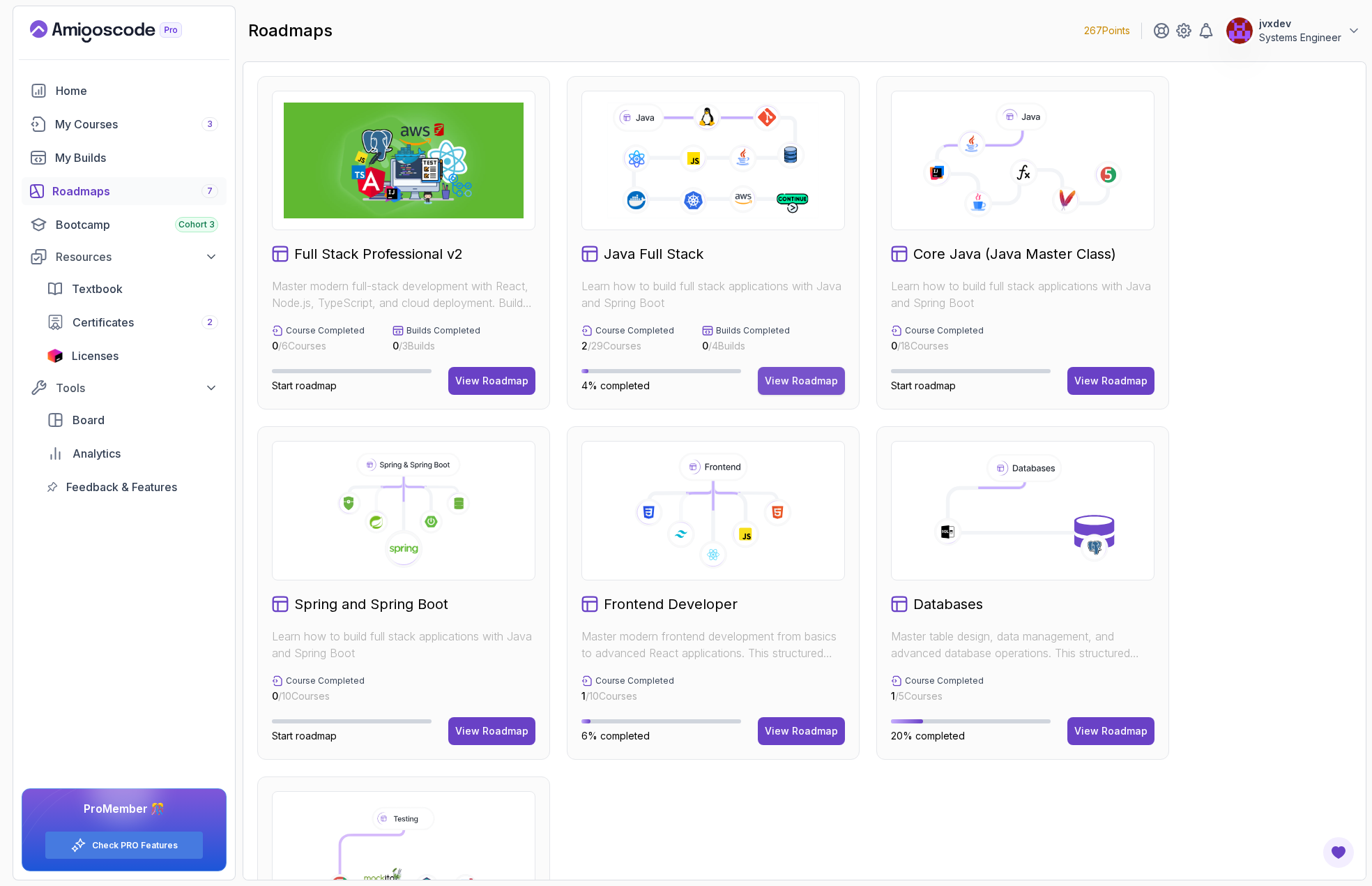
click at [821, 390] on button "View Roadmap" at bounding box center [802, 381] width 87 height 28
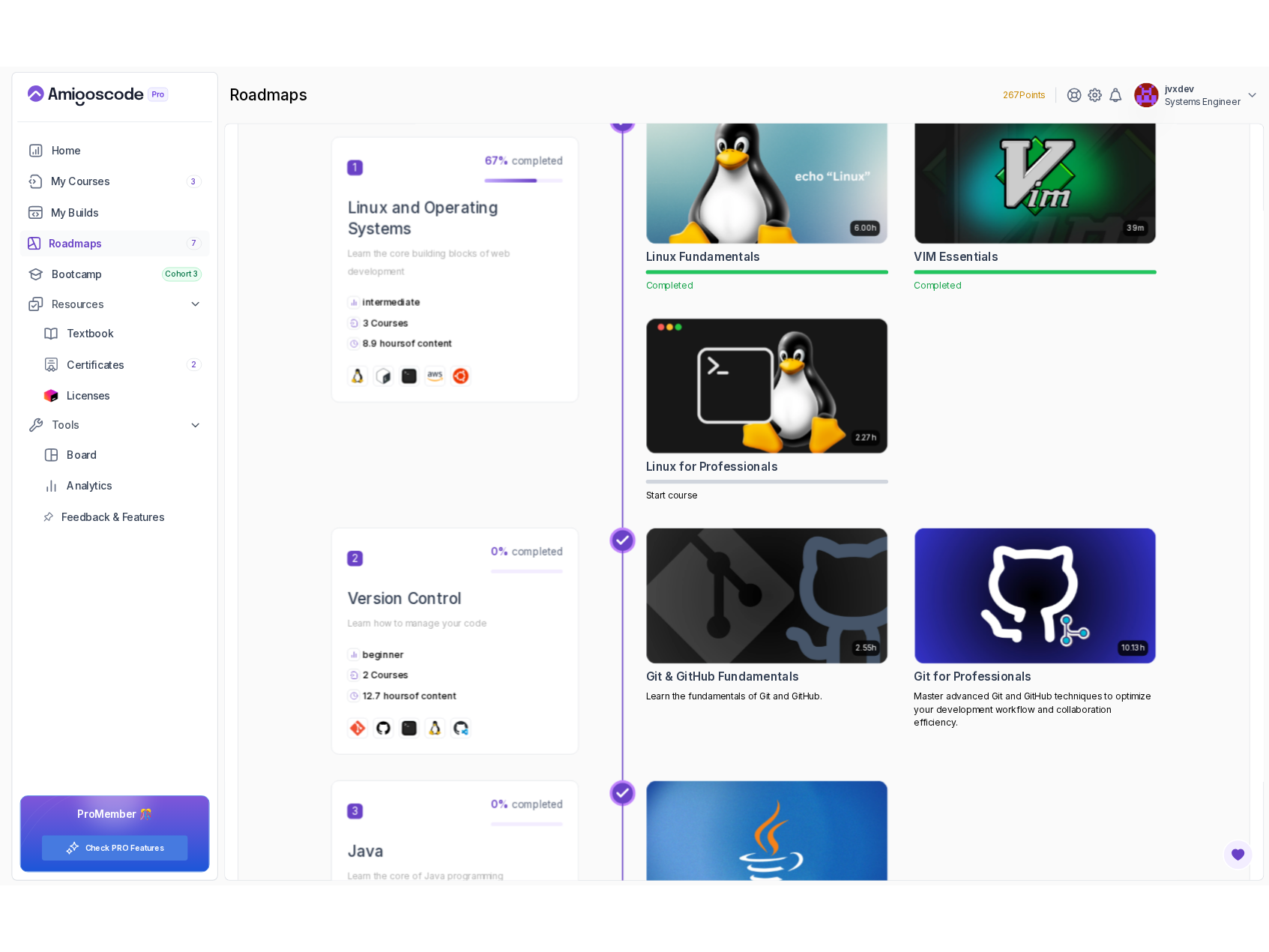
scroll to position [375, 0]
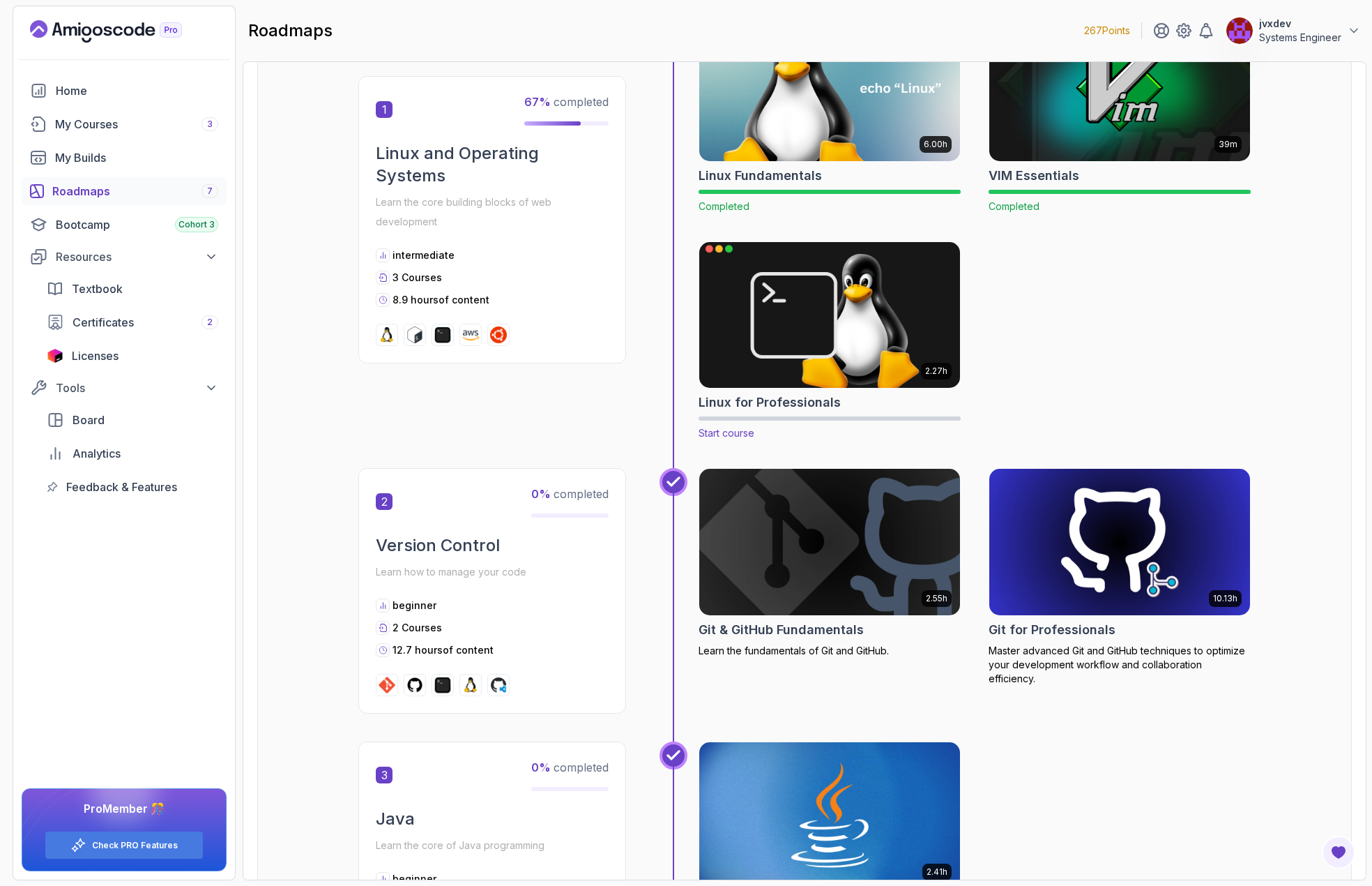
click at [896, 300] on img at bounding box center [830, 315] width 274 height 153
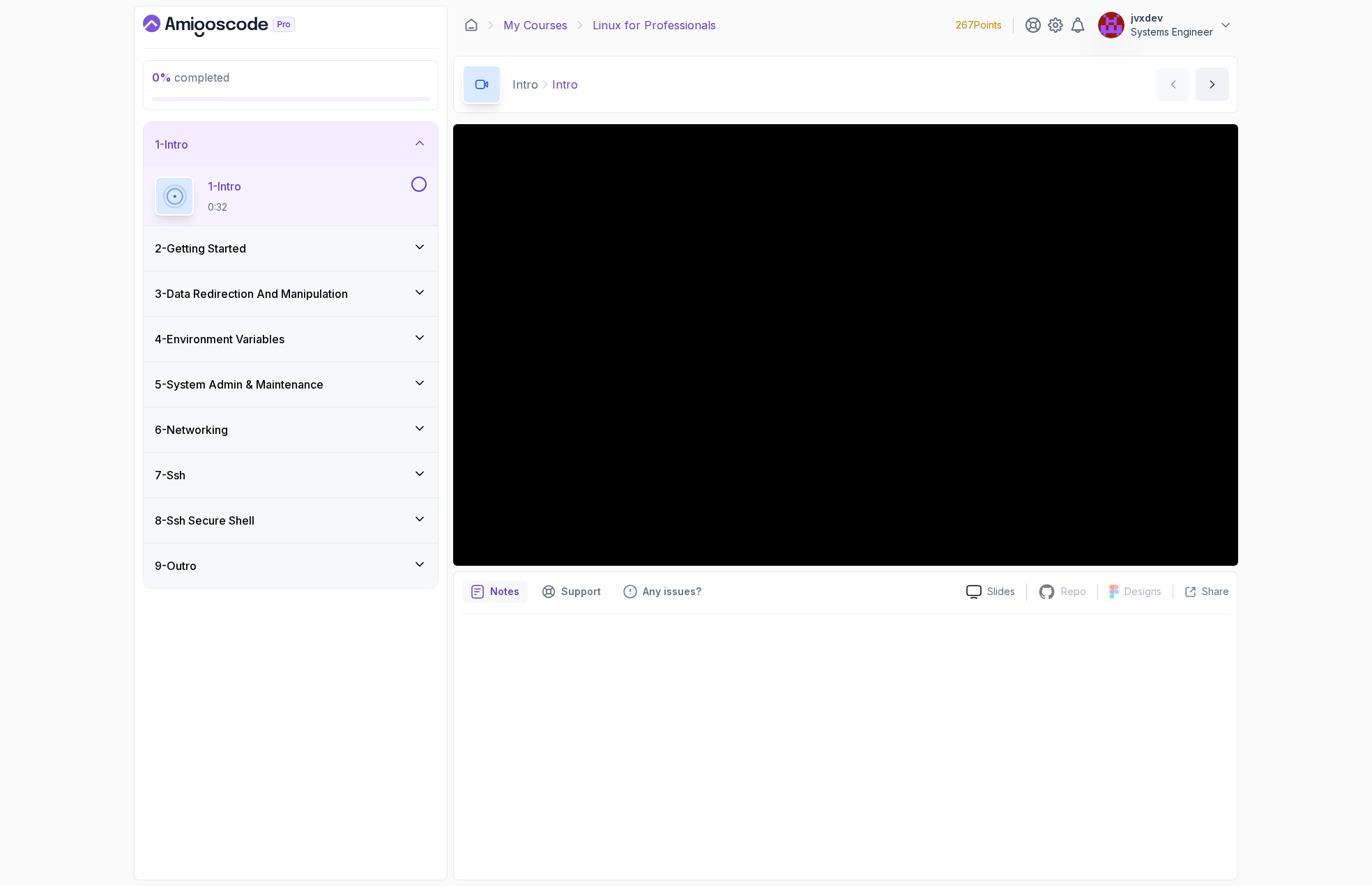
click at [555, 25] on link "My Courses" at bounding box center [536, 25] width 64 height 16
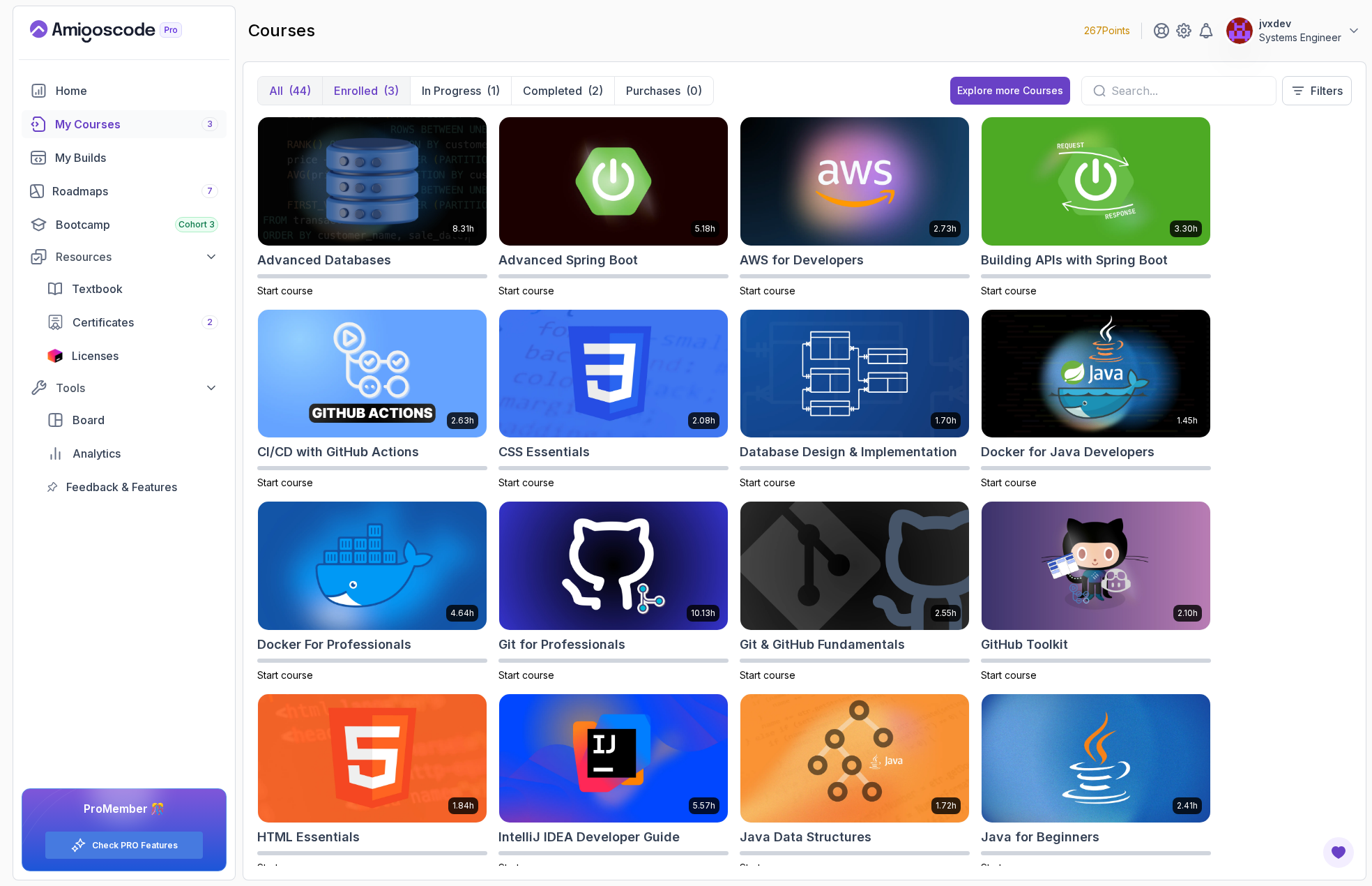
click at [372, 96] on p "Enrolled" at bounding box center [356, 91] width 44 height 16
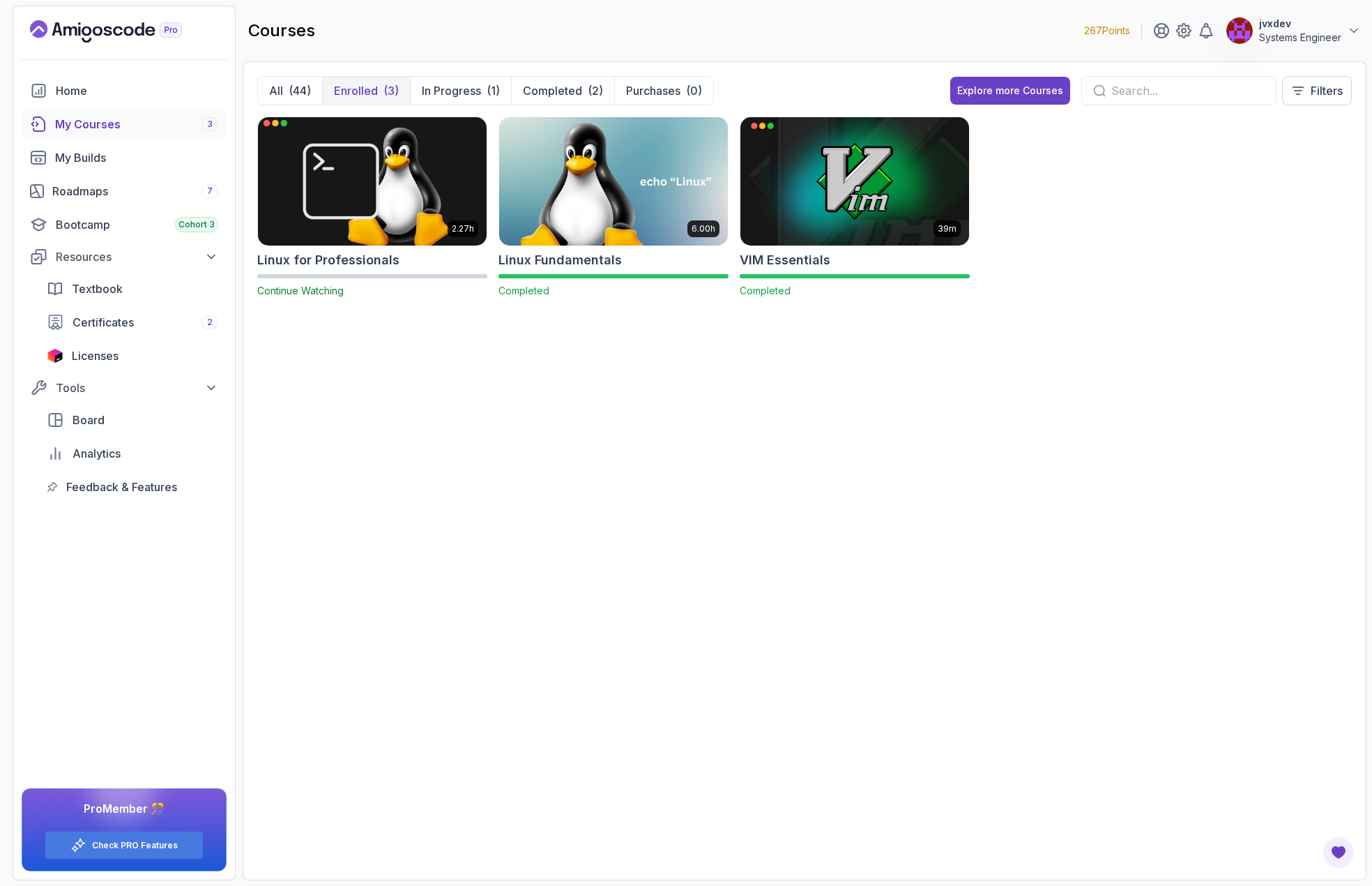
click at [408, 142] on img at bounding box center [372, 180] width 240 height 134
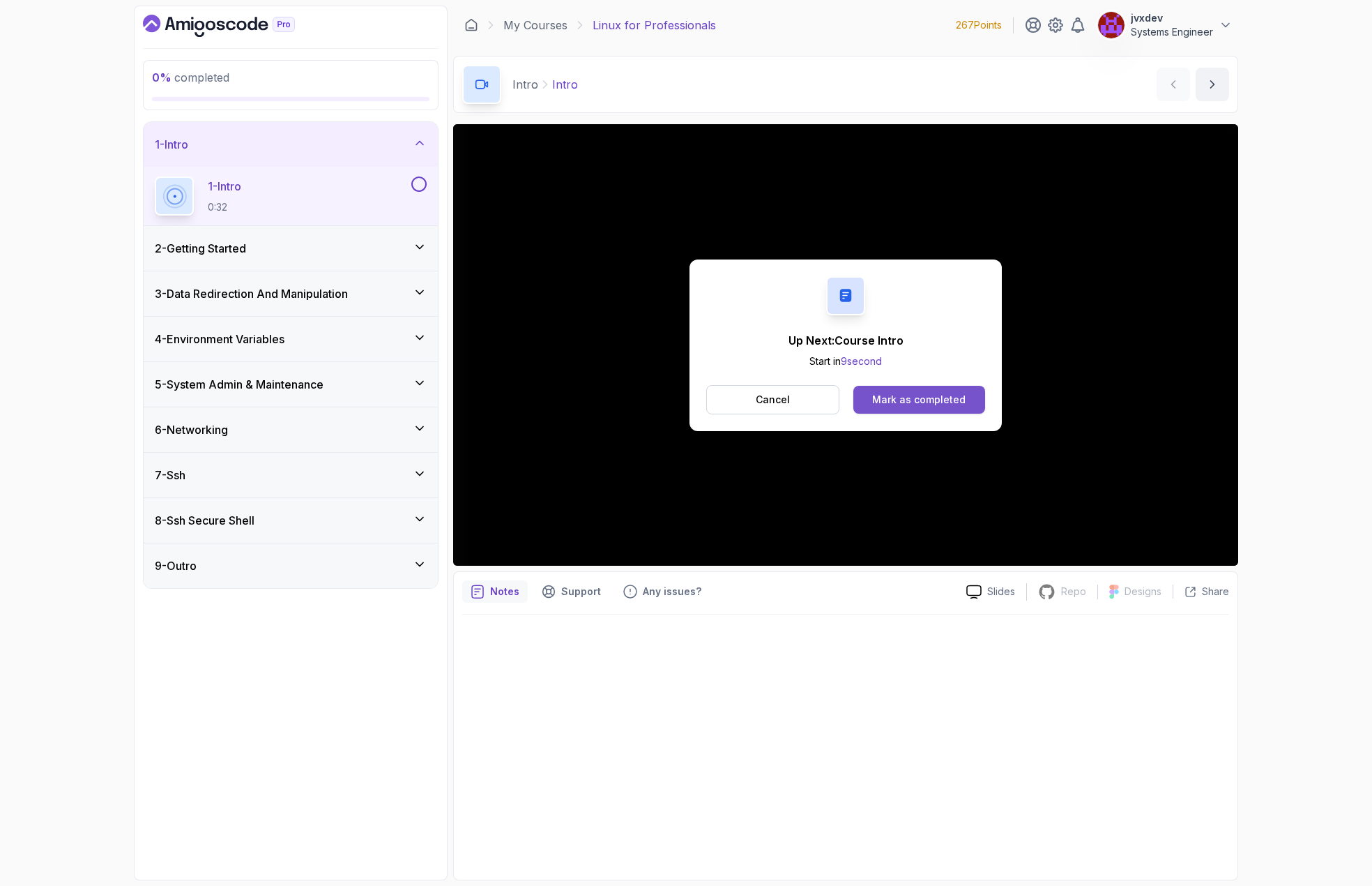
click at [919, 407] on button "Mark as completed" at bounding box center [919, 399] width 132 height 28
